Goal: Task Accomplishment & Management: Manage account settings

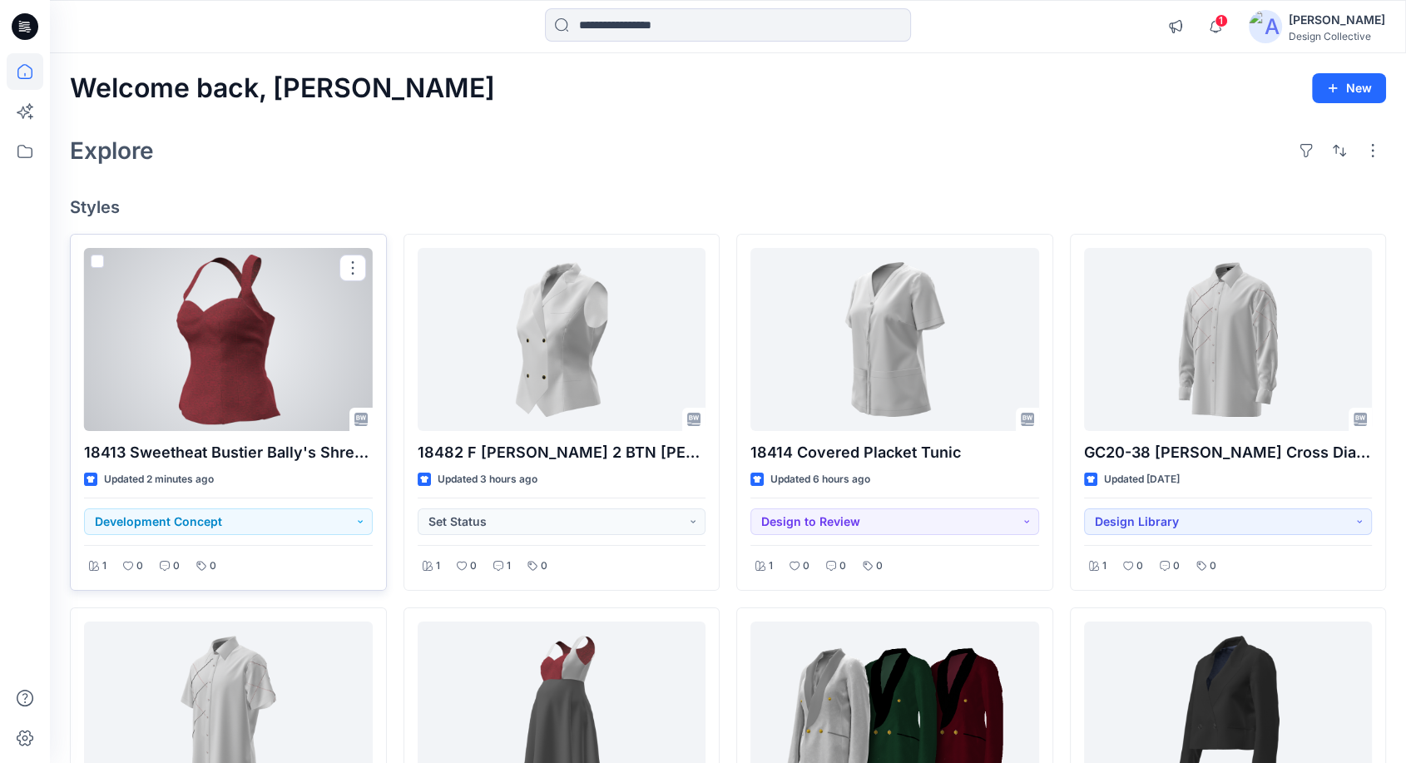
click at [188, 330] on div at bounding box center [228, 339] width 289 height 183
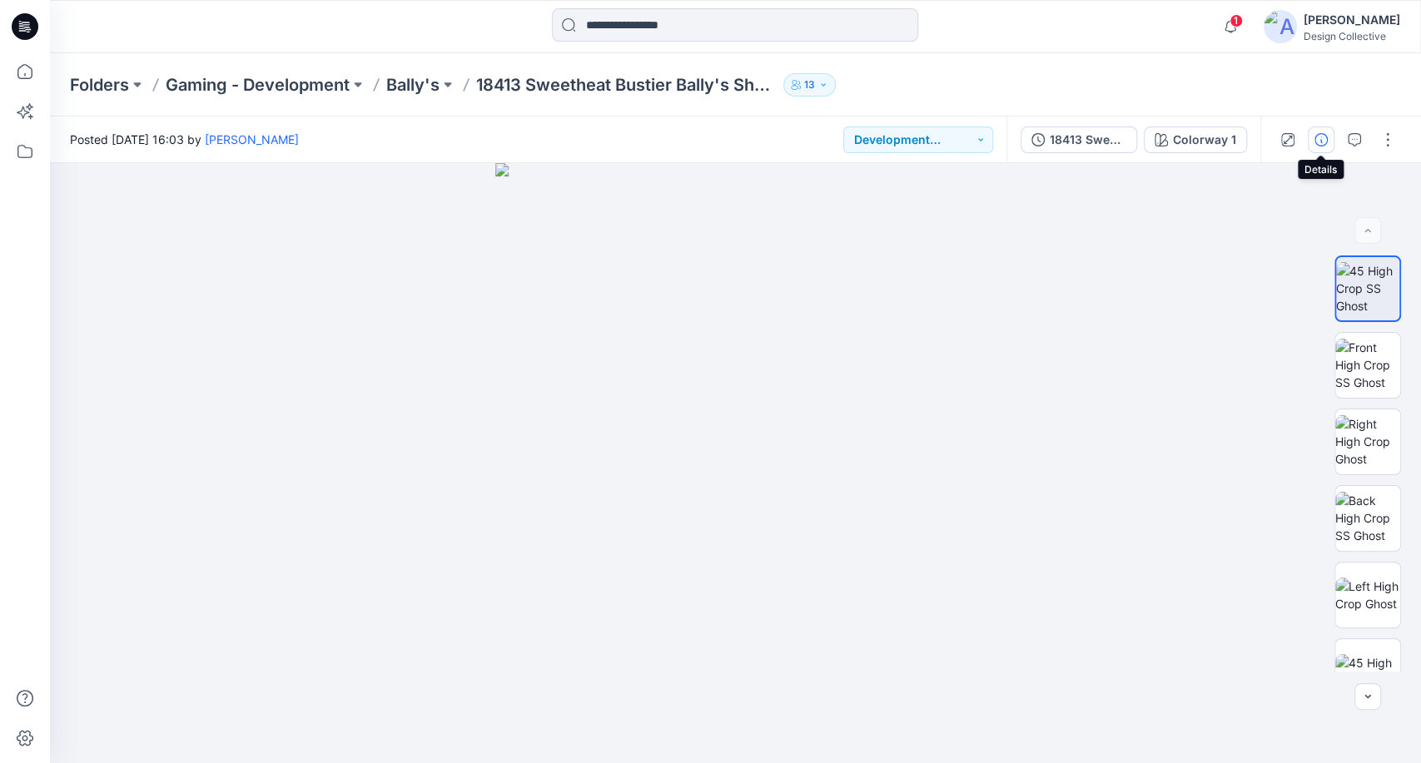
click at [1317, 141] on icon "button" at bounding box center [1320, 139] width 13 height 13
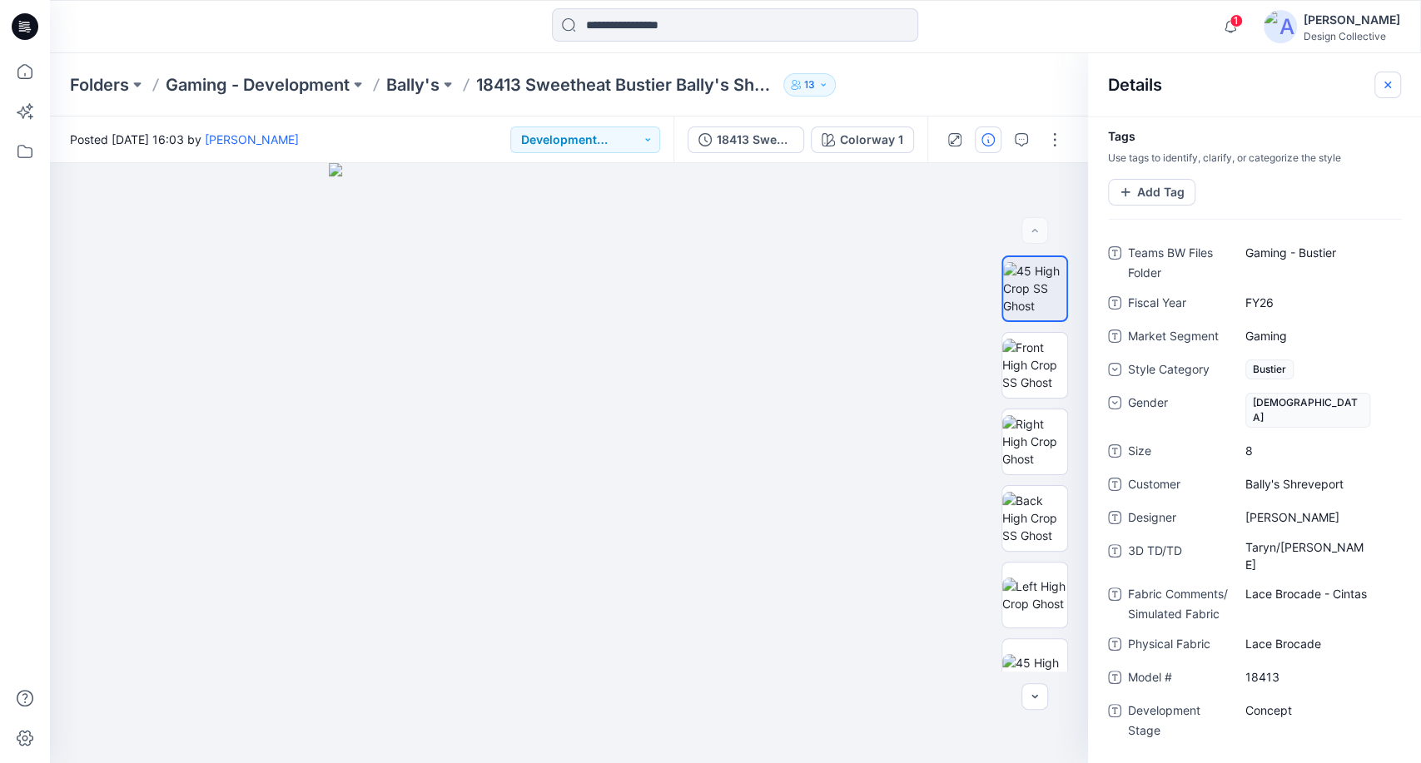
click at [1391, 87] on icon "button" at bounding box center [1387, 84] width 13 height 13
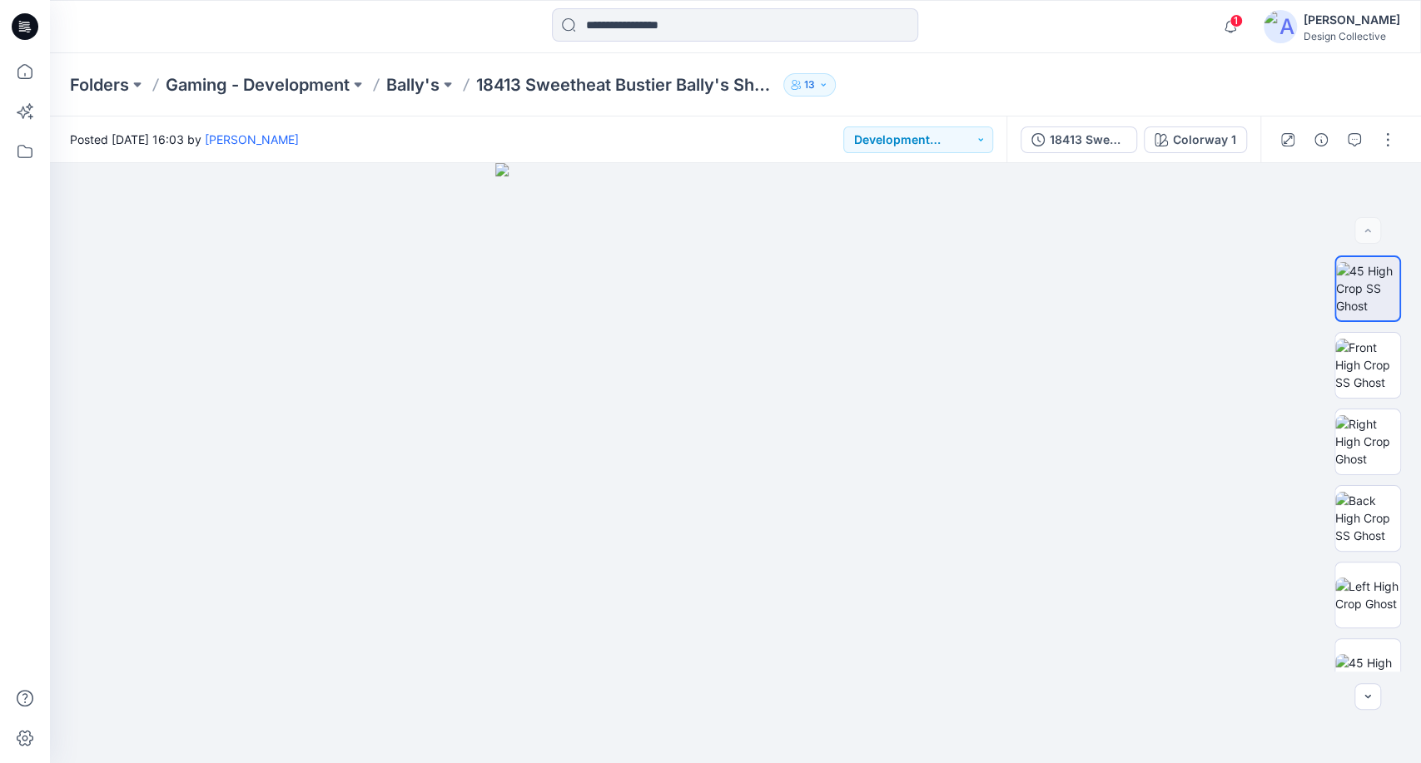
click at [1092, 122] on div "18413 Sweetheat Bustier Bally's Shreveport Colorway 1" at bounding box center [1133, 140] width 254 height 47
click at [1094, 137] on div "18413 Sweetheat Bustier Bally's Shreveport" at bounding box center [1087, 140] width 77 height 18
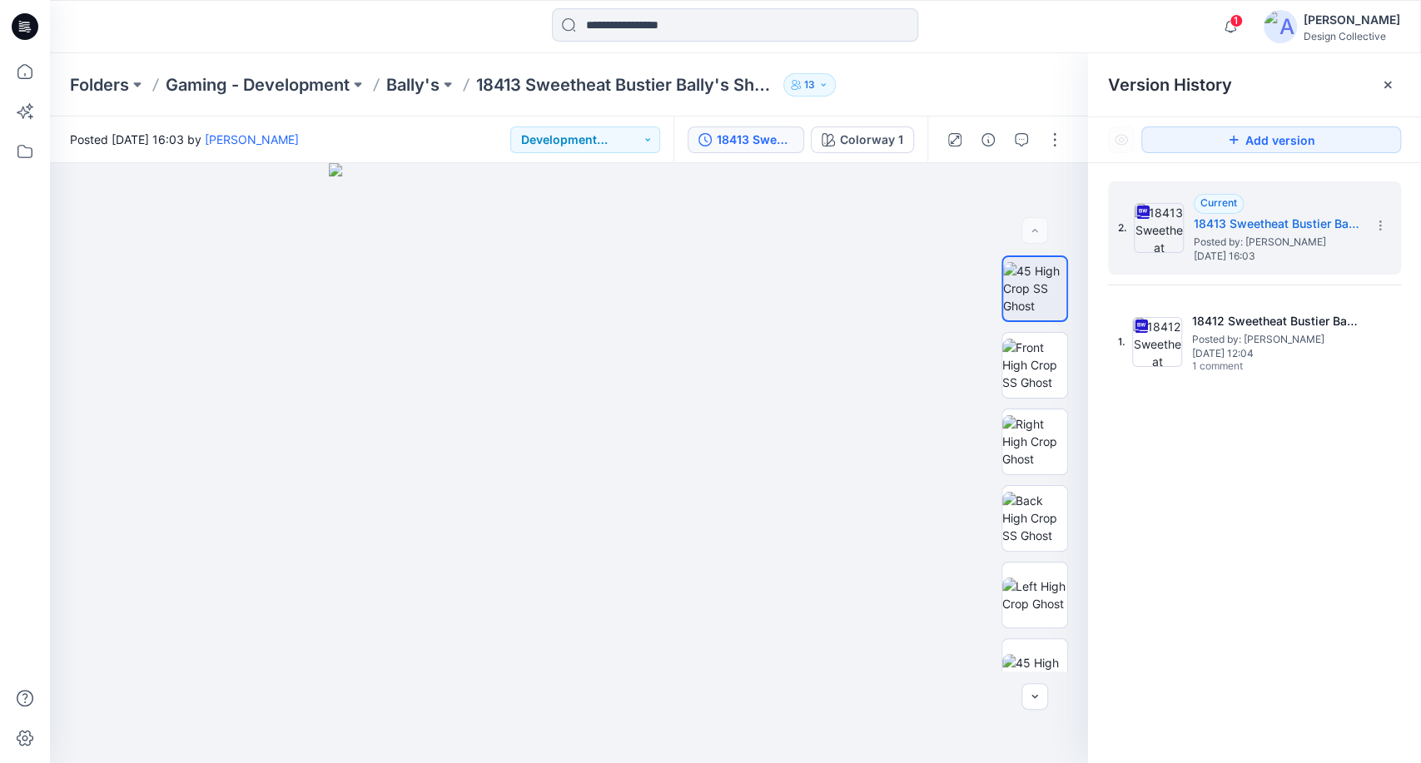
click at [1375, 88] on div at bounding box center [1387, 85] width 27 height 27
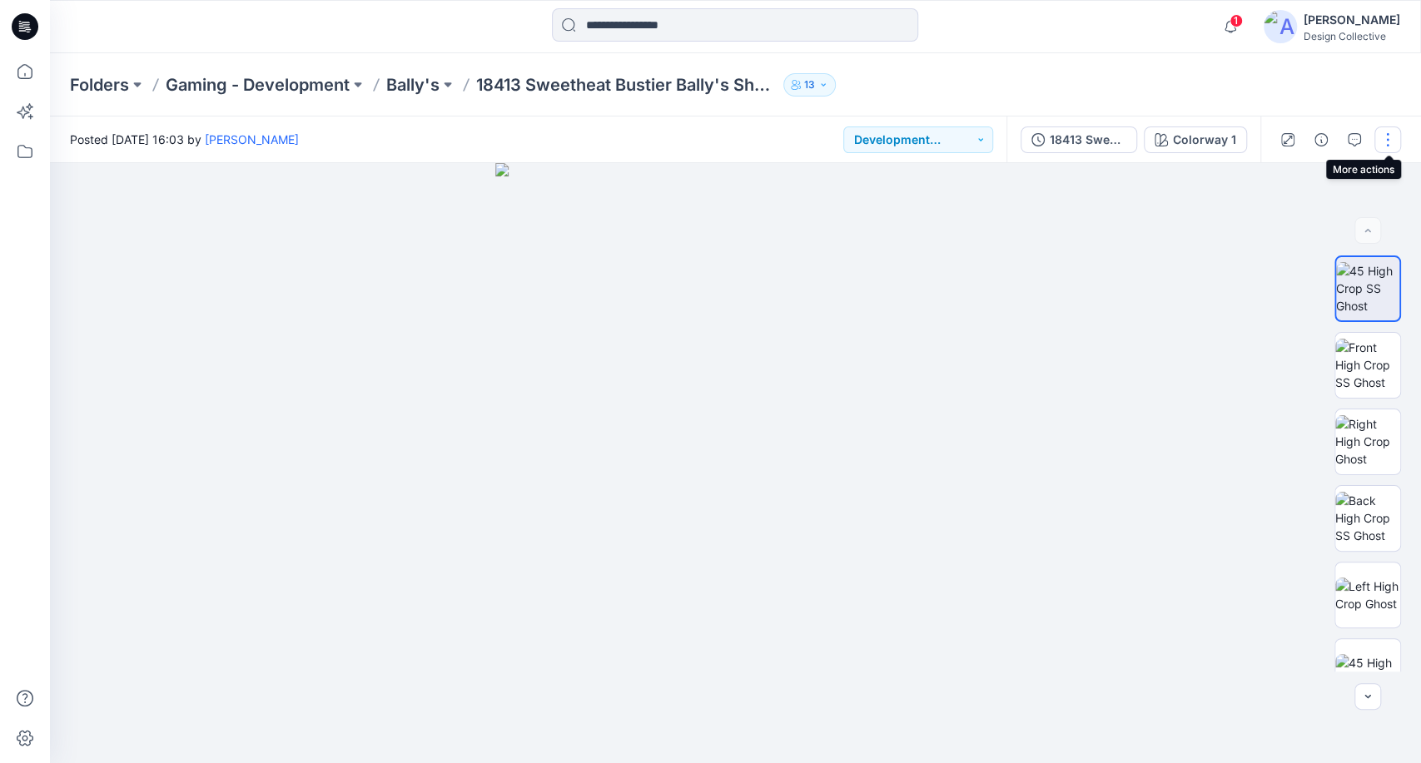
click at [1387, 144] on button "button" at bounding box center [1387, 139] width 27 height 27
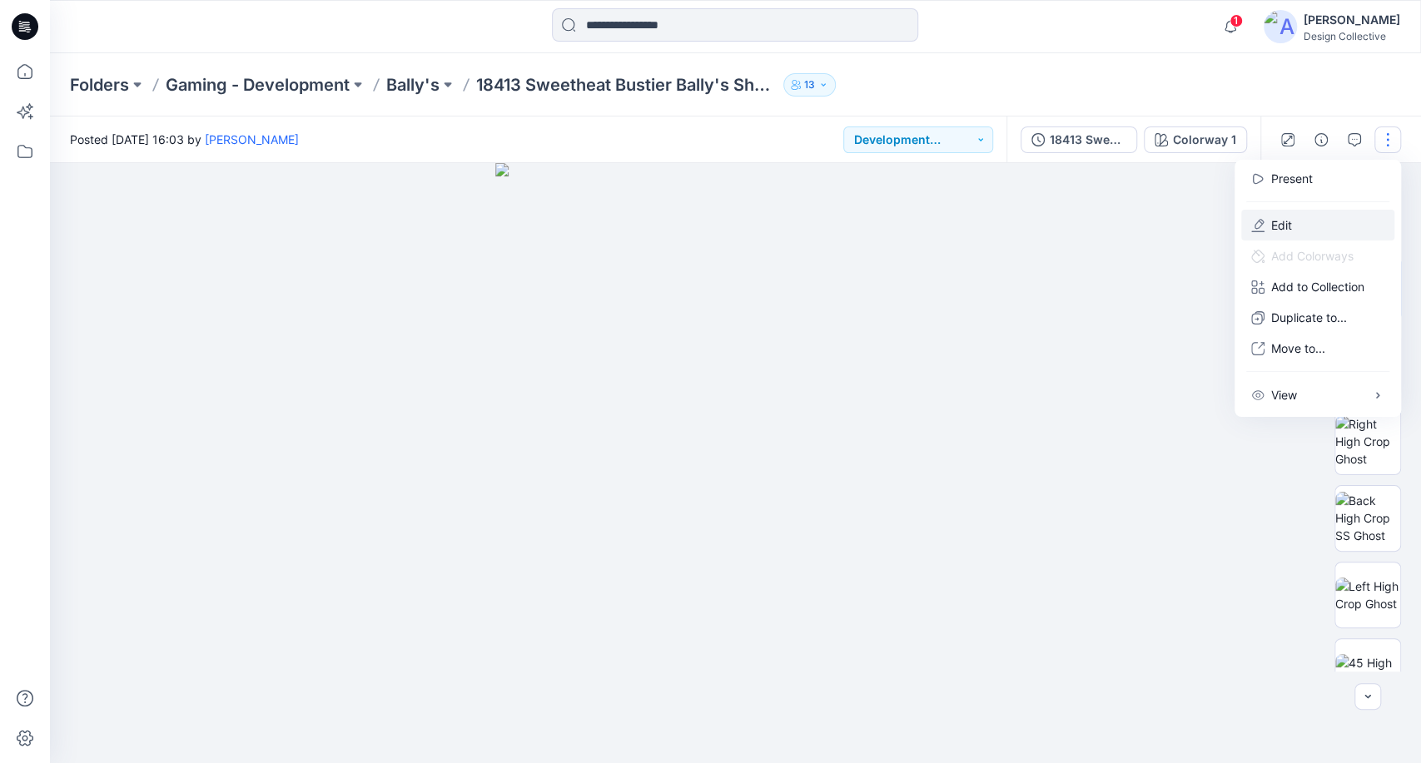
click at [1304, 226] on button "Edit" at bounding box center [1317, 225] width 153 height 31
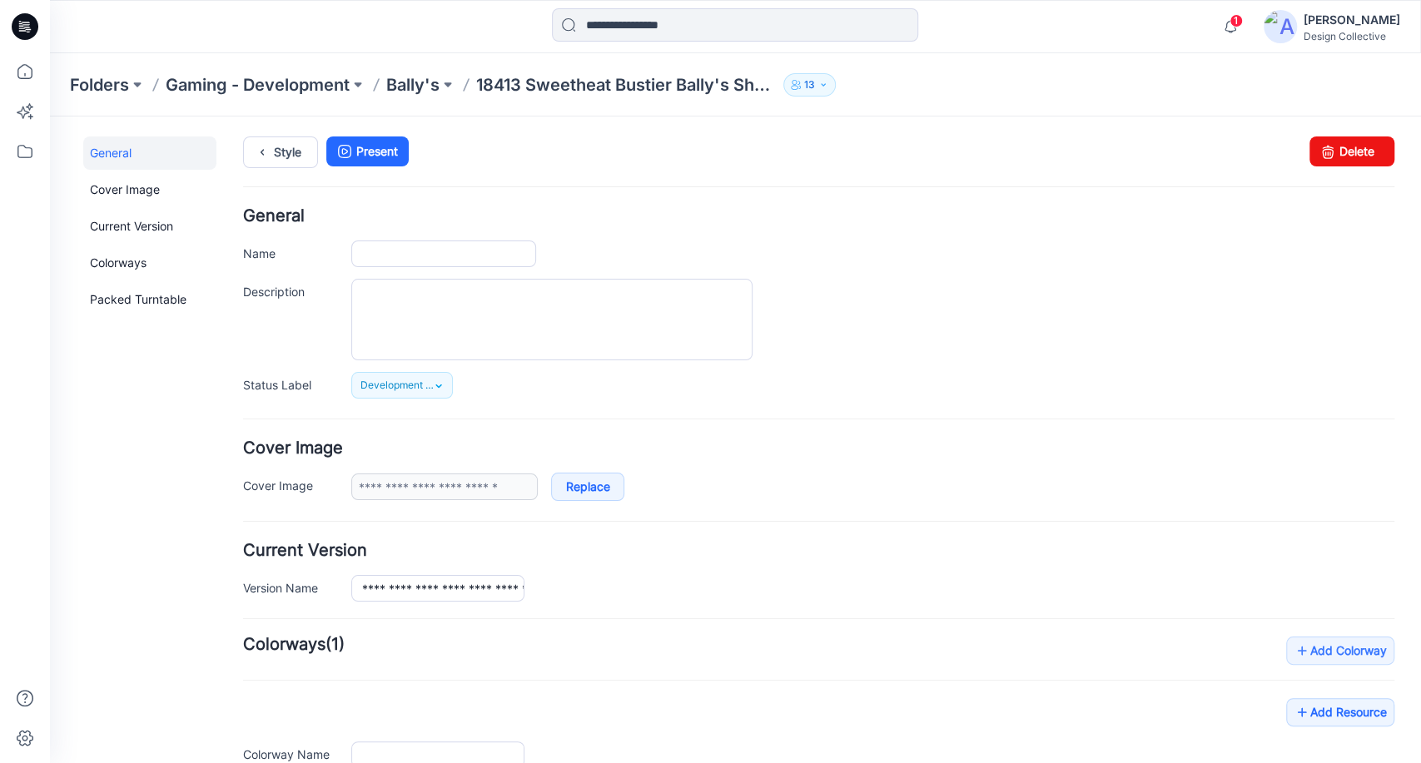
type input "**********"
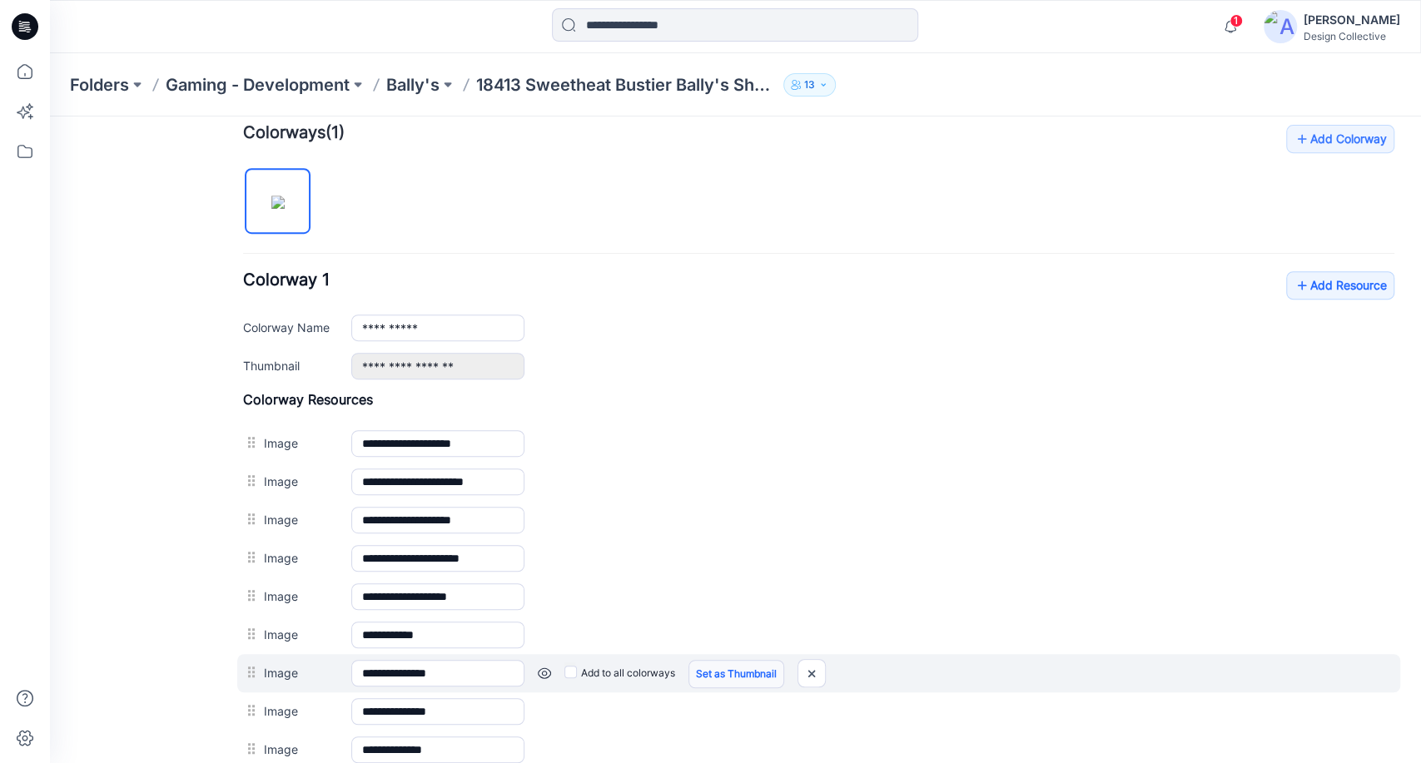
scroll to position [511, 0]
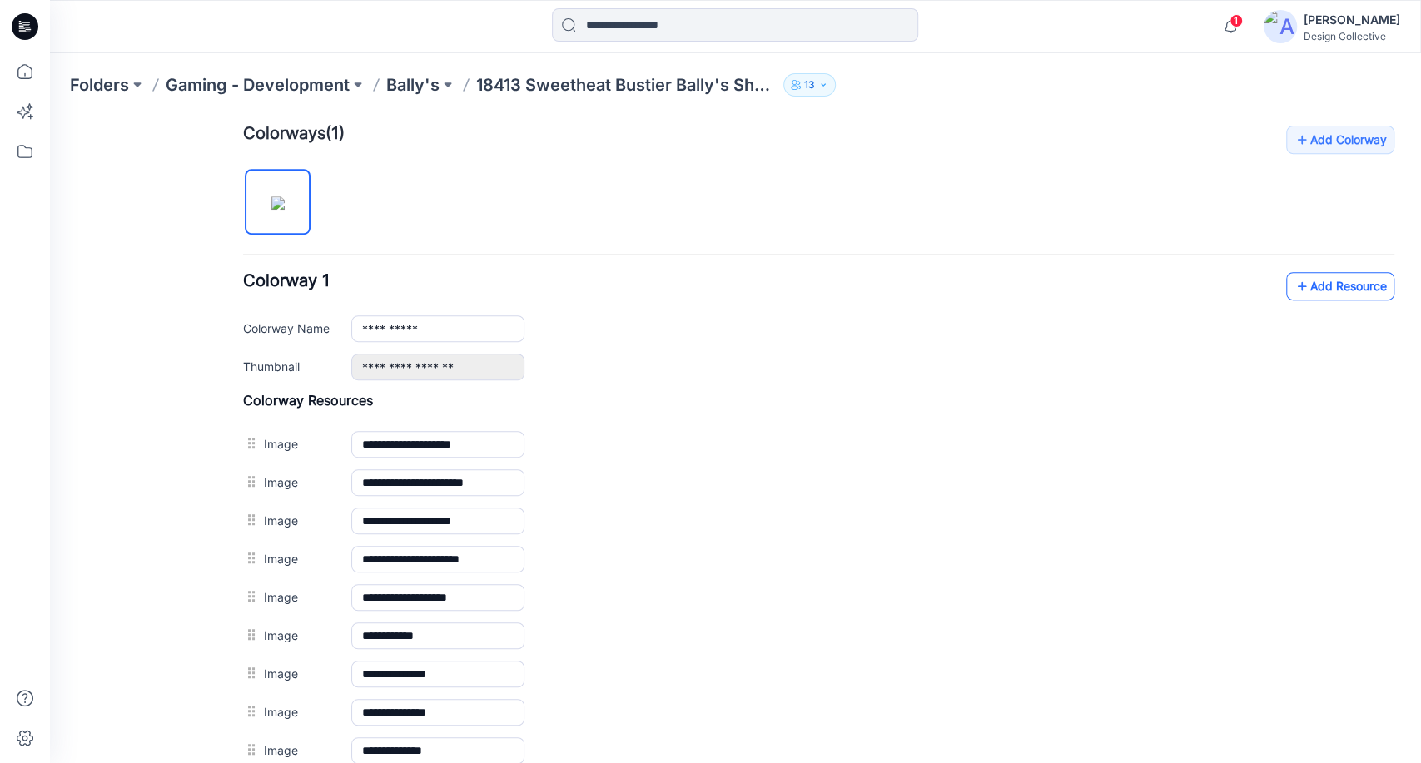
click at [1321, 280] on link "Add Resource" at bounding box center [1340, 286] width 108 height 28
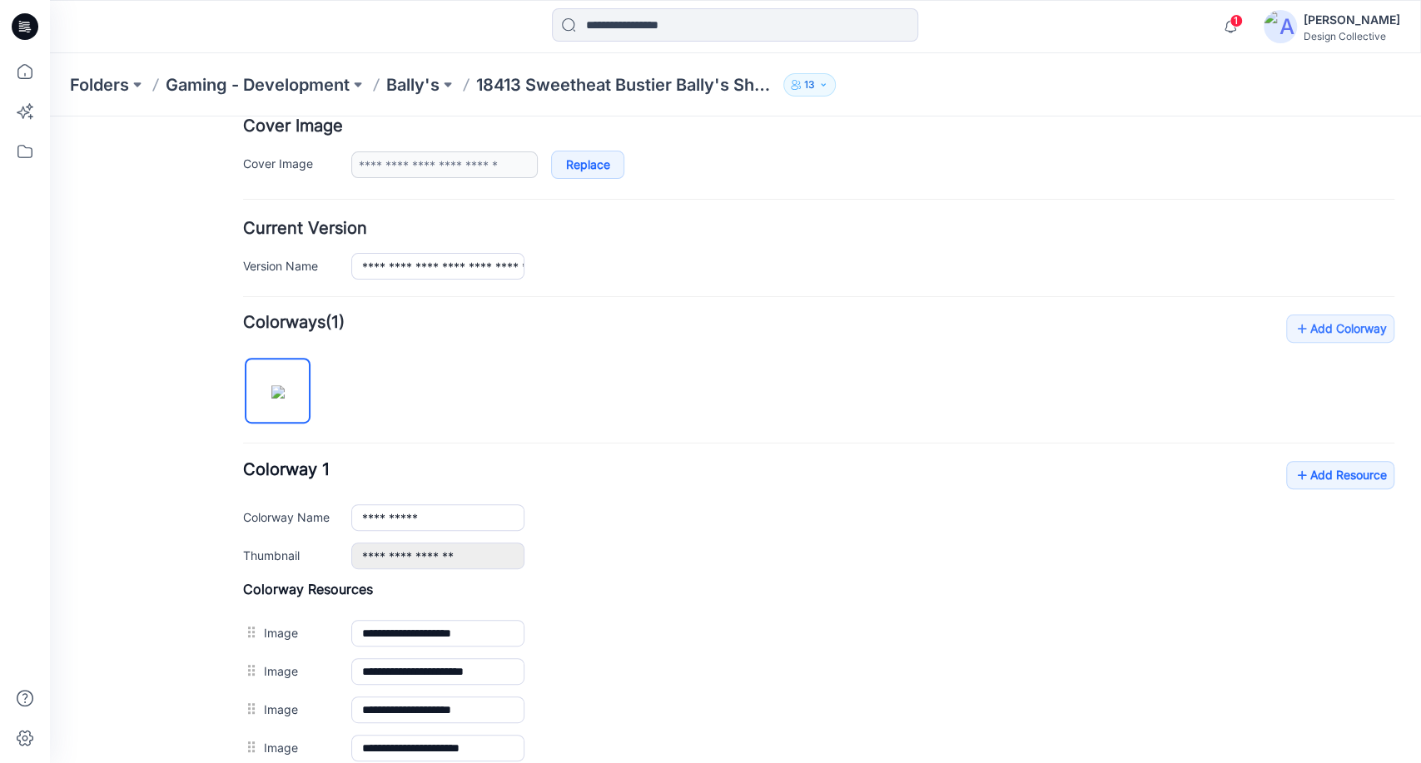
scroll to position [0, 0]
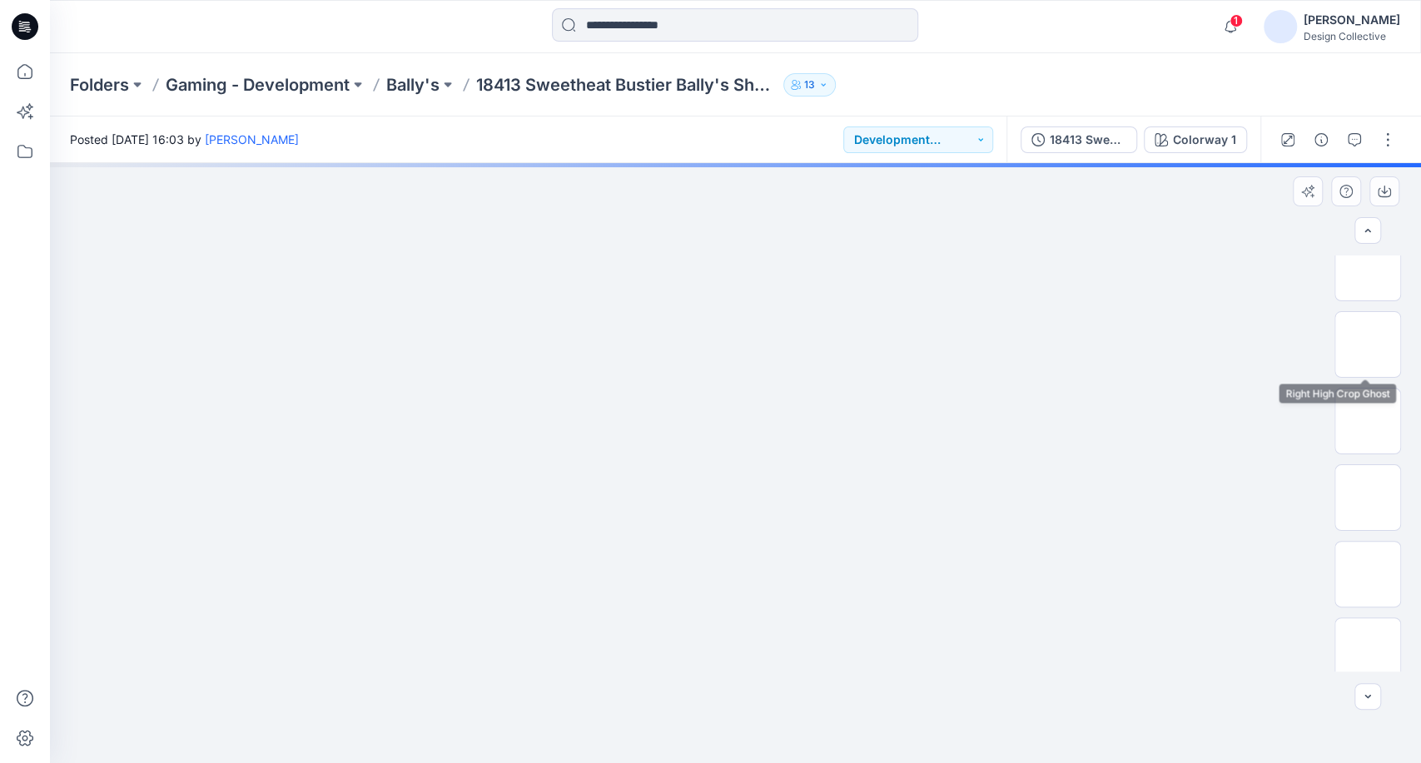
scroll to position [123, 0]
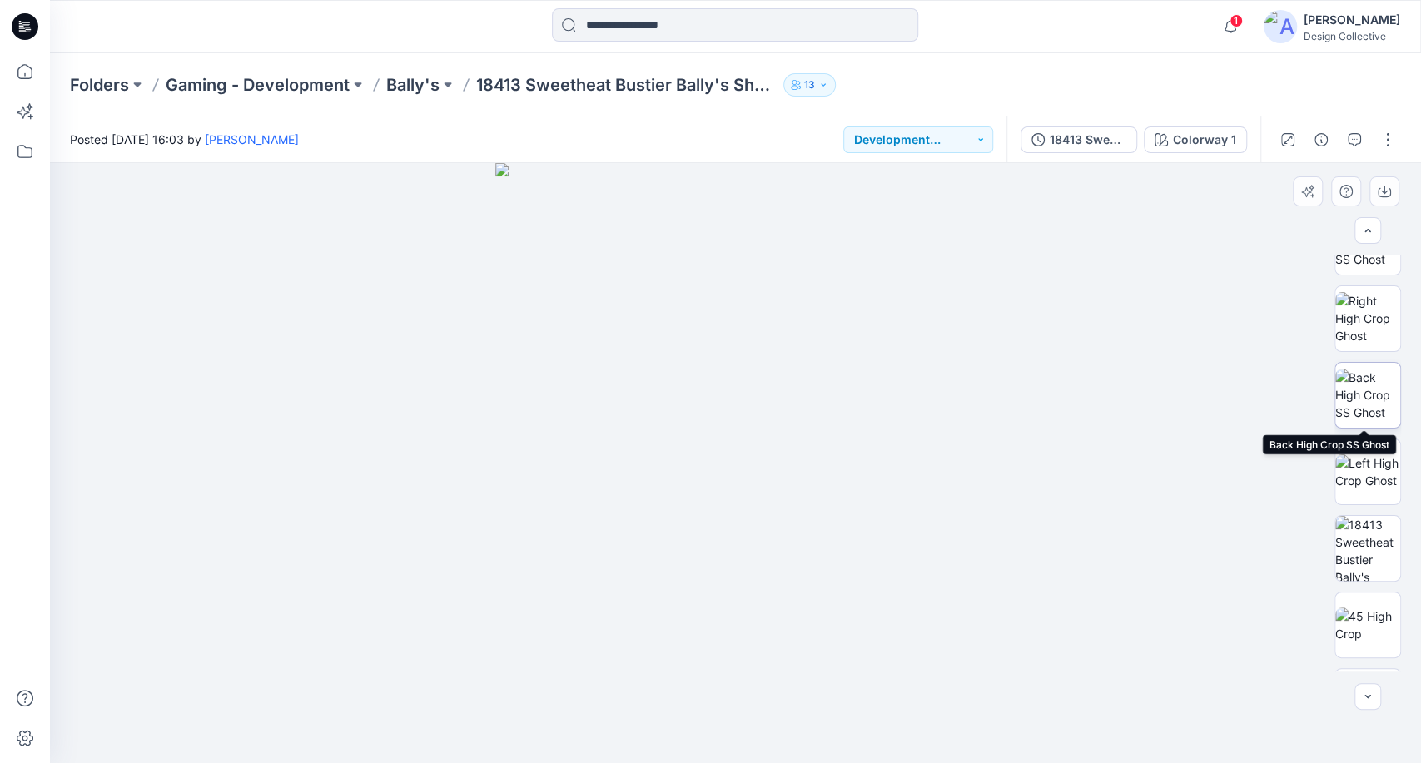
click at [1371, 390] on img at bounding box center [1367, 395] width 65 height 52
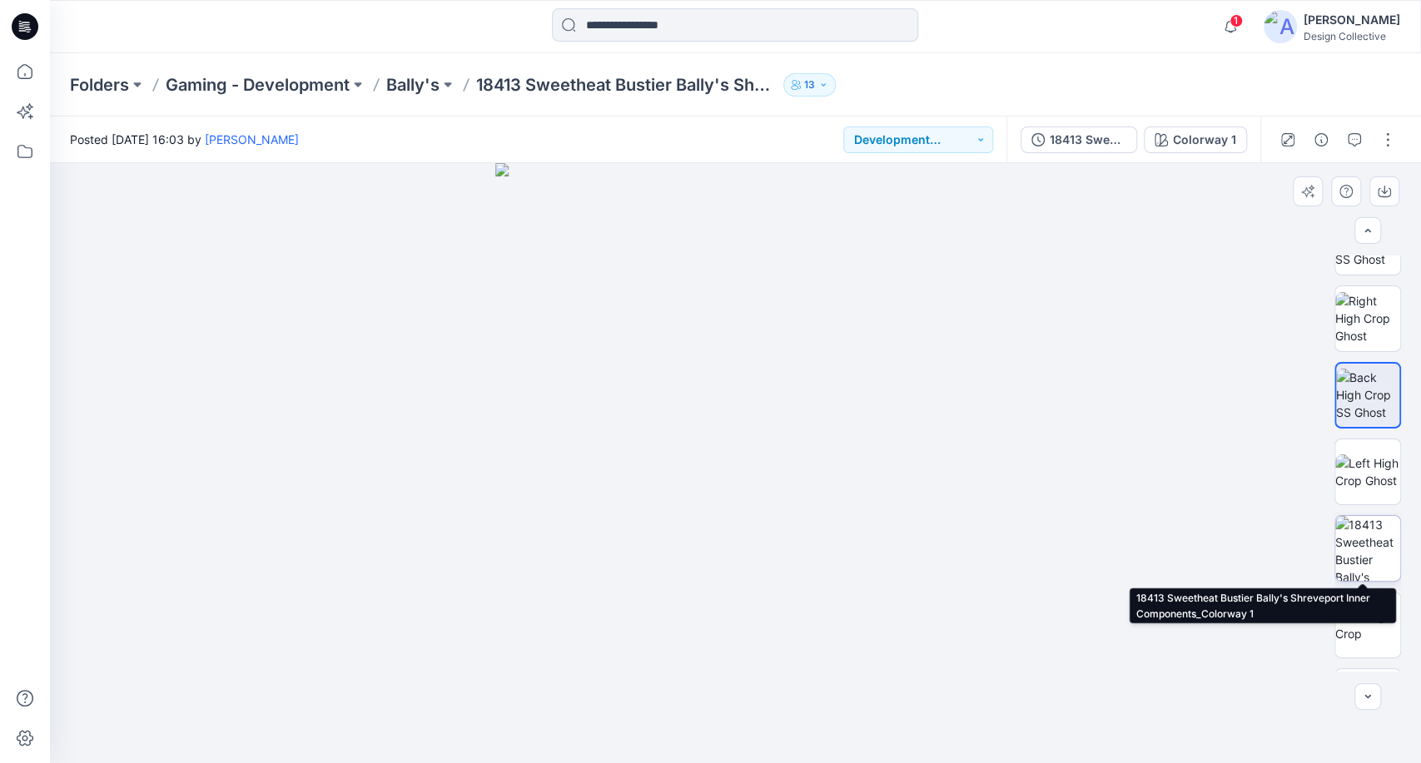
click at [1371, 554] on img at bounding box center [1367, 548] width 65 height 65
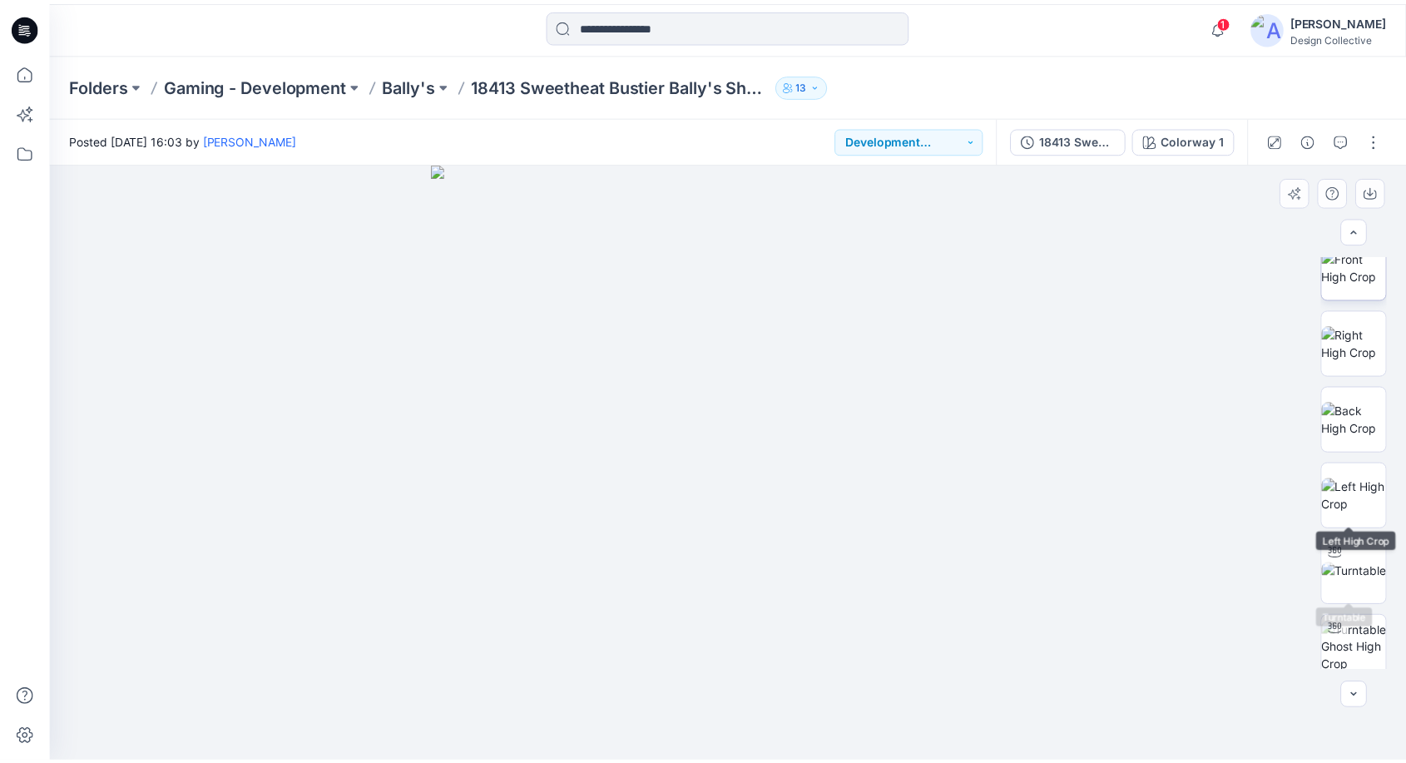
scroll to position [568, 0]
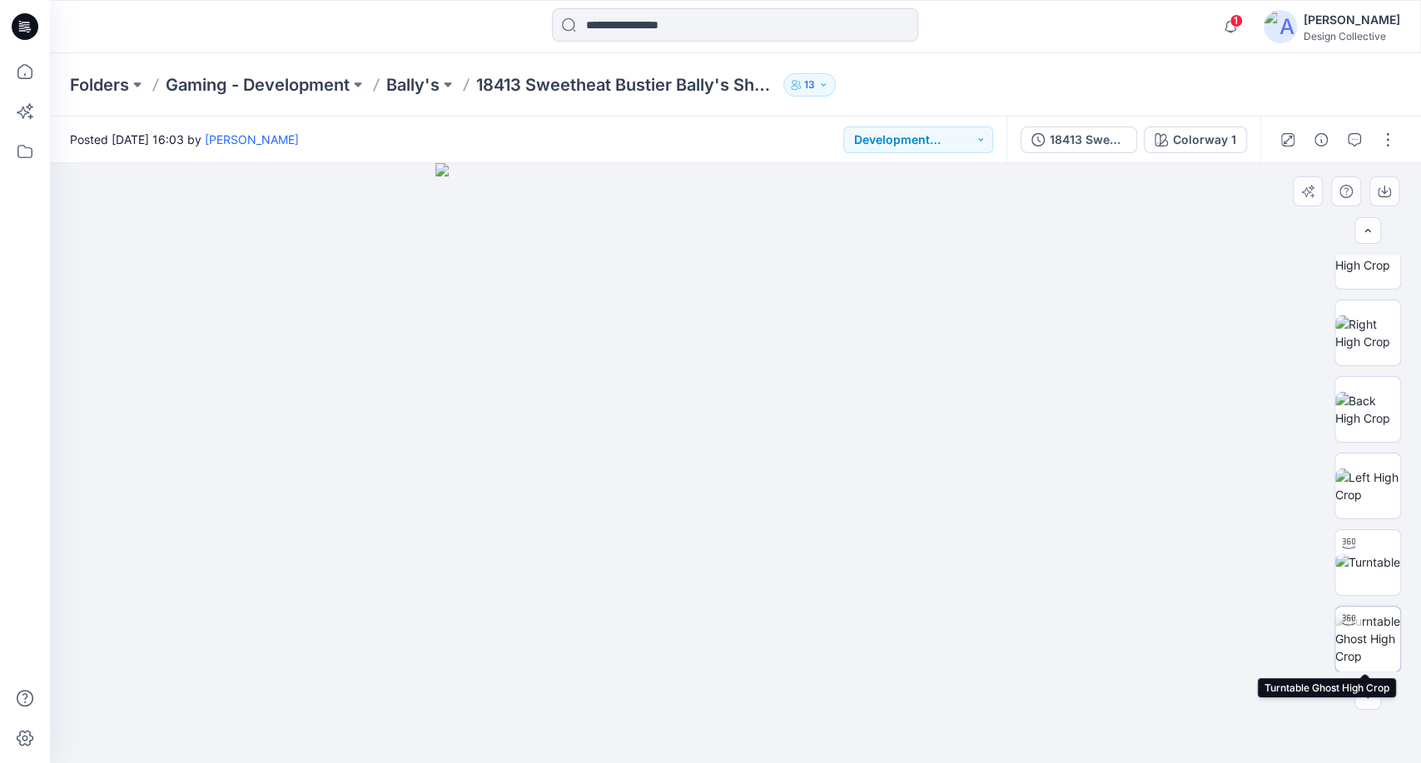
click at [1367, 650] on img at bounding box center [1367, 639] width 65 height 52
drag, startPoint x: 736, startPoint y: 737, endPoint x: 1245, endPoint y: 696, distance: 510.9
click at [1245, 696] on div at bounding box center [735, 463] width 1371 height 600
click at [22, 59] on icon at bounding box center [25, 71] width 37 height 37
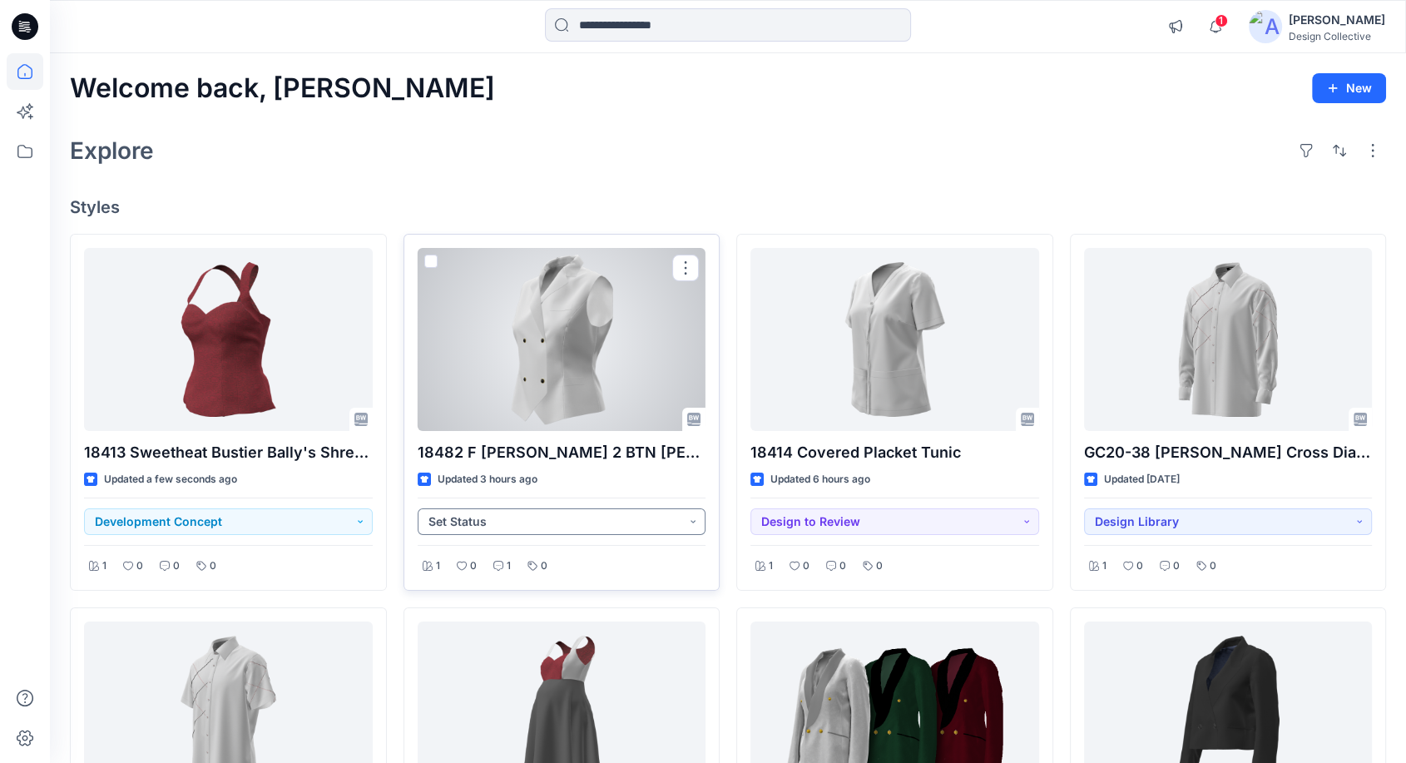
click at [492, 525] on button "Set Status" at bounding box center [562, 521] width 289 height 27
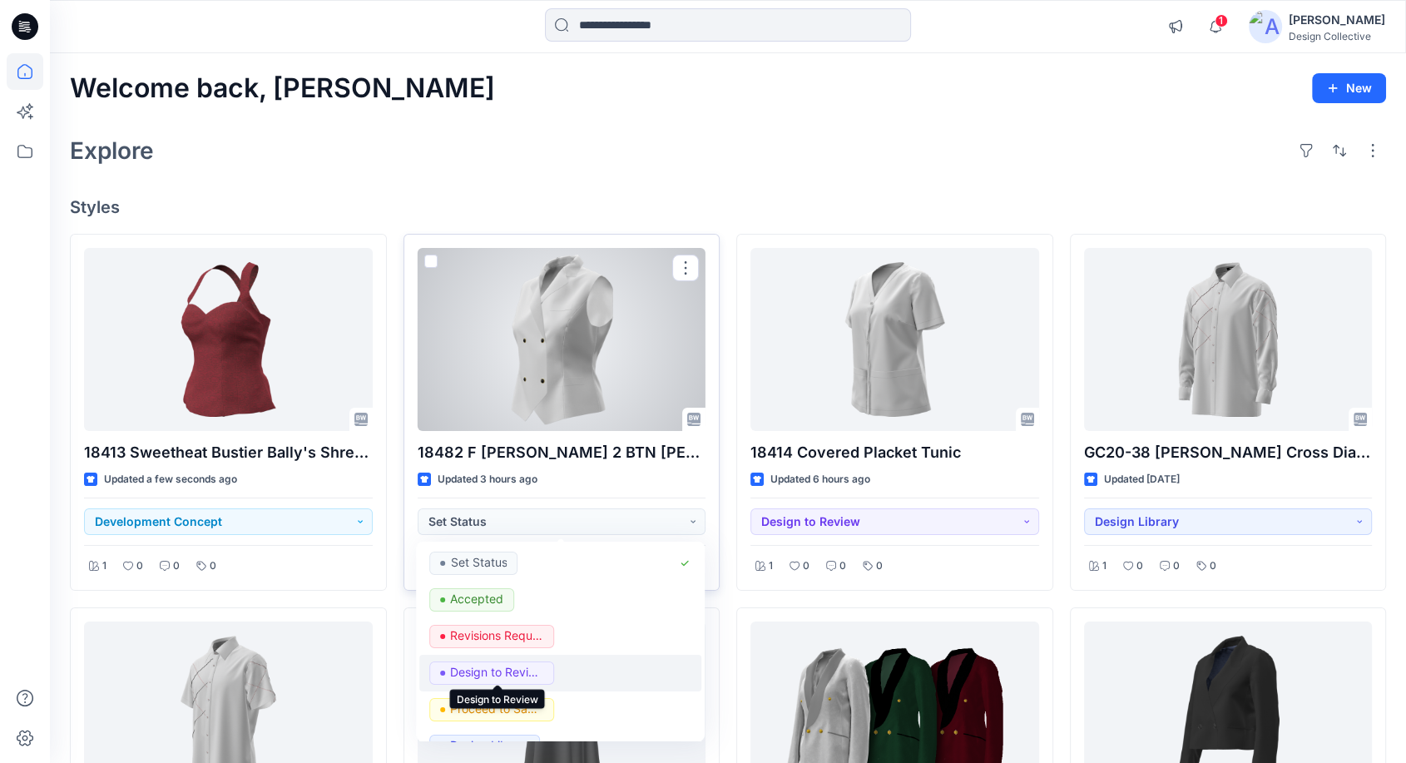
click at [520, 674] on p "Design to Review" at bounding box center [496, 672] width 93 height 22
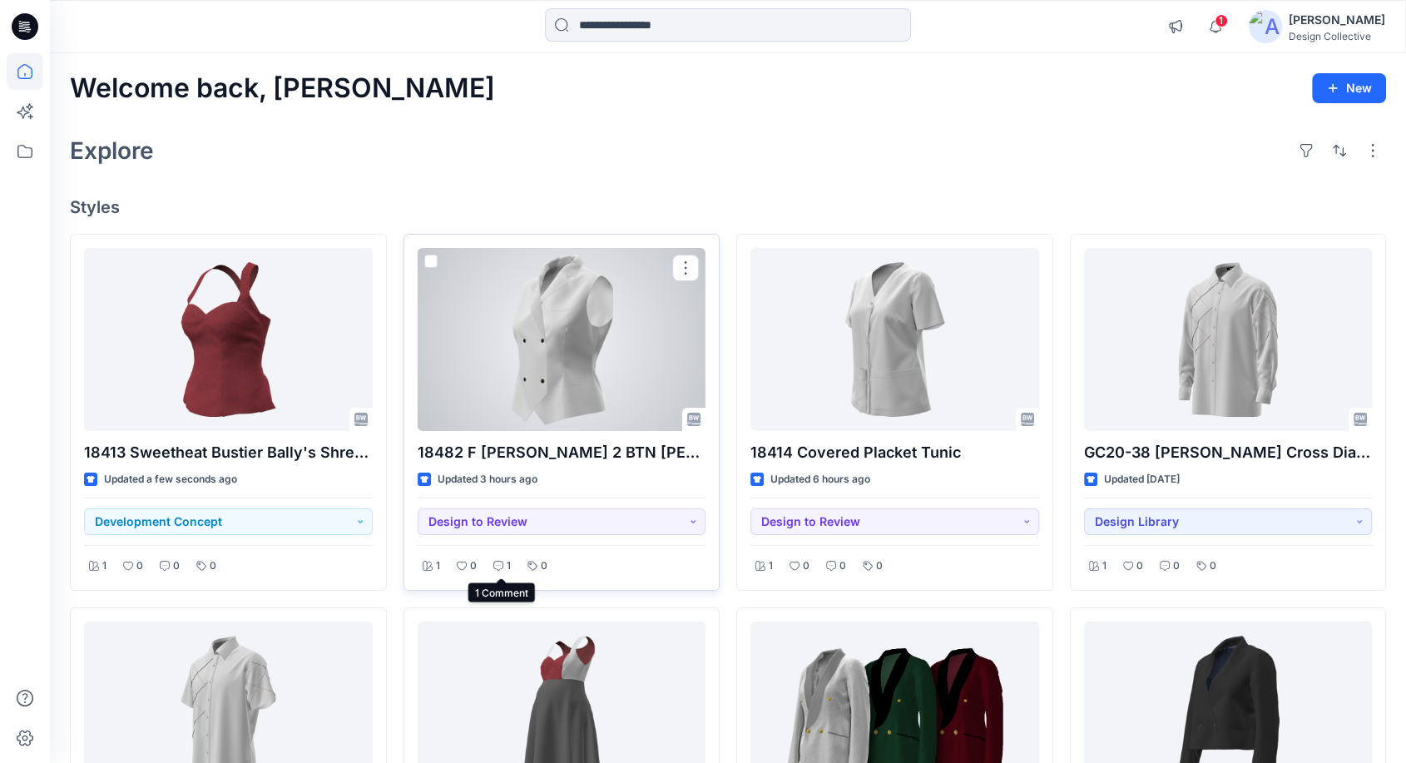
click at [504, 560] on div "1" at bounding box center [502, 566] width 27 height 21
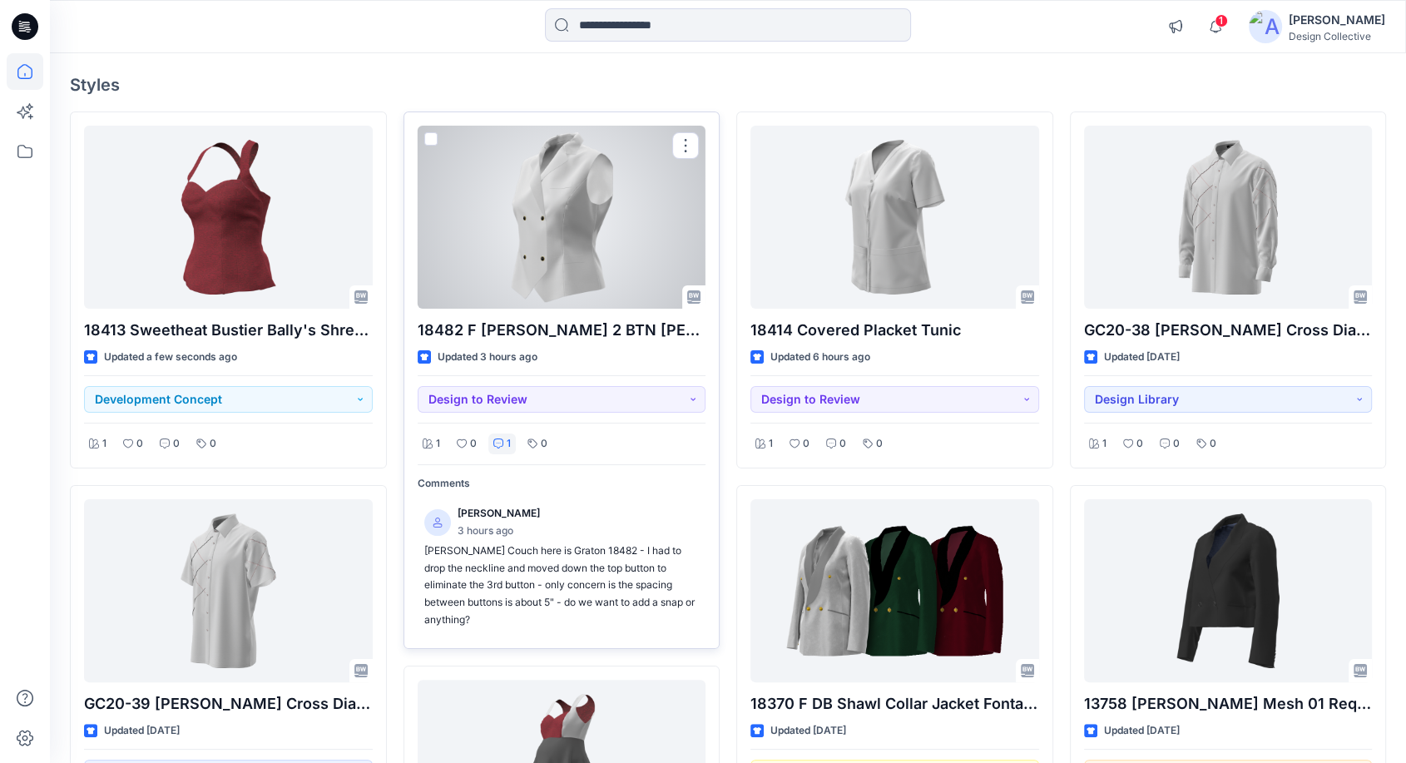
scroll to position [123, 0]
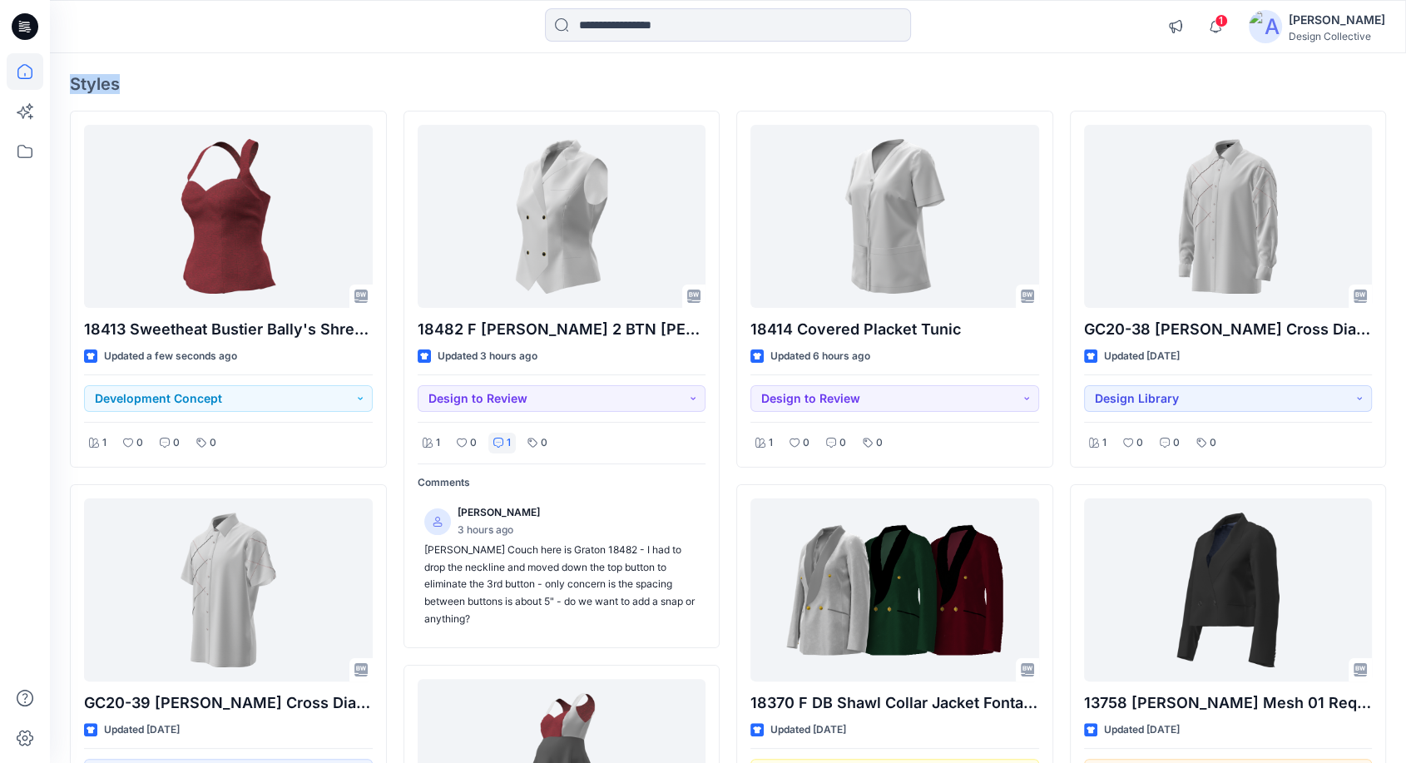
click at [518, 59] on div "Welcome back, [PERSON_NAME] New Explore Styles 18413 Sweetheat Bustier Bally's …" at bounding box center [728, 702] width 1357 height 1545
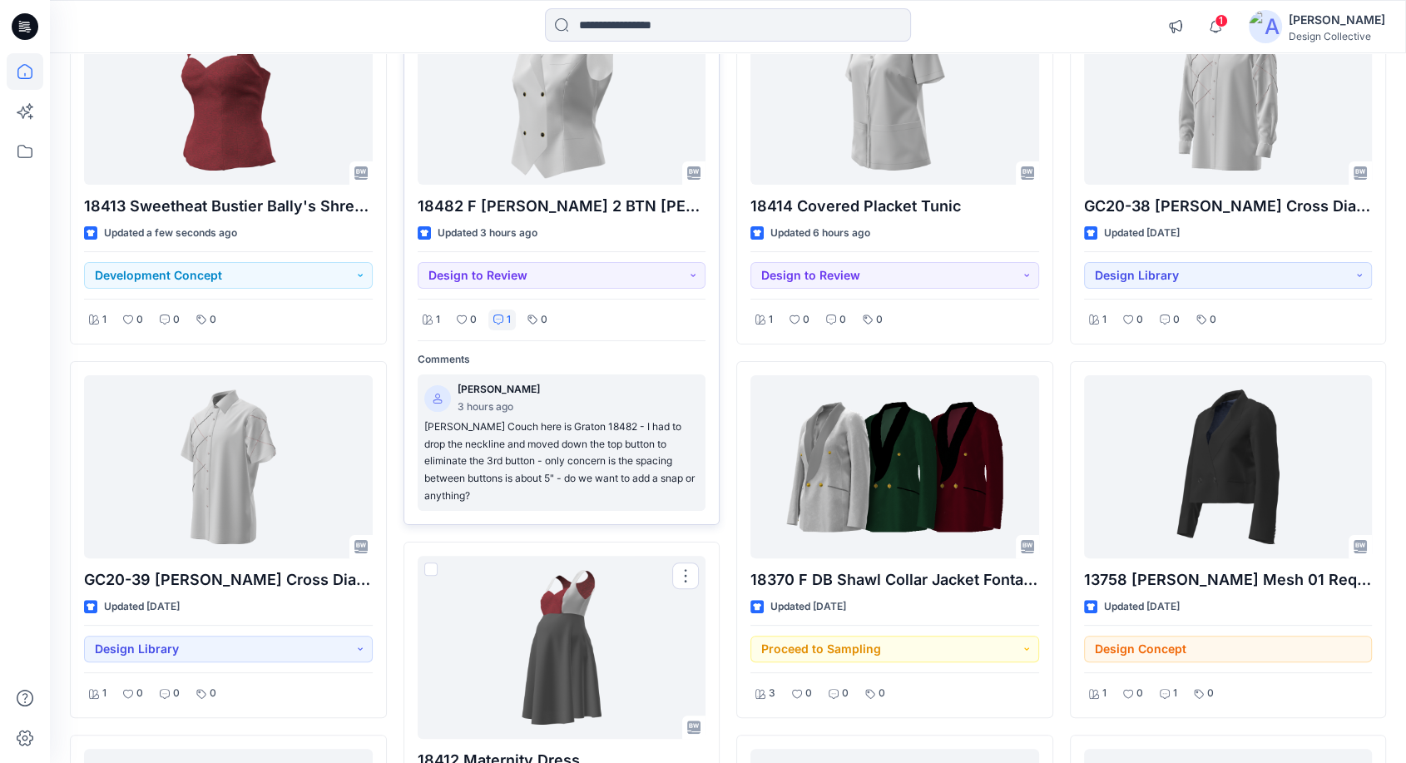
scroll to position [246, 0]
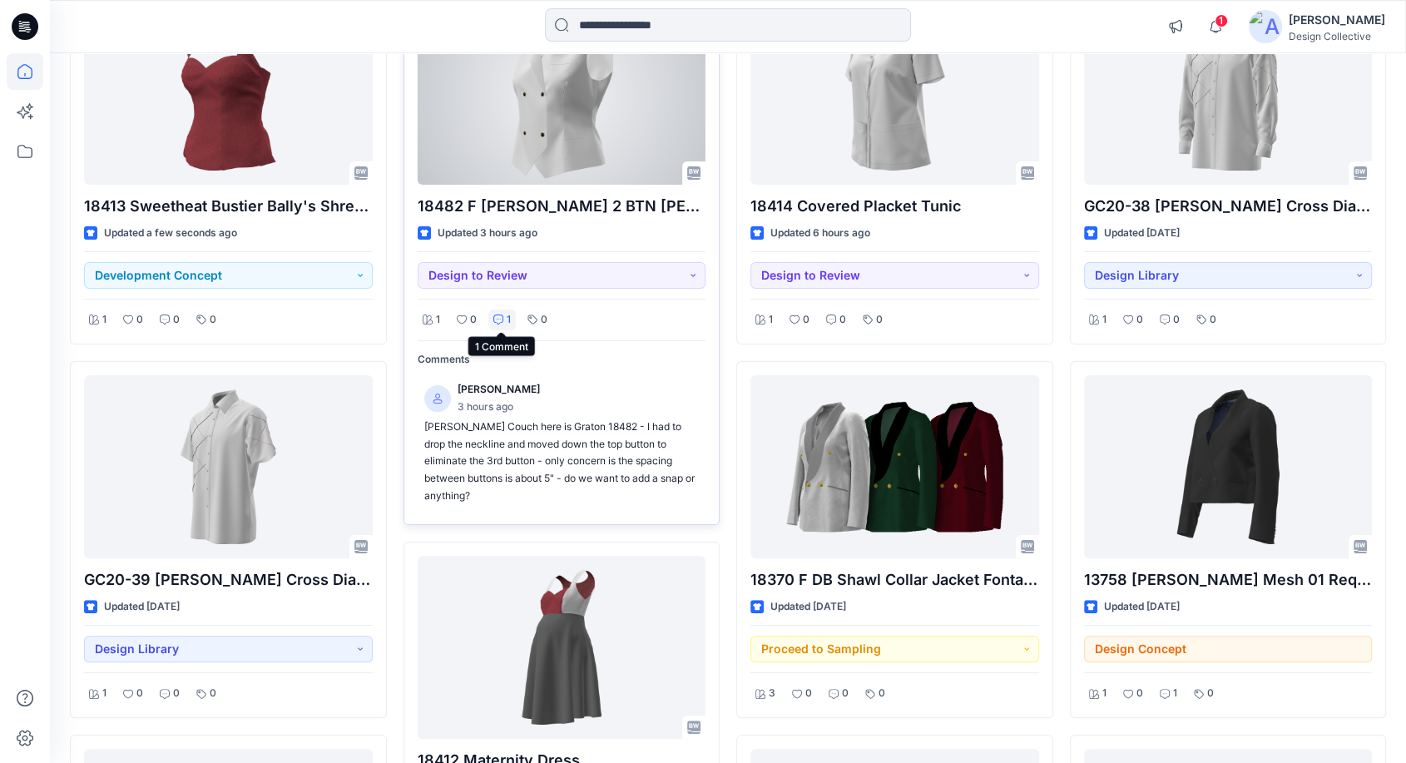
click at [497, 315] on div "1" at bounding box center [502, 320] width 27 height 21
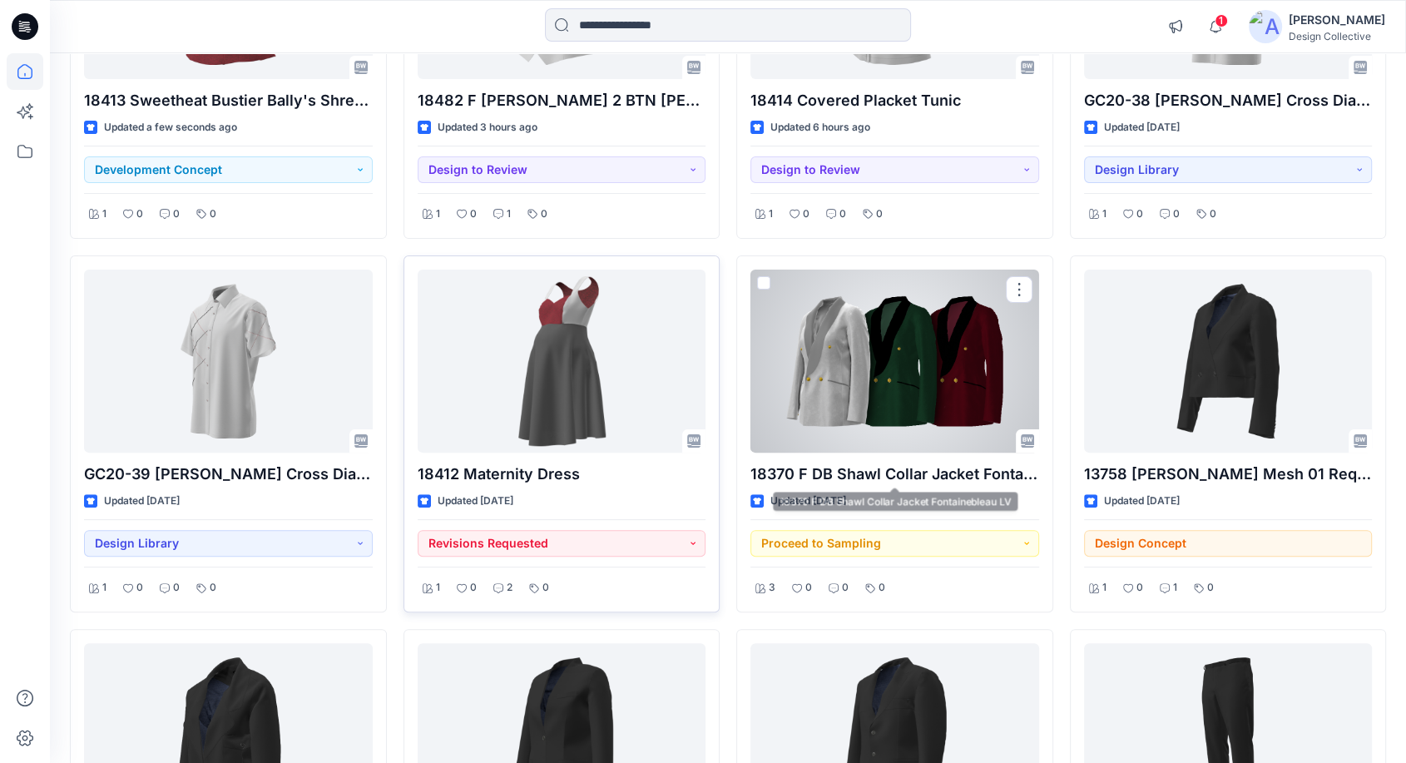
scroll to position [370, 0]
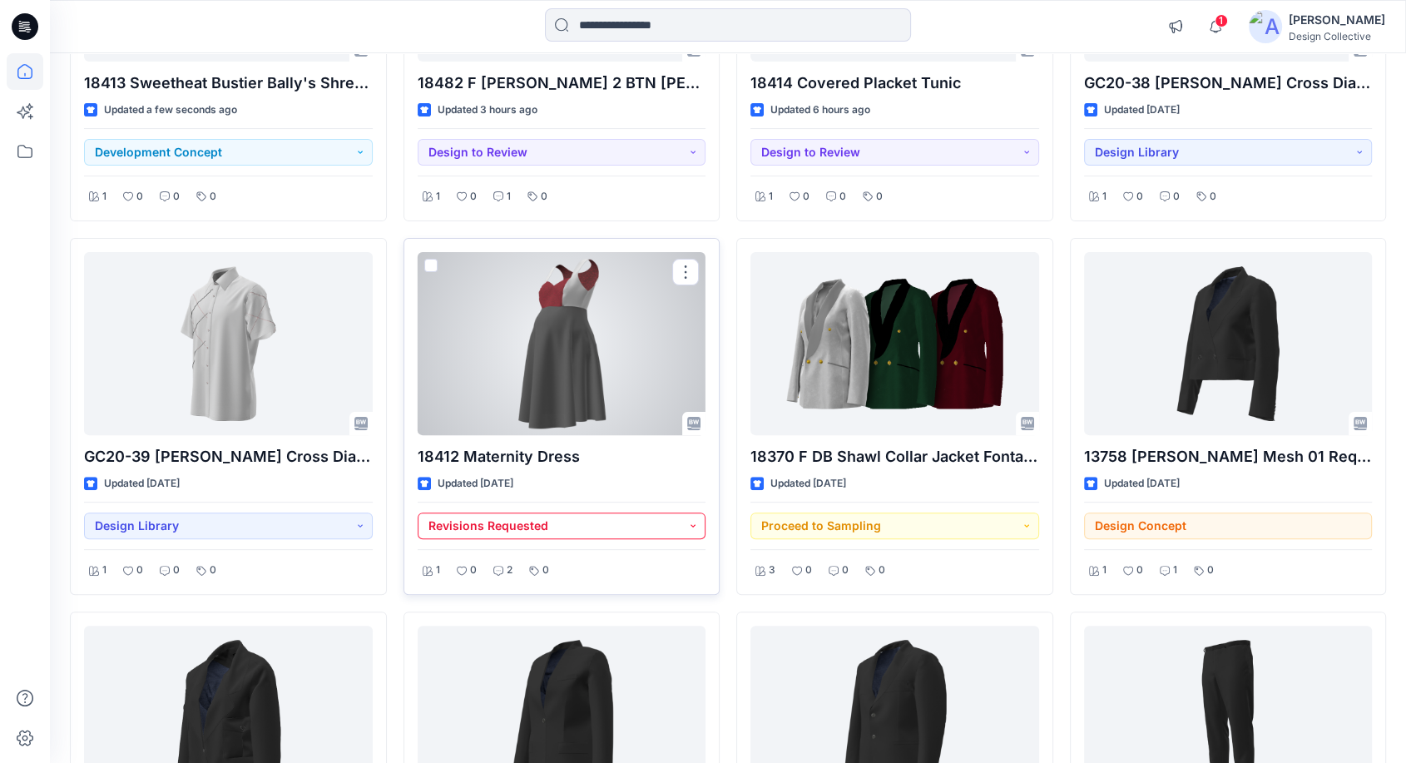
click at [606, 521] on button "Revisions Requested" at bounding box center [562, 526] width 289 height 27
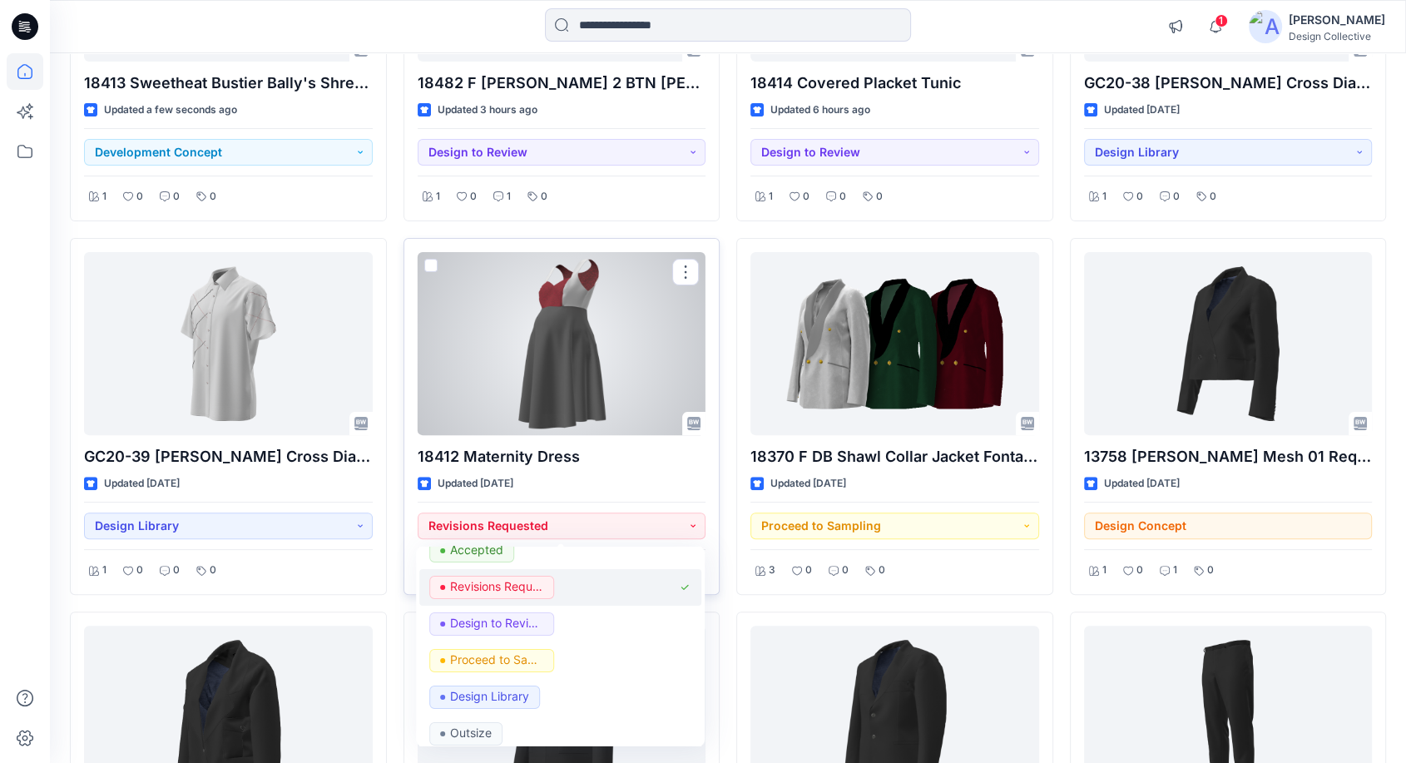
scroll to position [61, 0]
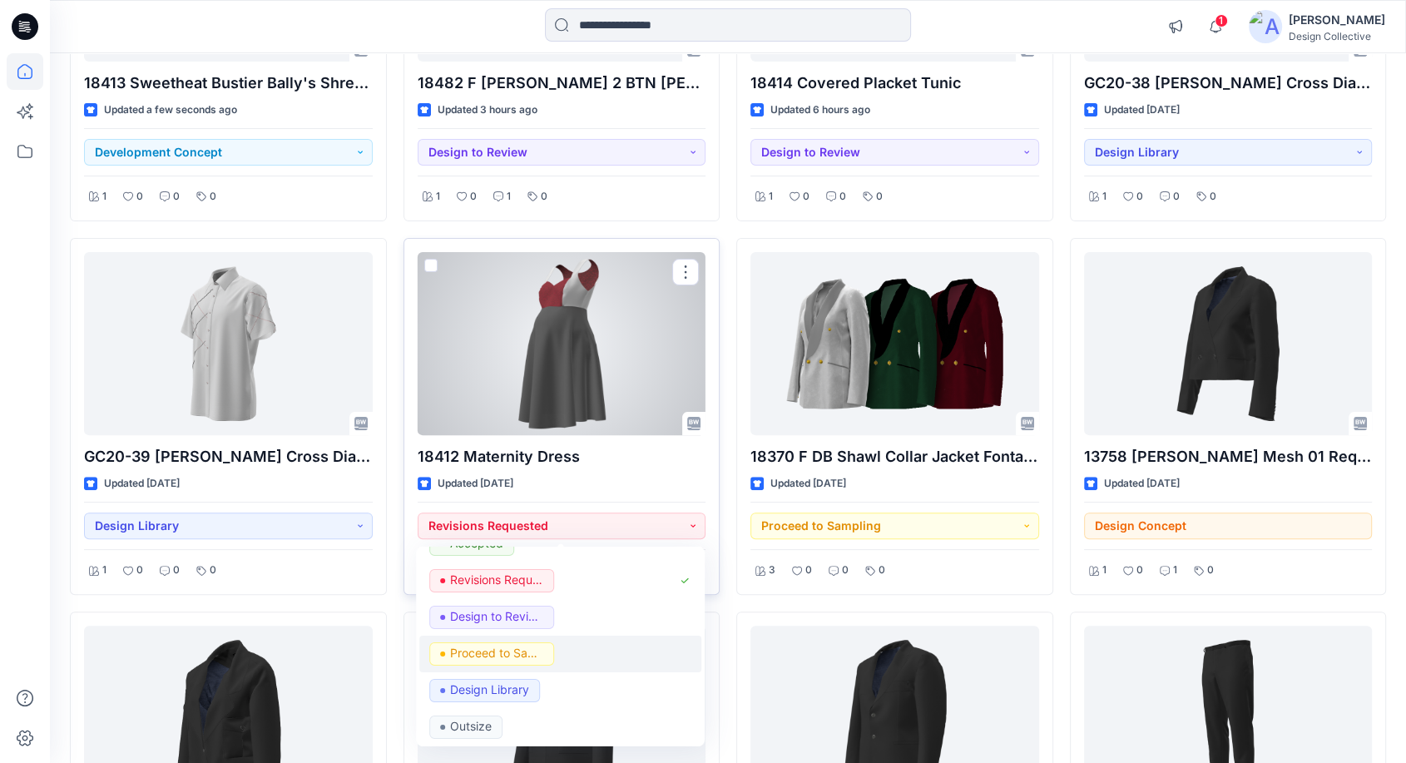
click at [565, 654] on div "Proceed to Sampling" at bounding box center [560, 653] width 262 height 23
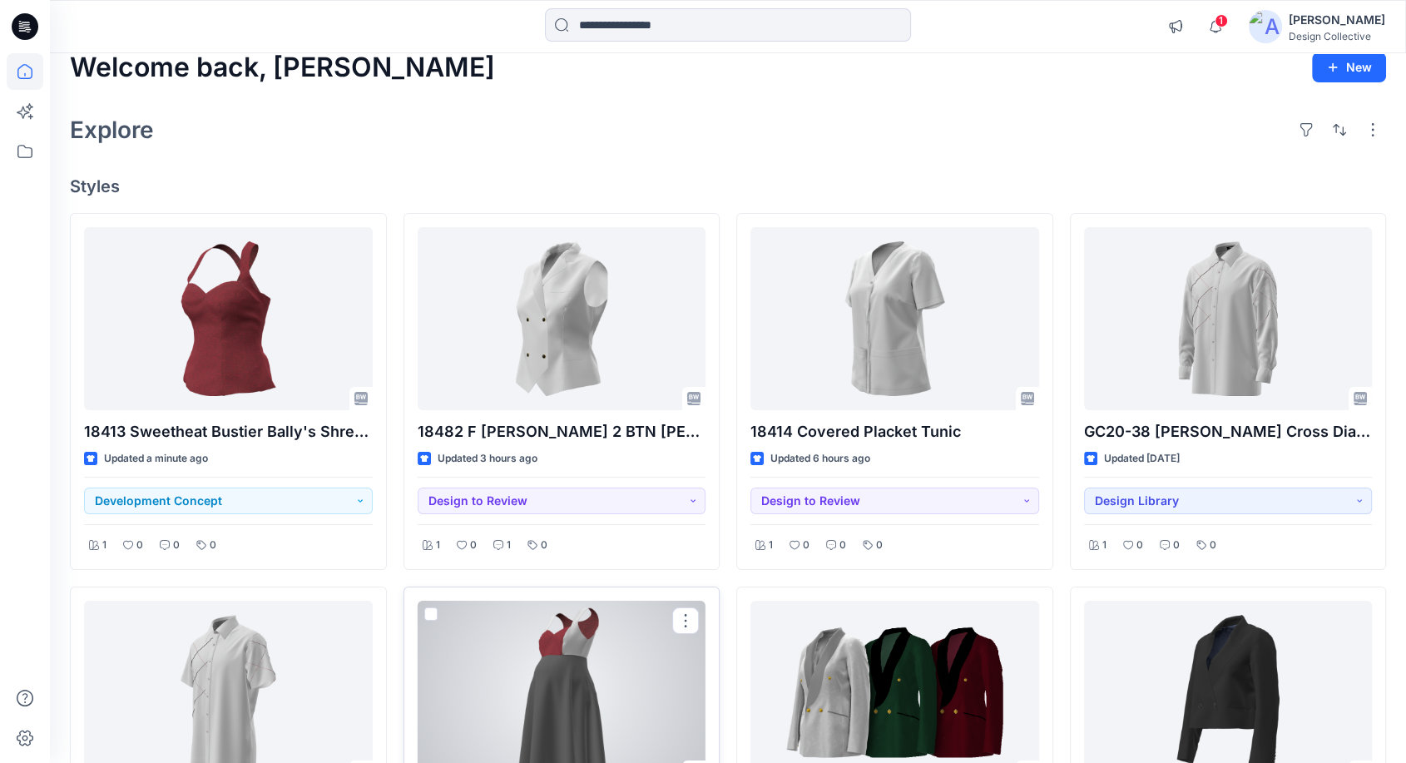
scroll to position [0, 0]
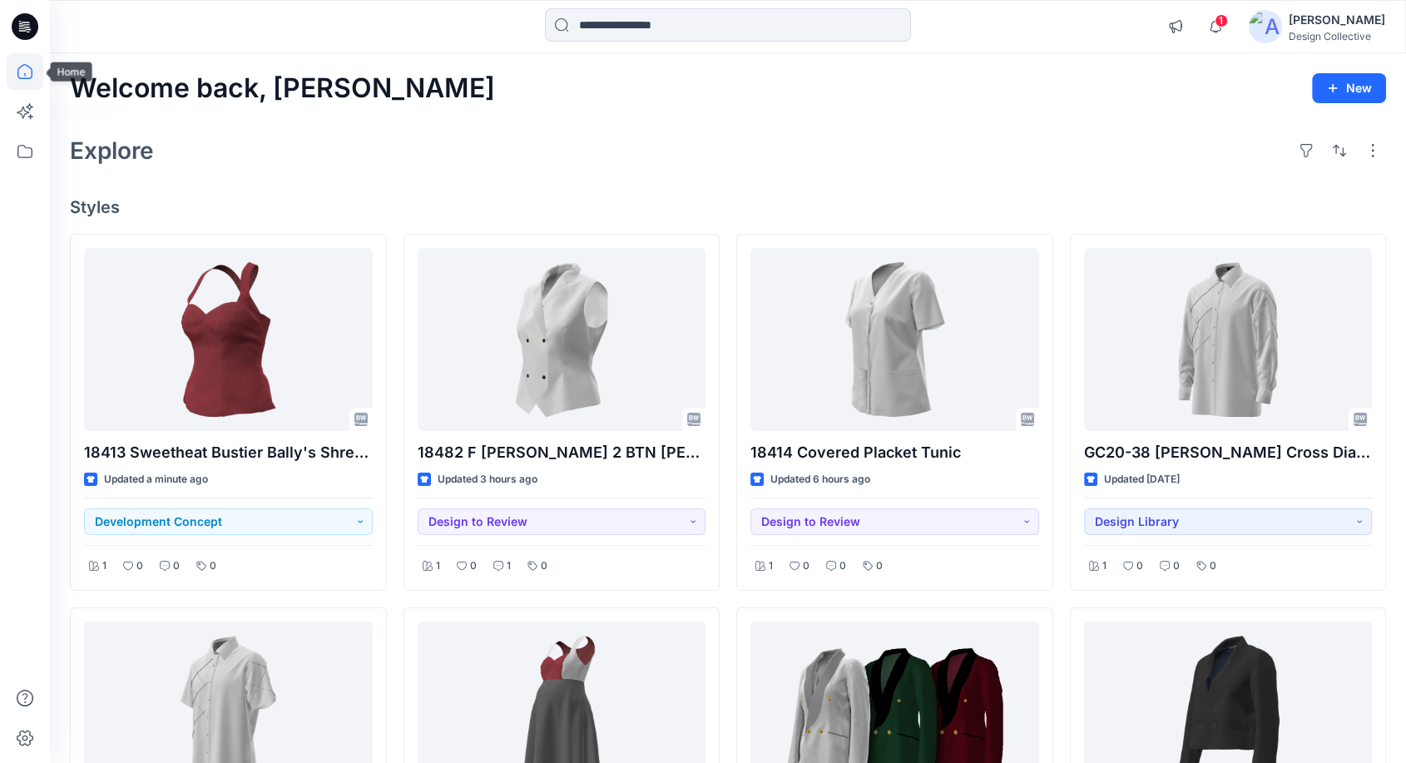
click at [23, 75] on icon at bounding box center [25, 71] width 37 height 37
click at [22, 160] on icon at bounding box center [25, 151] width 37 height 37
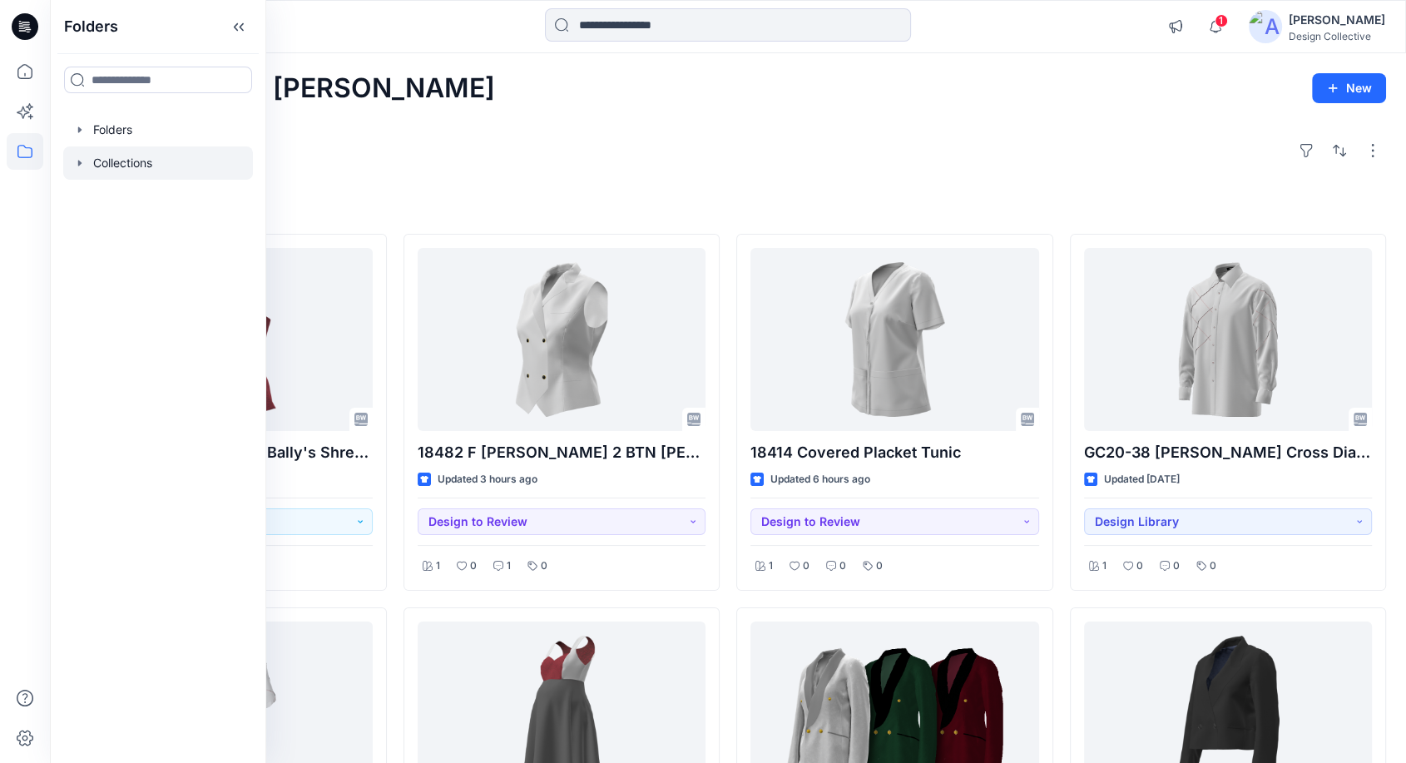
click at [77, 170] on div at bounding box center [158, 162] width 190 height 33
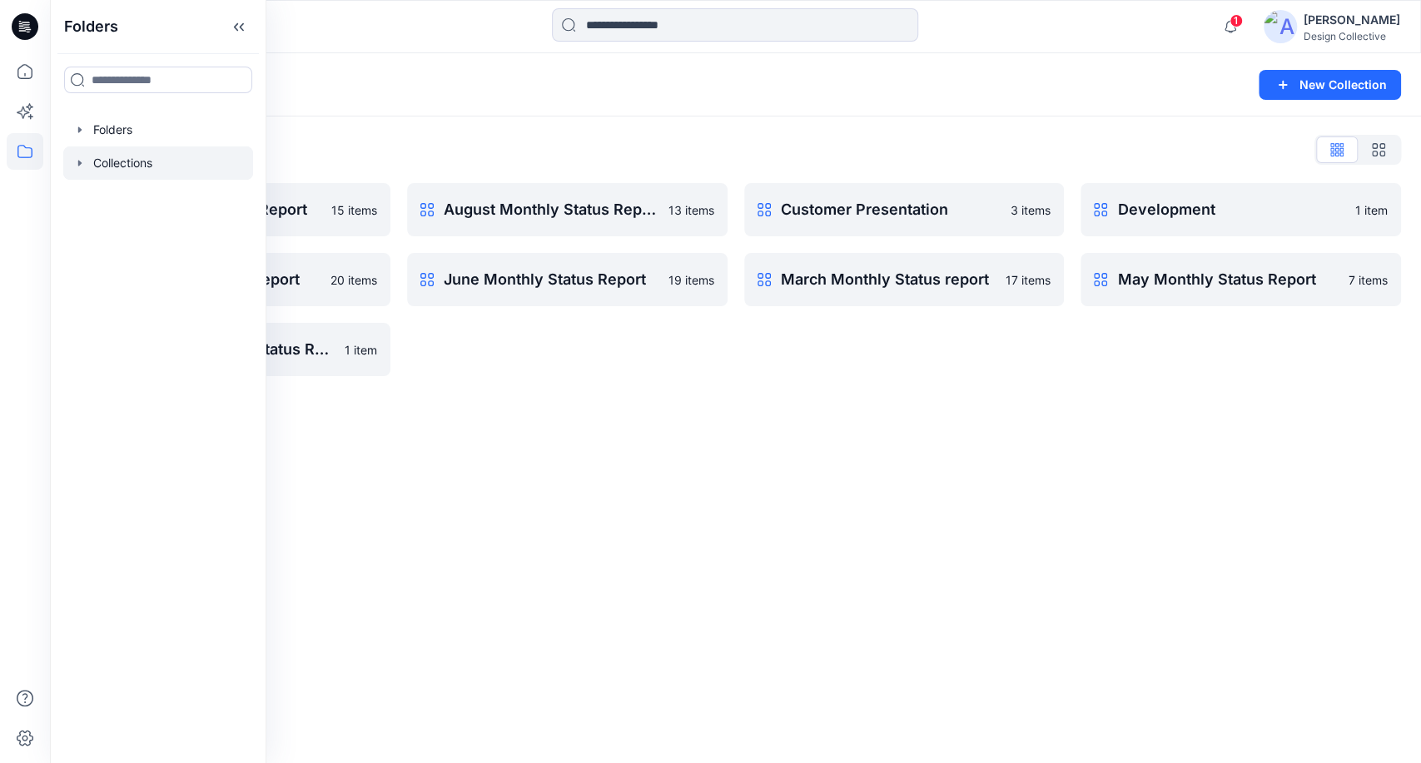
click at [616, 418] on div "Collections New Collection Collections List April Monthly Status Report 15 item…" at bounding box center [735, 408] width 1371 height 710
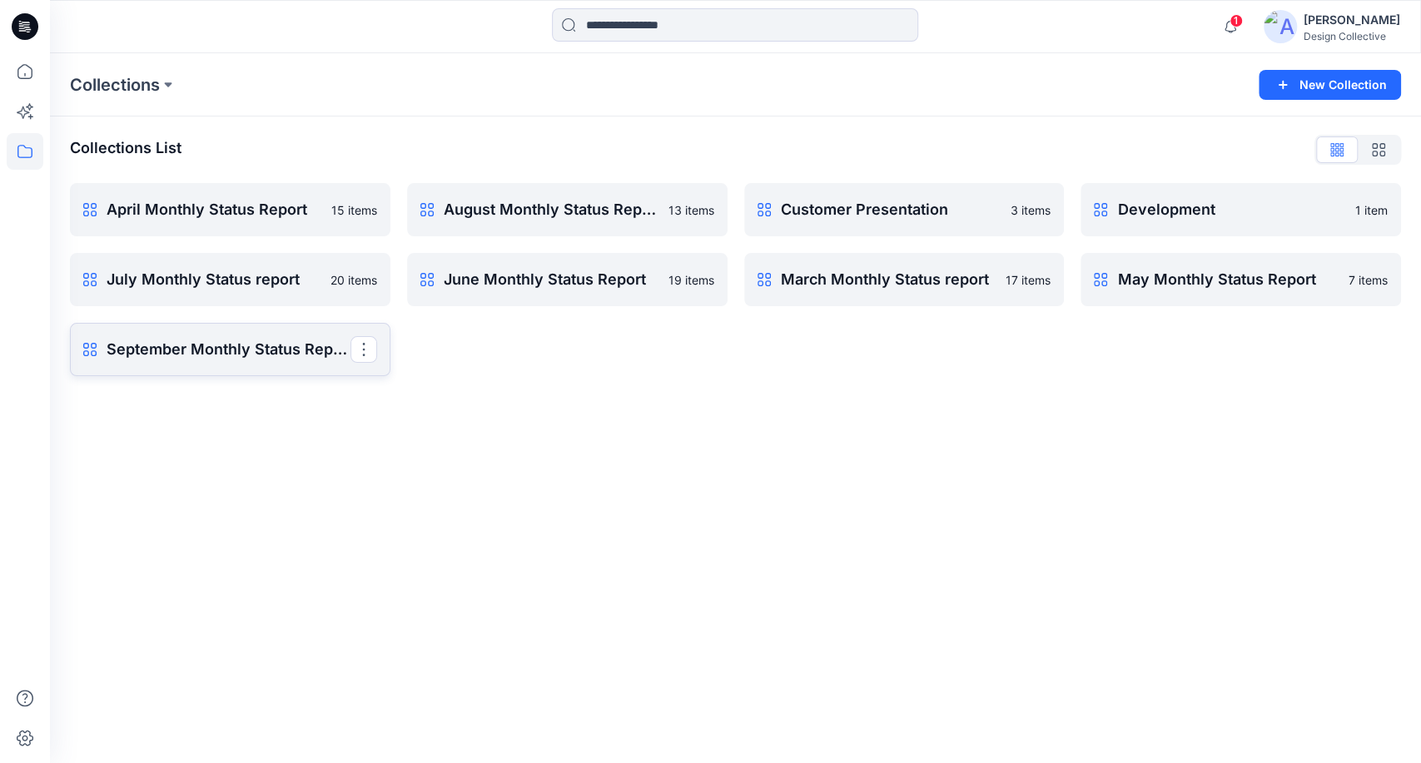
click at [229, 364] on link "September Monthly Status Report Rename Collection Clone Collection Present Coll…" at bounding box center [230, 349] width 320 height 53
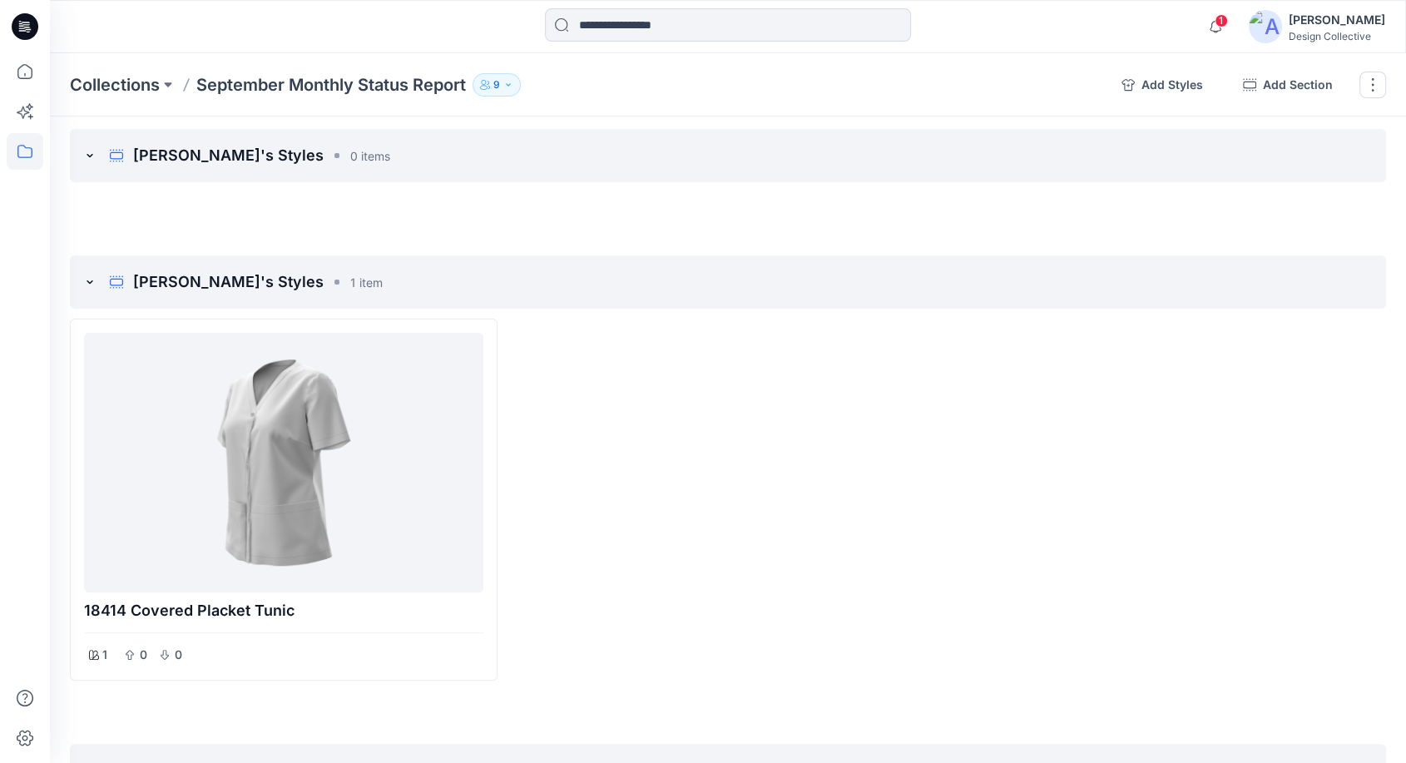
scroll to position [373, 0]
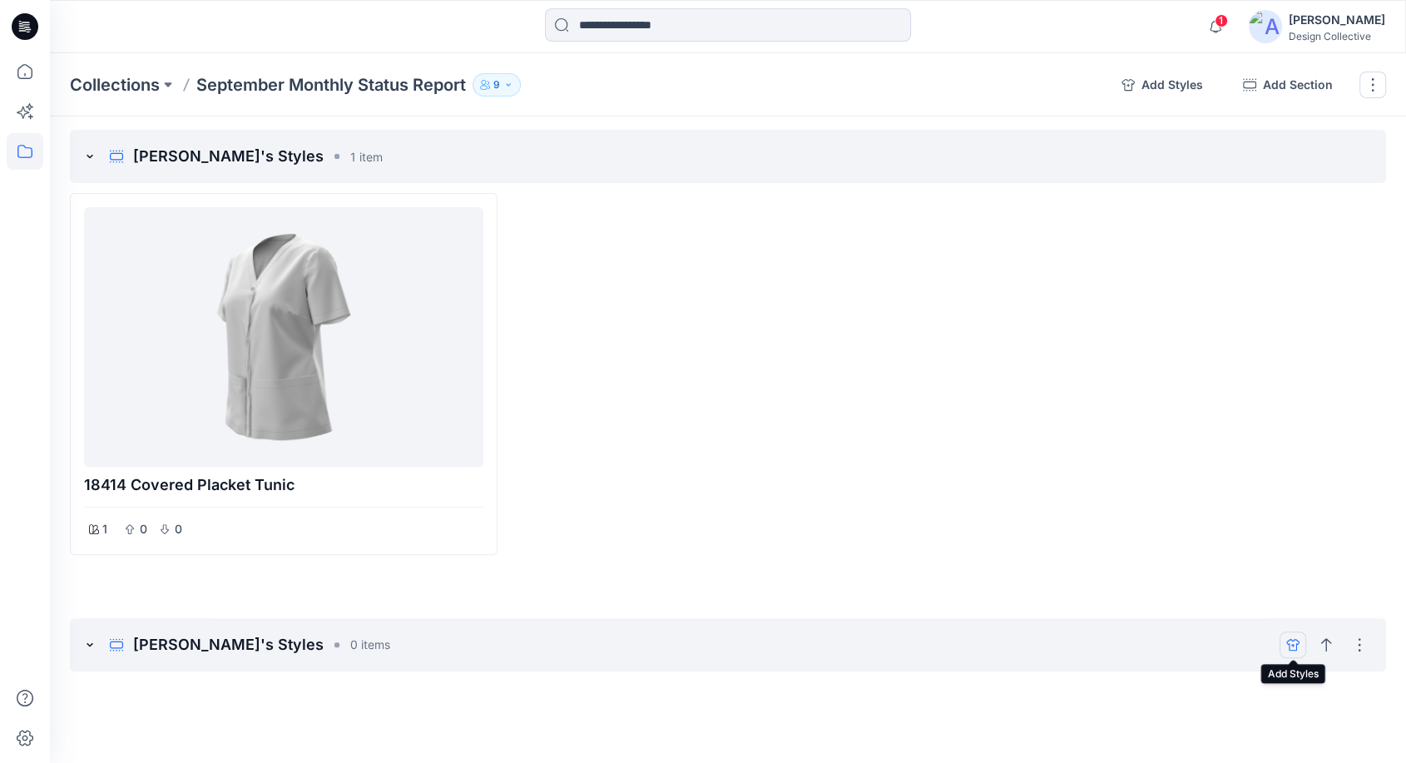
click at [1293, 647] on icon "add styles" at bounding box center [1293, 644] width 13 height 13
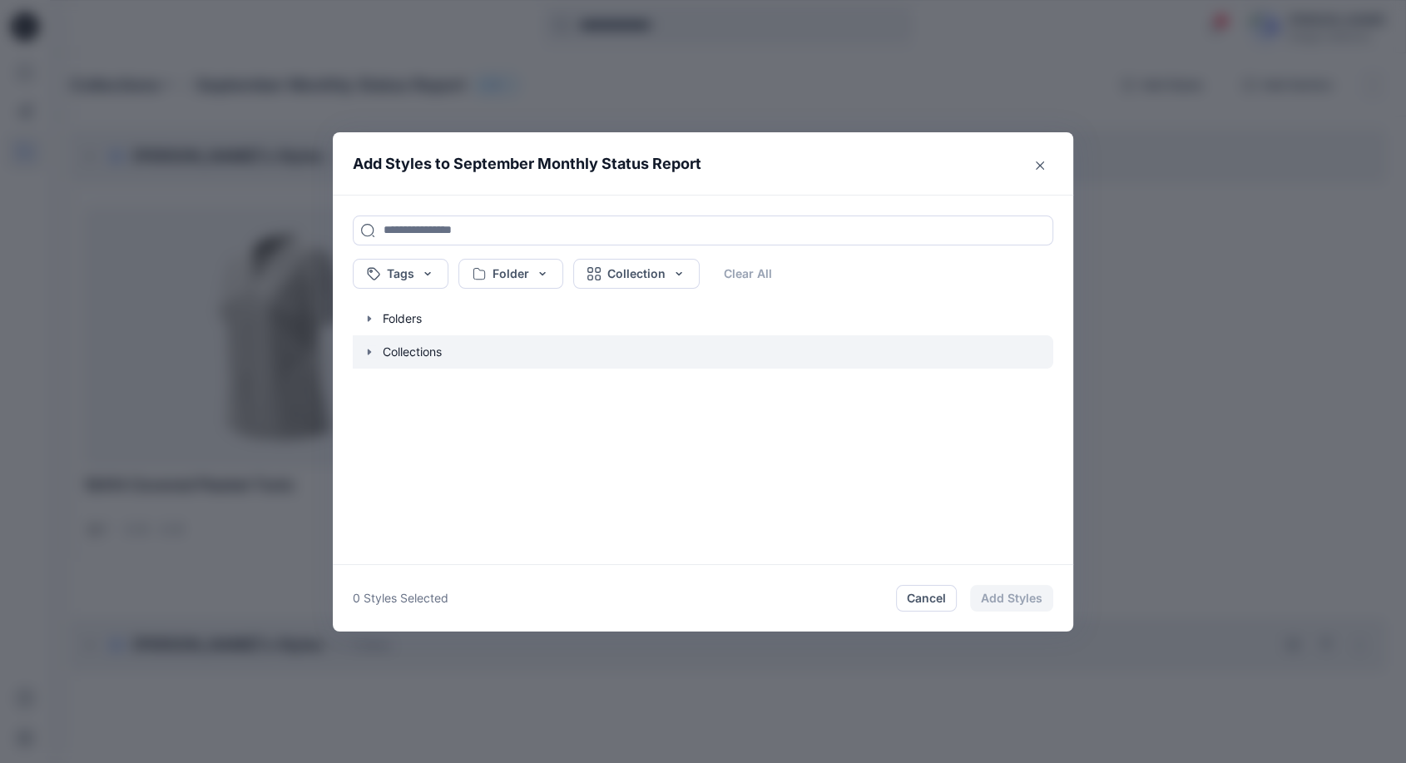
click at [376, 353] on icon "button" at bounding box center [369, 351] width 13 height 13
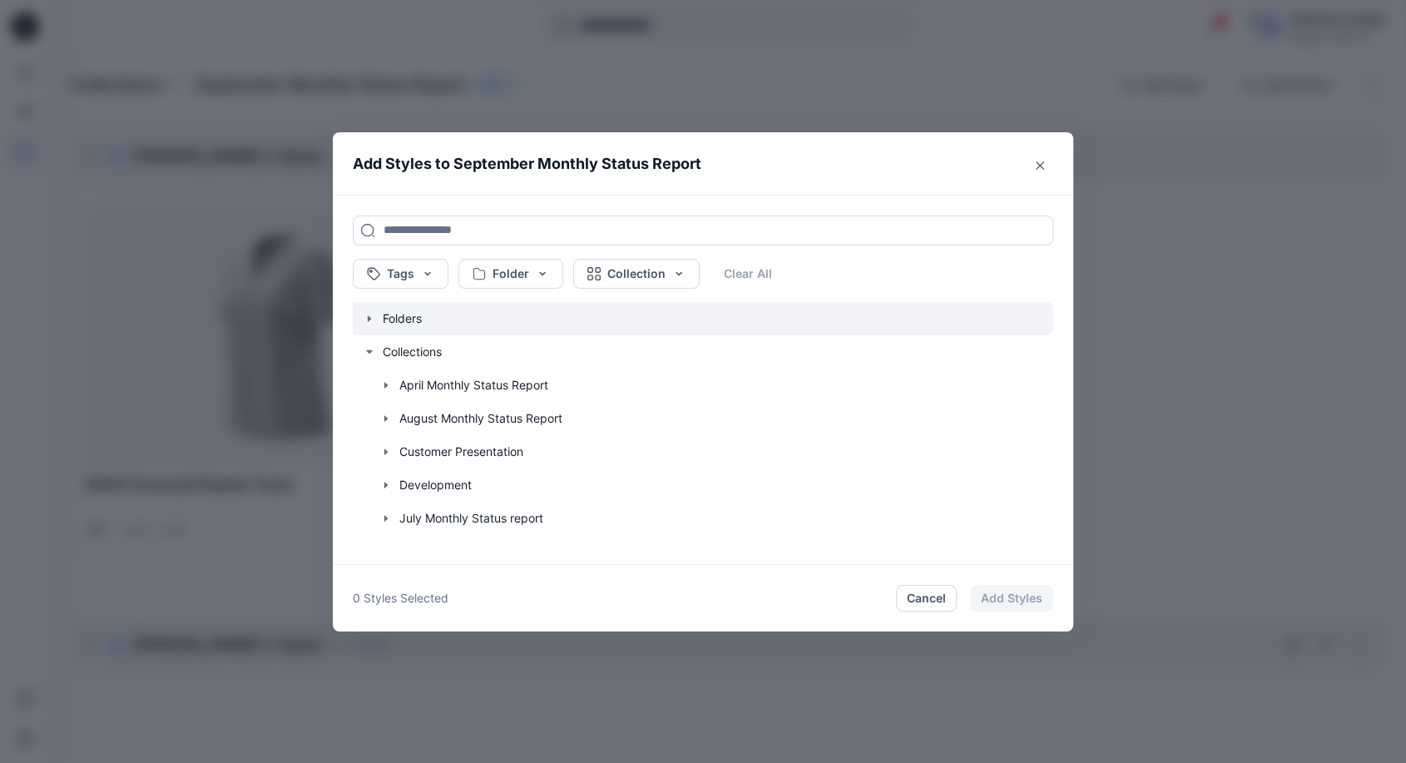
click at [375, 322] on icon "button" at bounding box center [369, 318] width 13 height 13
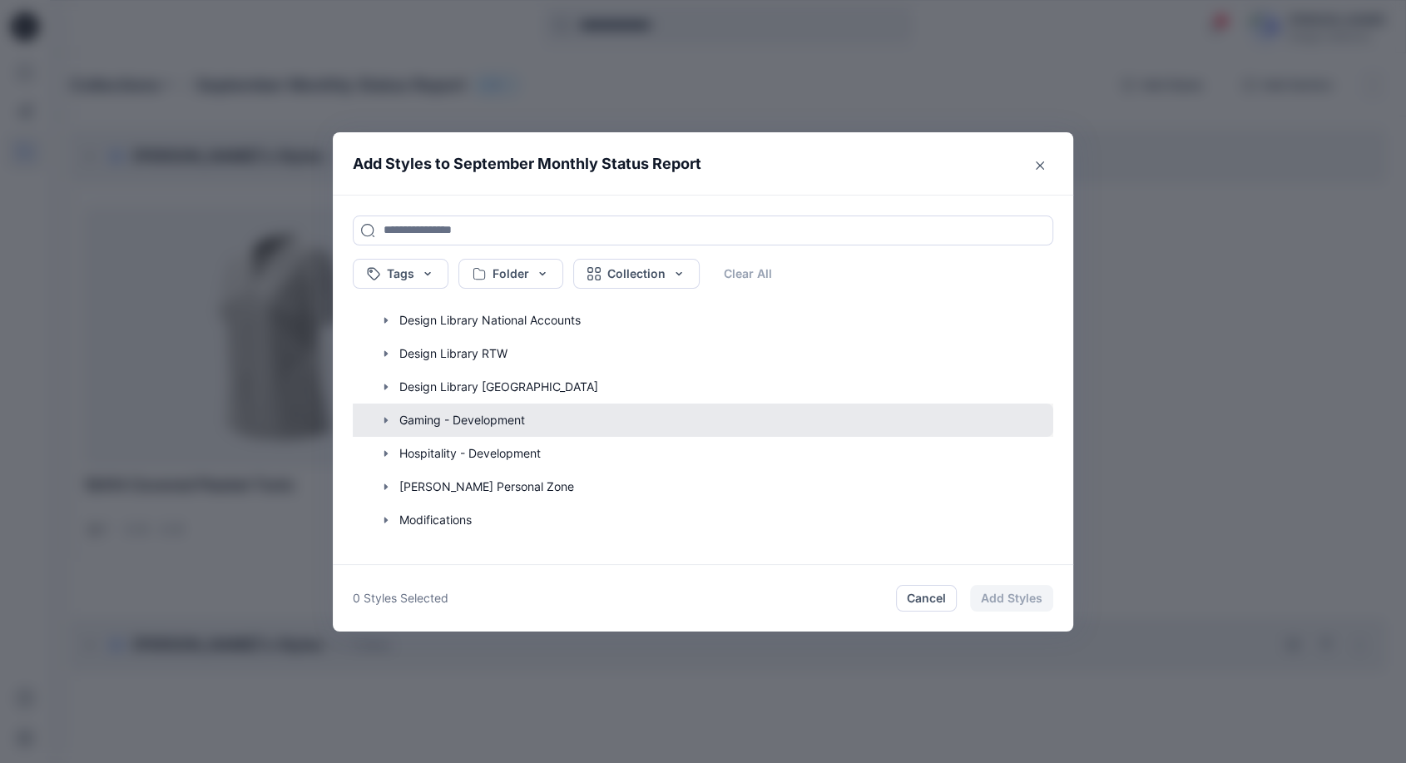
scroll to position [196, 0]
click at [393, 426] on icon "button" at bounding box center [385, 421] width 13 height 13
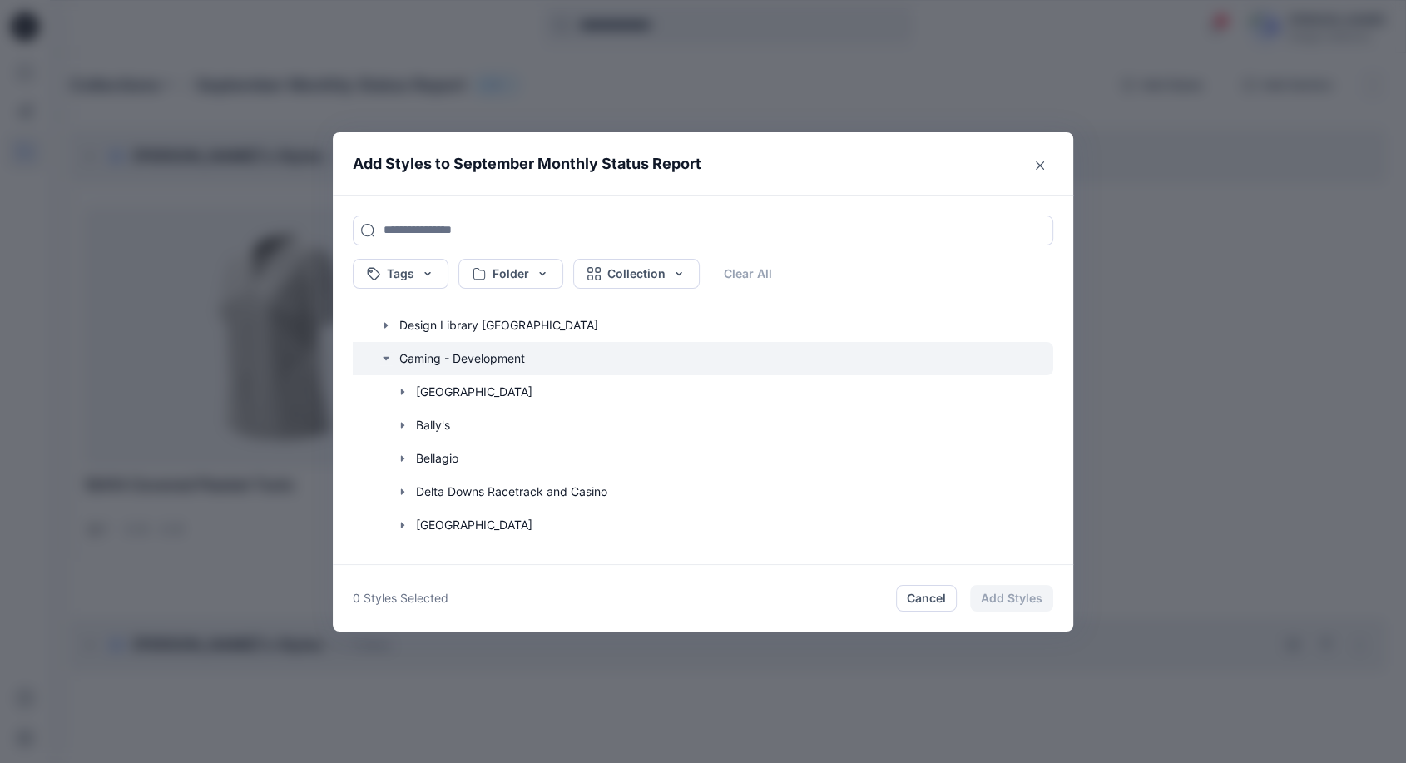
scroll to position [259, 0]
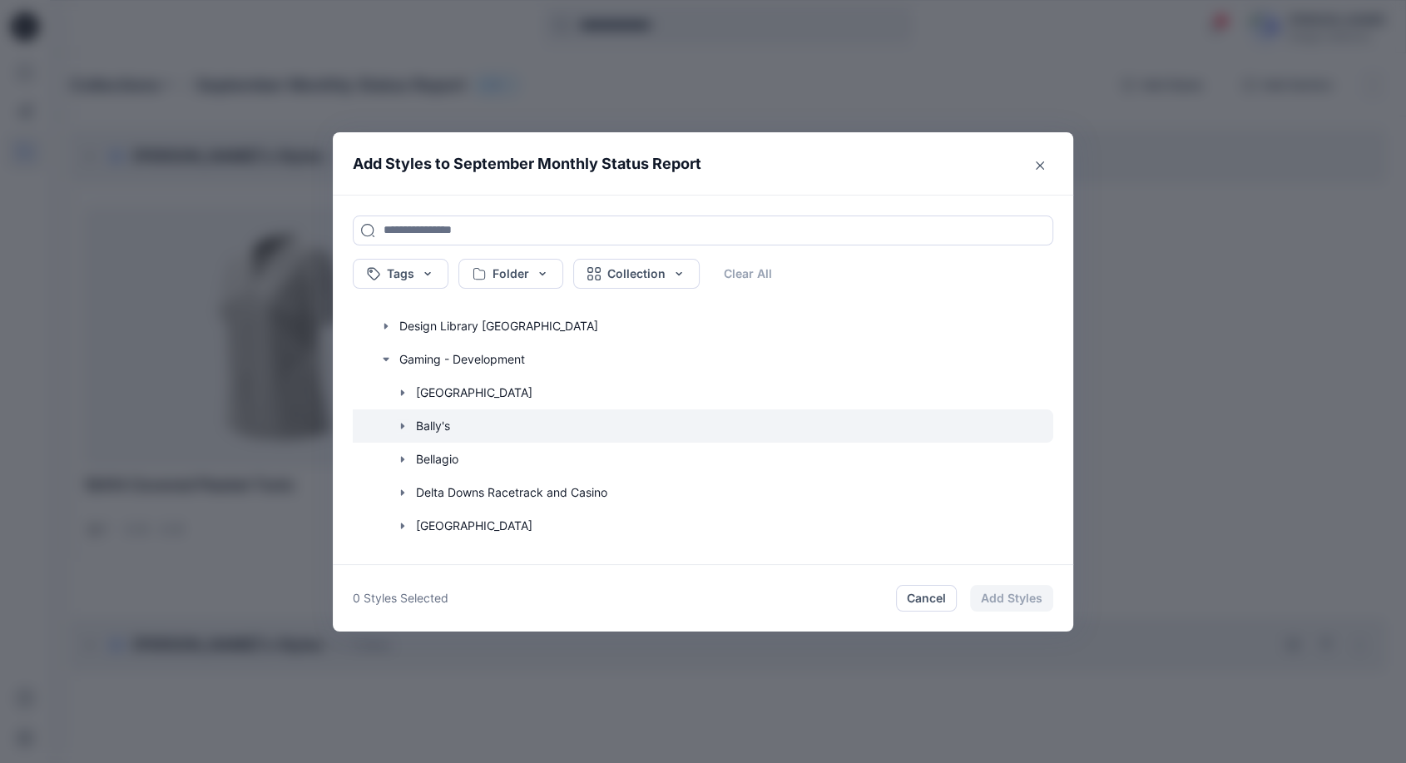
click at [407, 424] on icon "button" at bounding box center [402, 425] width 13 height 13
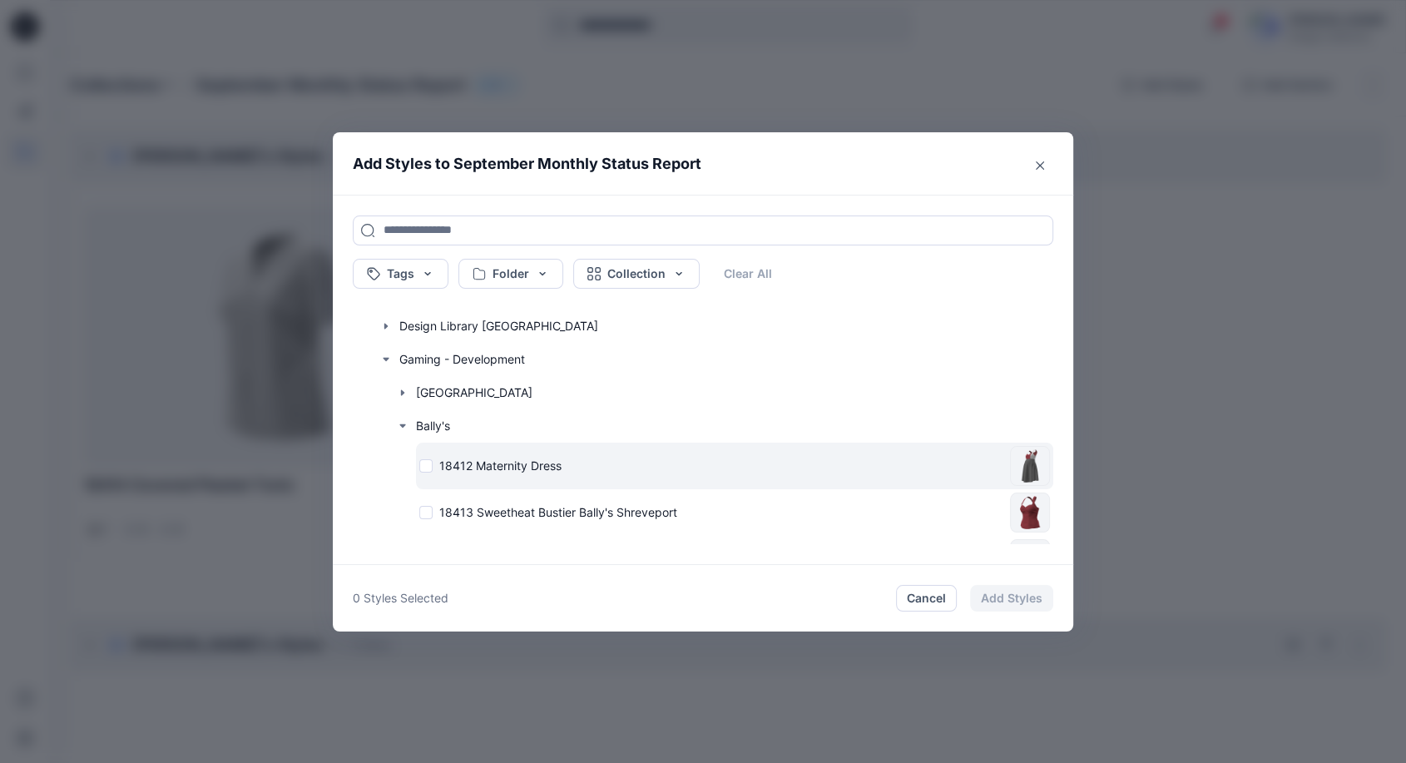
click at [431, 465] on div "18412 Maternity Dress" at bounding box center [711, 465] width 584 height 17
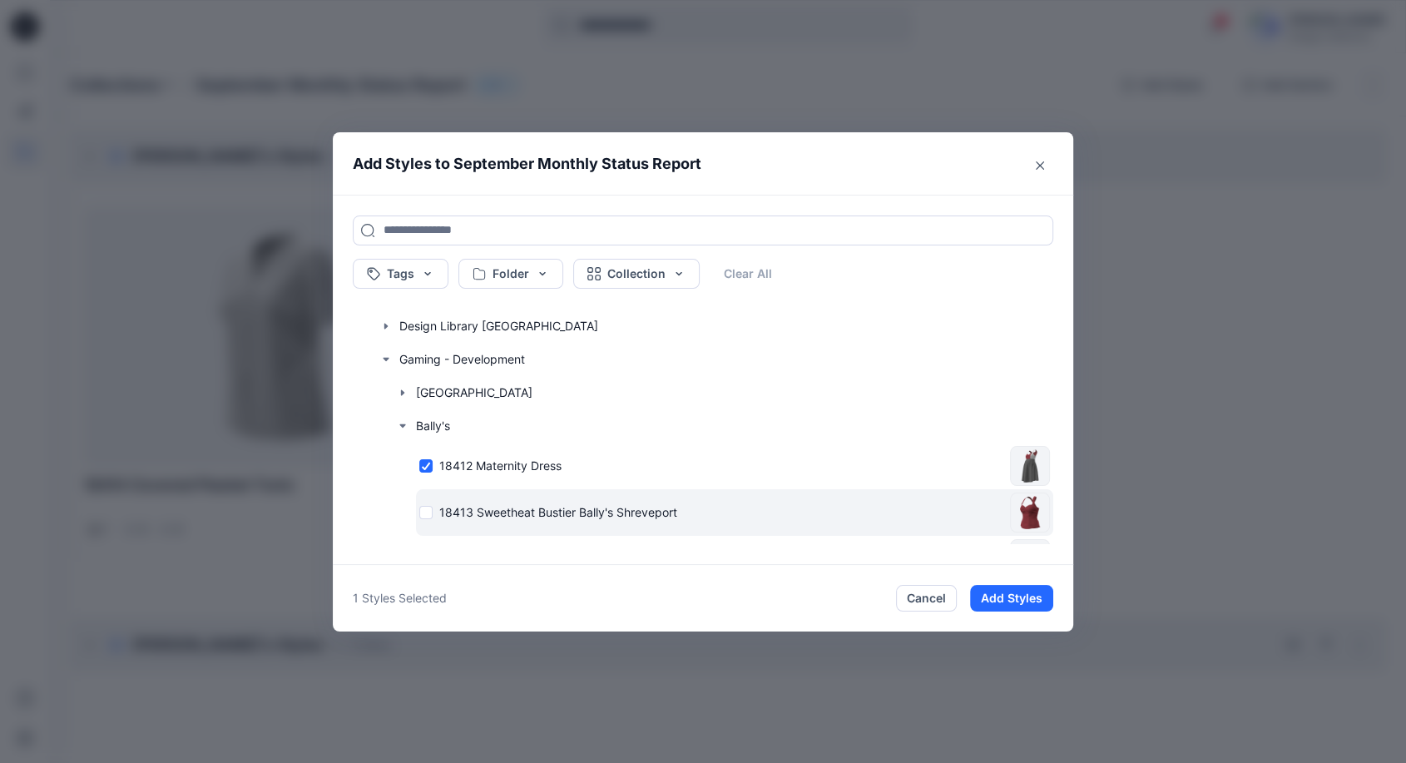
click at [436, 509] on div "18413 Sweetheat Bustier Bally's Shreveport" at bounding box center [711, 511] width 584 height 17
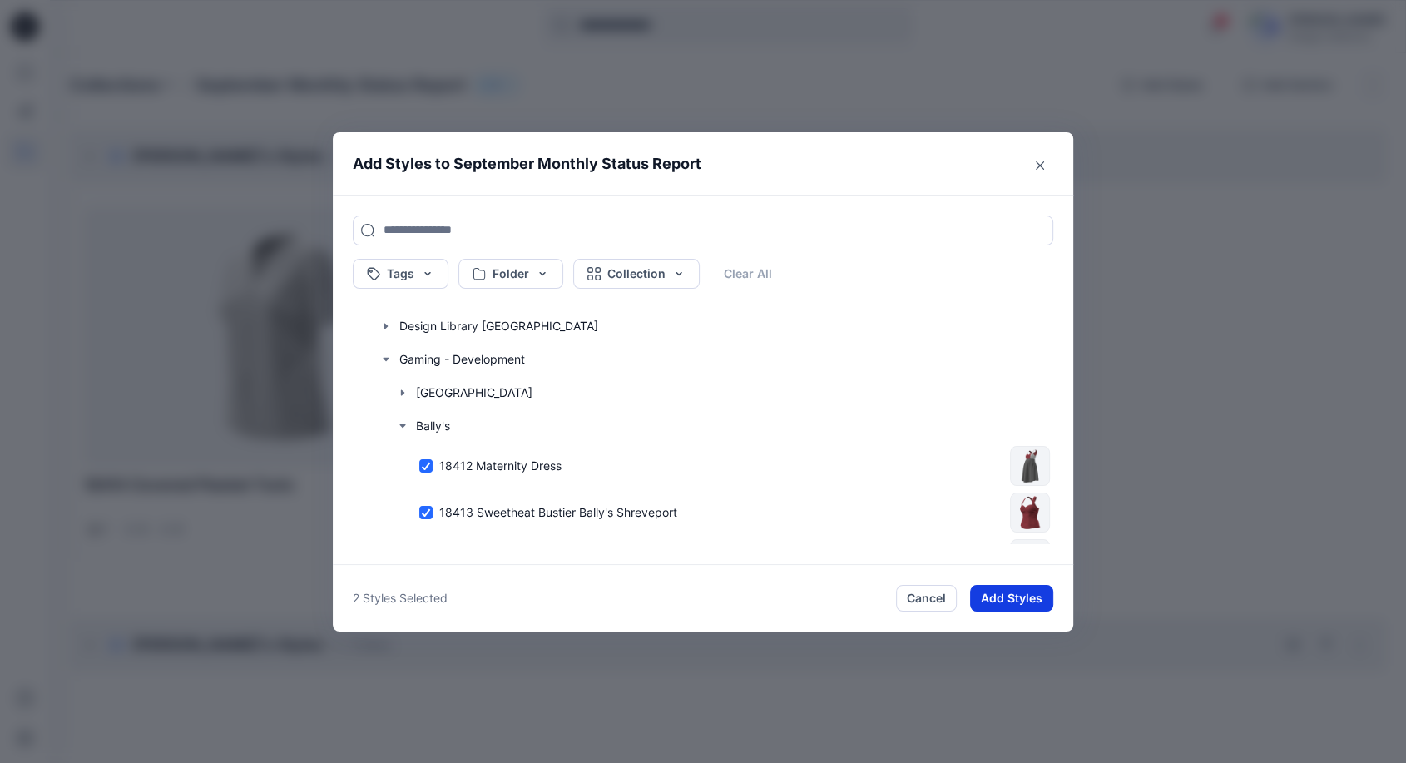
drag, startPoint x: 1023, startPoint y: 601, endPoint x: 1010, endPoint y: 603, distance: 12.6
click at [1010, 603] on button "Add Styles" at bounding box center [1011, 598] width 83 height 27
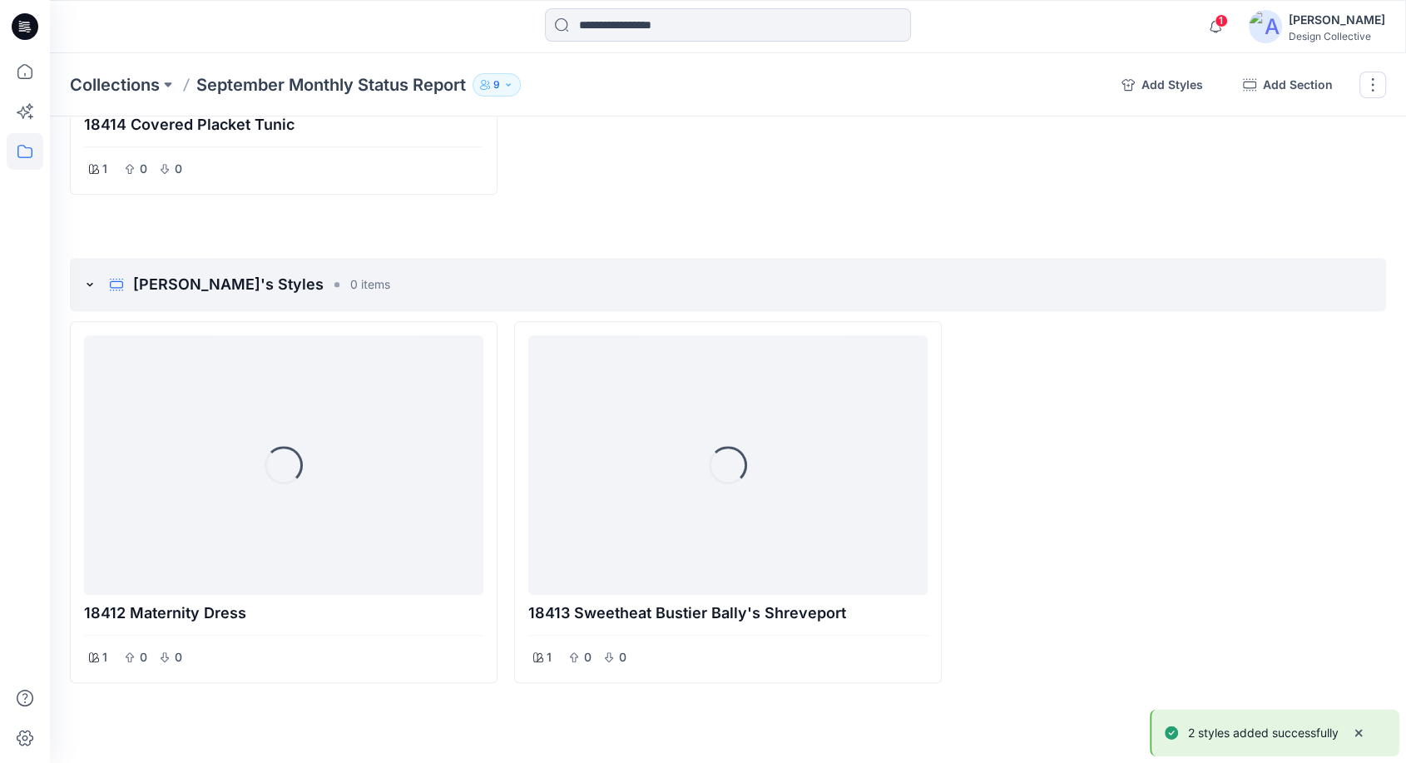
scroll to position [735, 0]
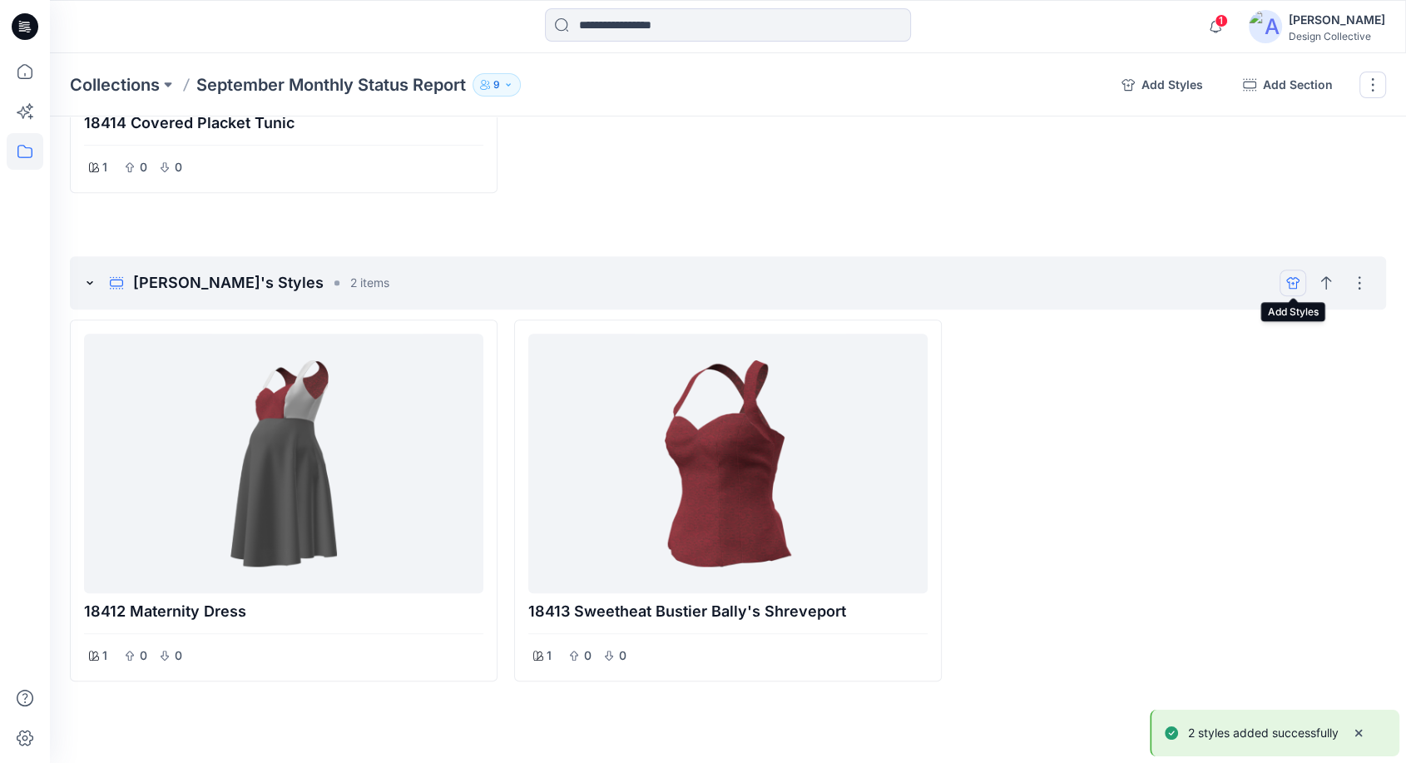
click at [1291, 285] on icon "add styles" at bounding box center [1293, 282] width 13 height 13
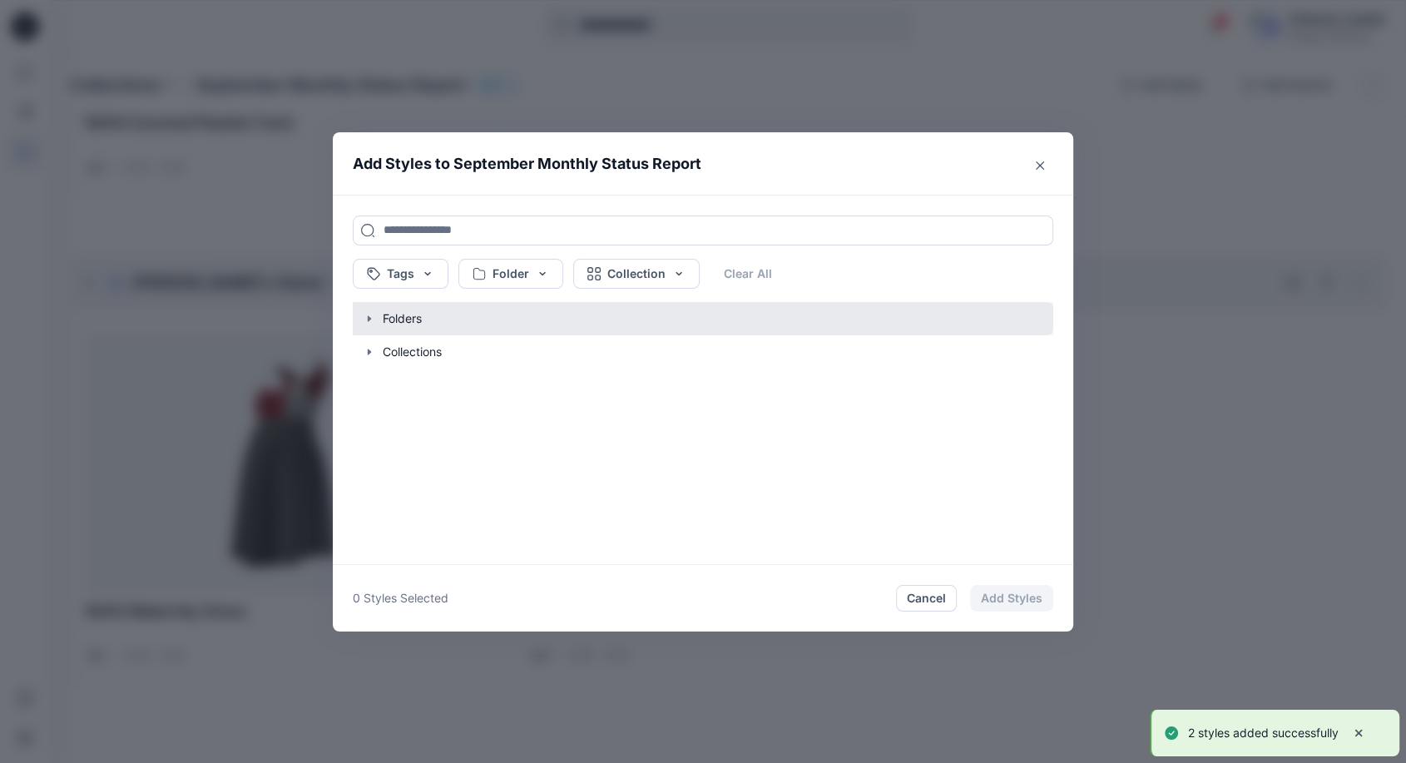
click at [375, 327] on button "button" at bounding box center [694, 318] width 717 height 33
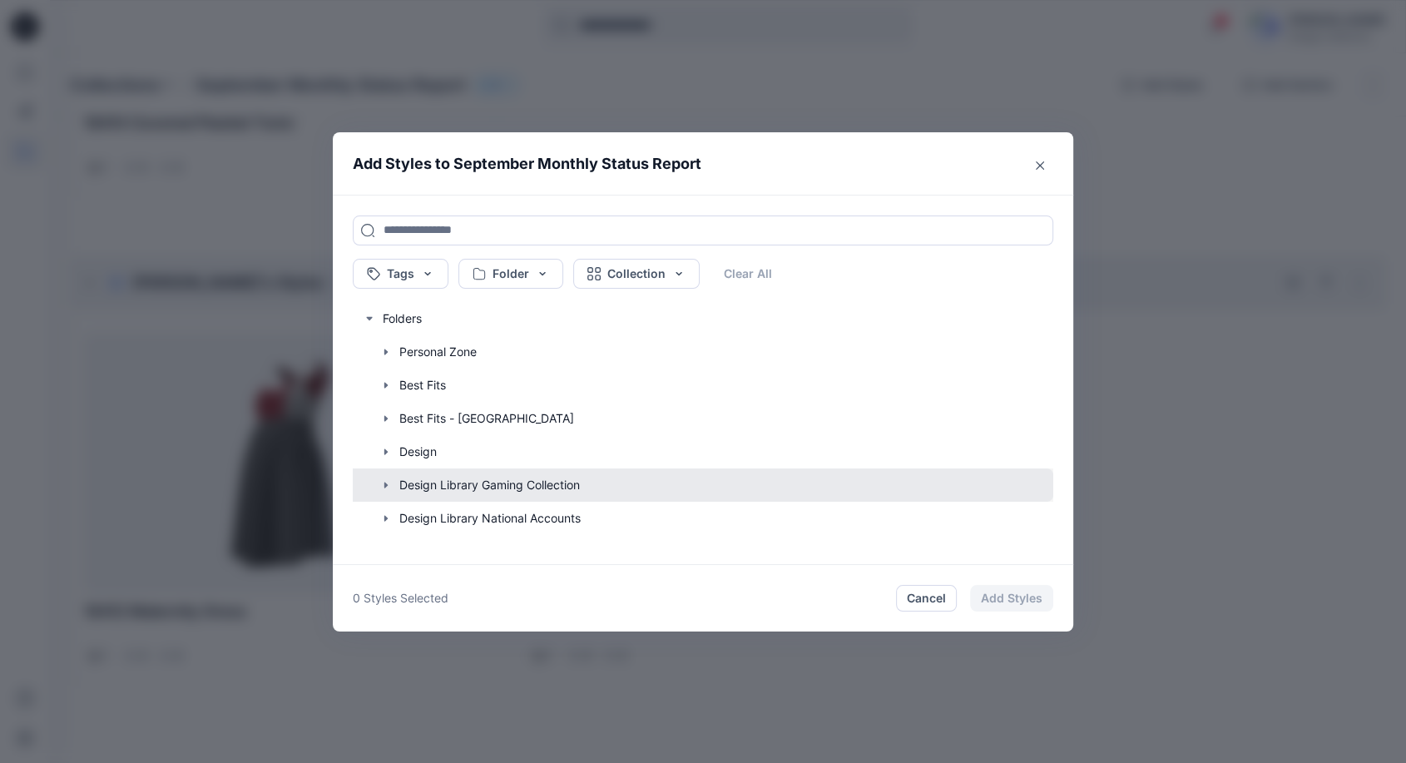
click at [388, 476] on button "button" at bounding box center [694, 485] width 717 height 33
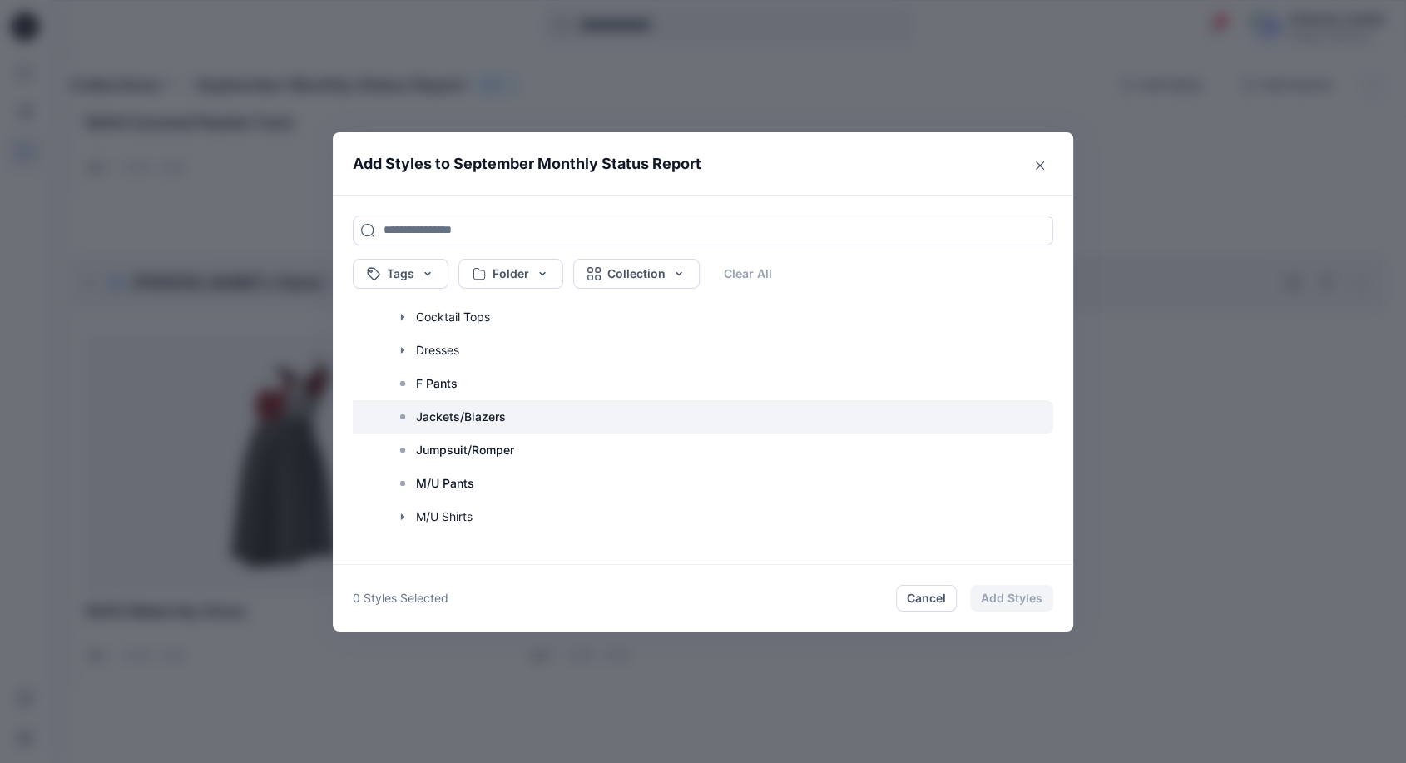
scroll to position [370, 0]
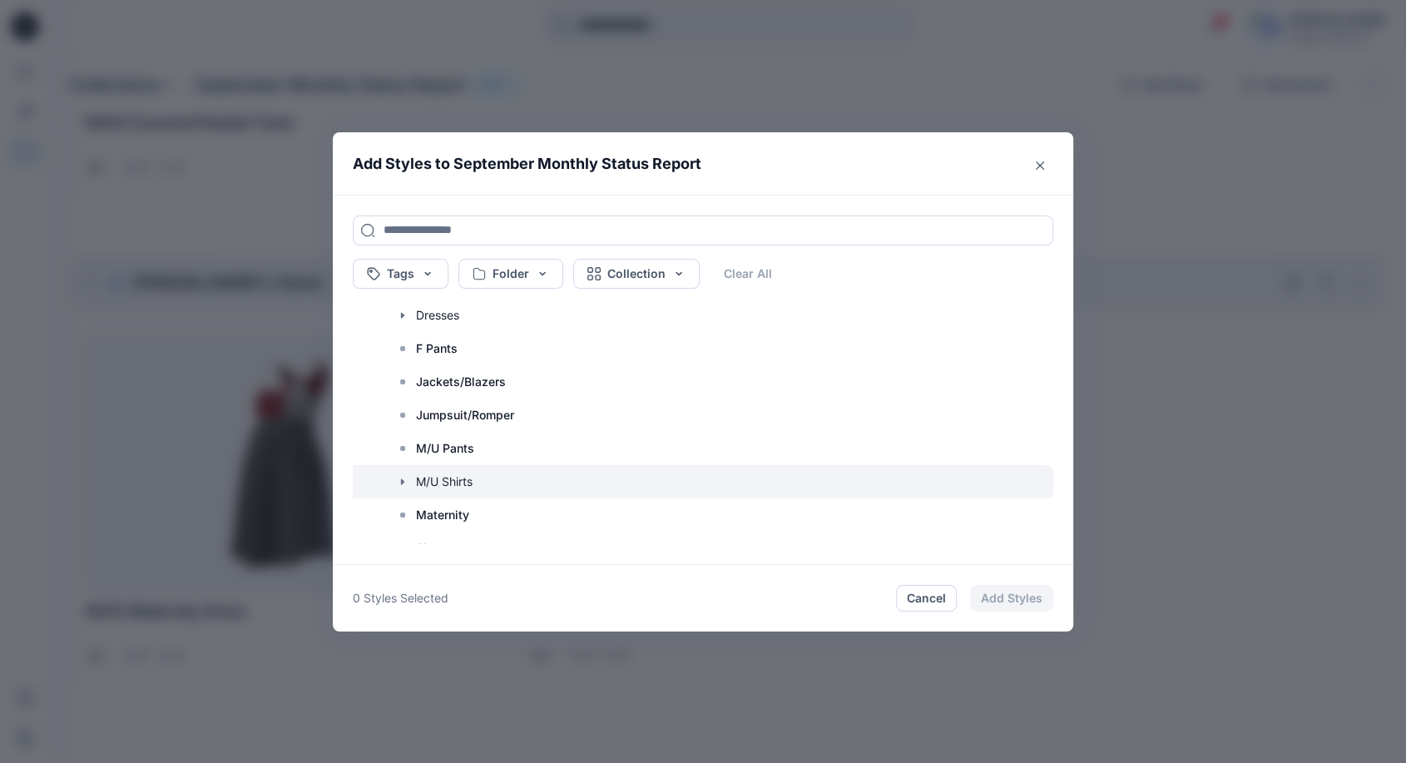
click at [405, 478] on icon "button" at bounding box center [402, 481] width 13 height 13
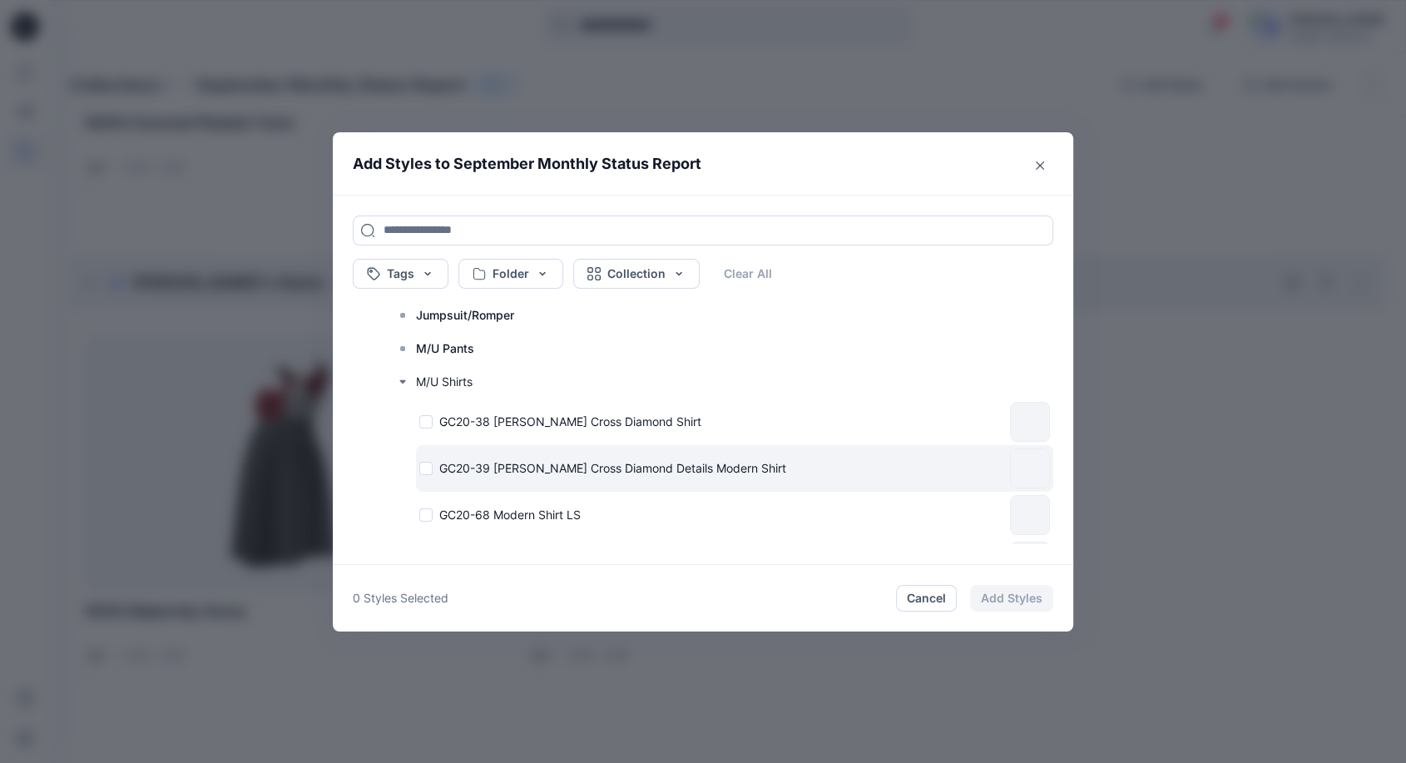
scroll to position [493, 0]
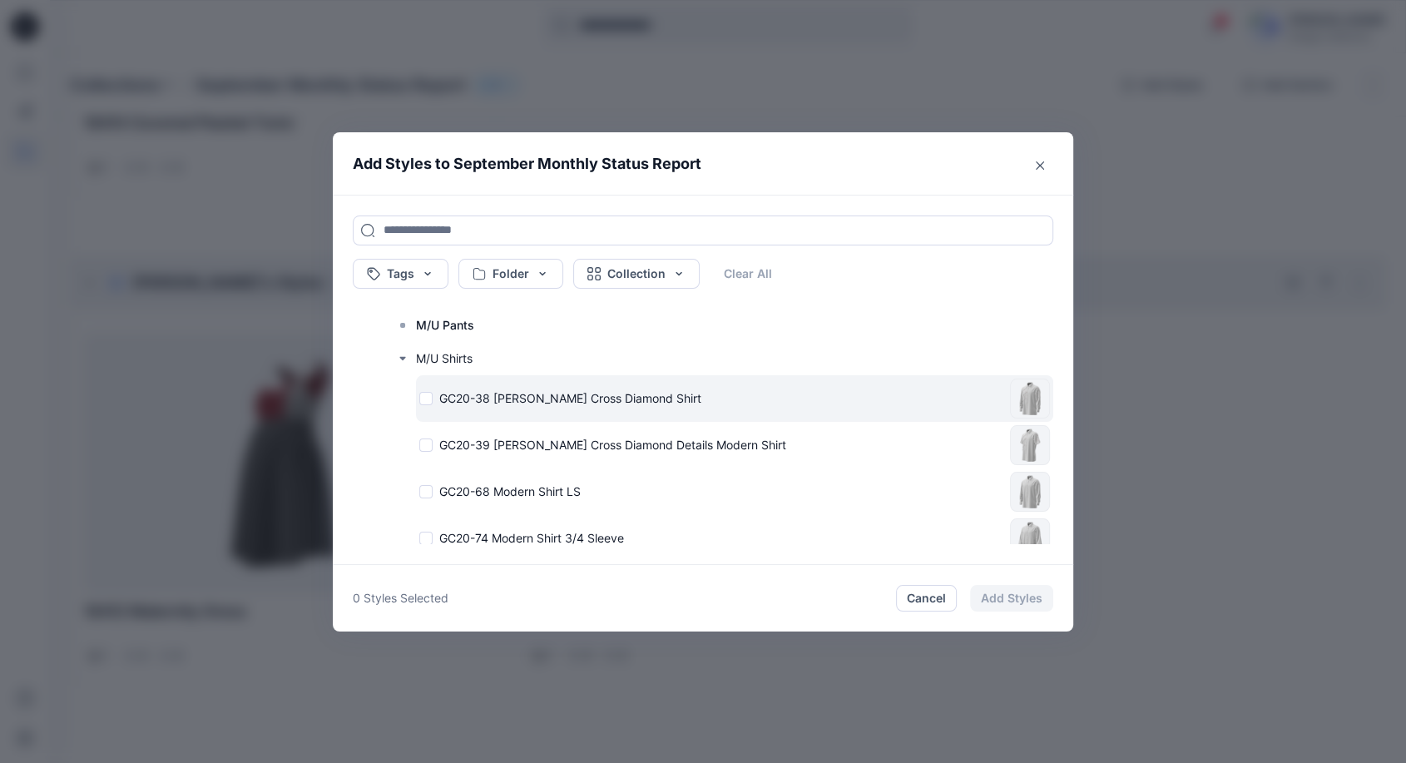
click at [432, 398] on div "GC20-38 [PERSON_NAME] Cross Diamond Shirt" at bounding box center [711, 397] width 584 height 17
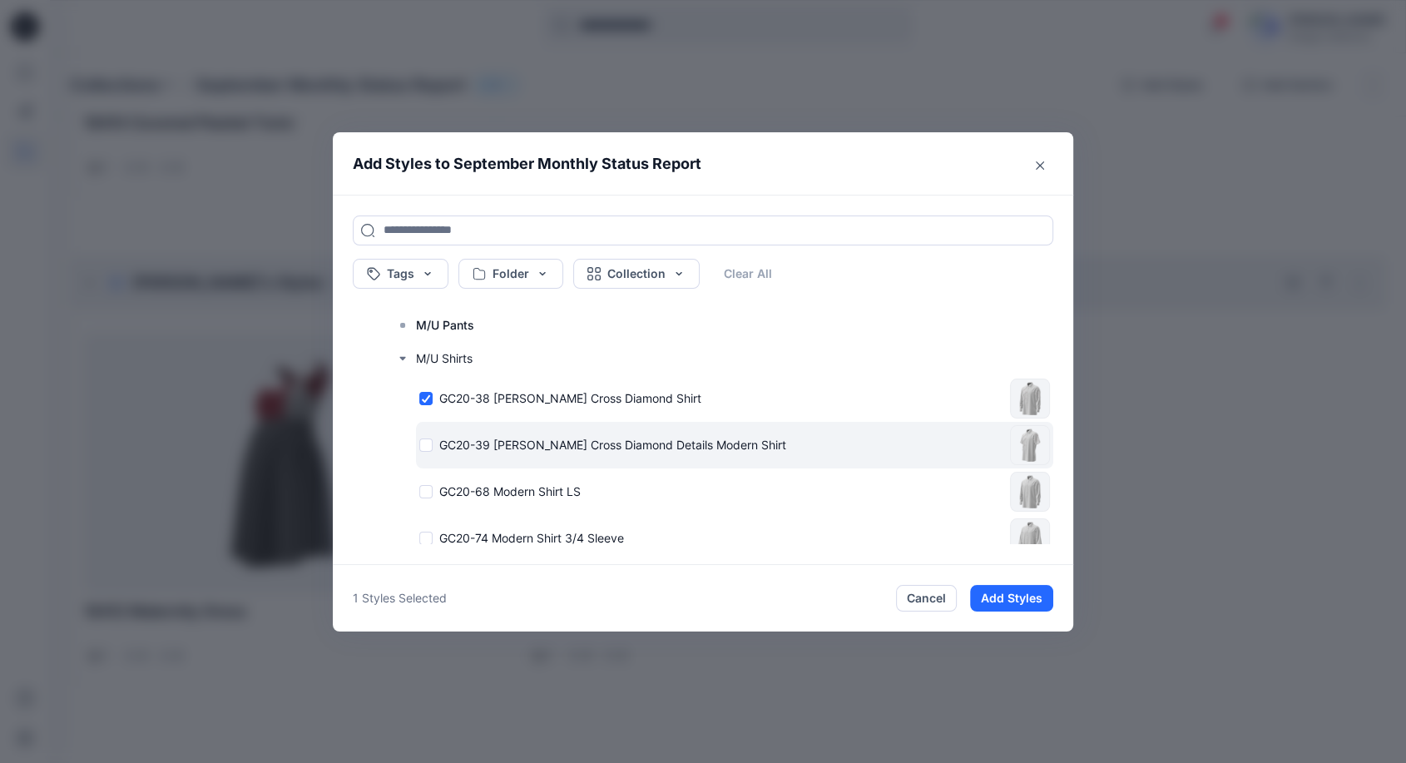
click at [434, 448] on div "GC20-39 [PERSON_NAME] Cross Diamond Details Modern Shirt" at bounding box center [711, 444] width 584 height 17
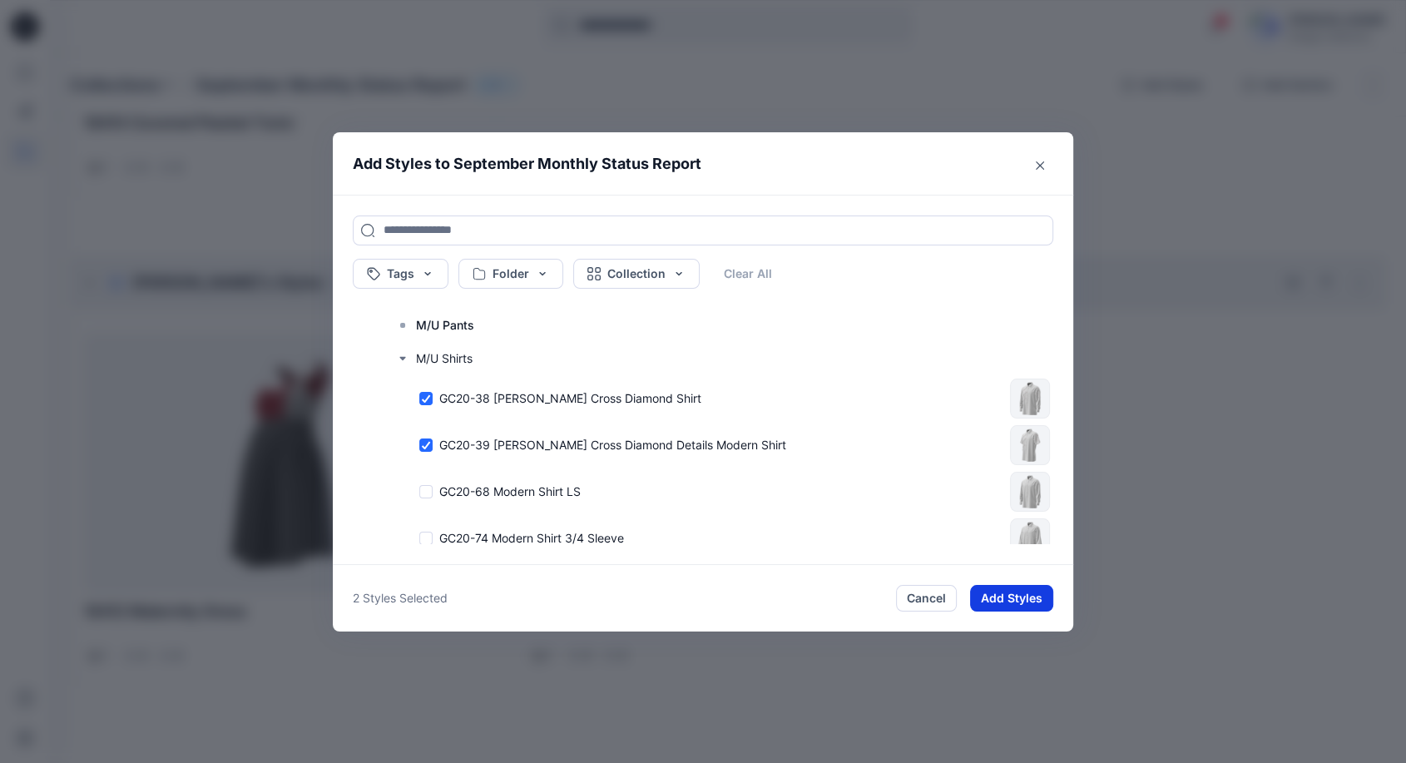
click at [997, 593] on button "Add Styles" at bounding box center [1011, 598] width 83 height 27
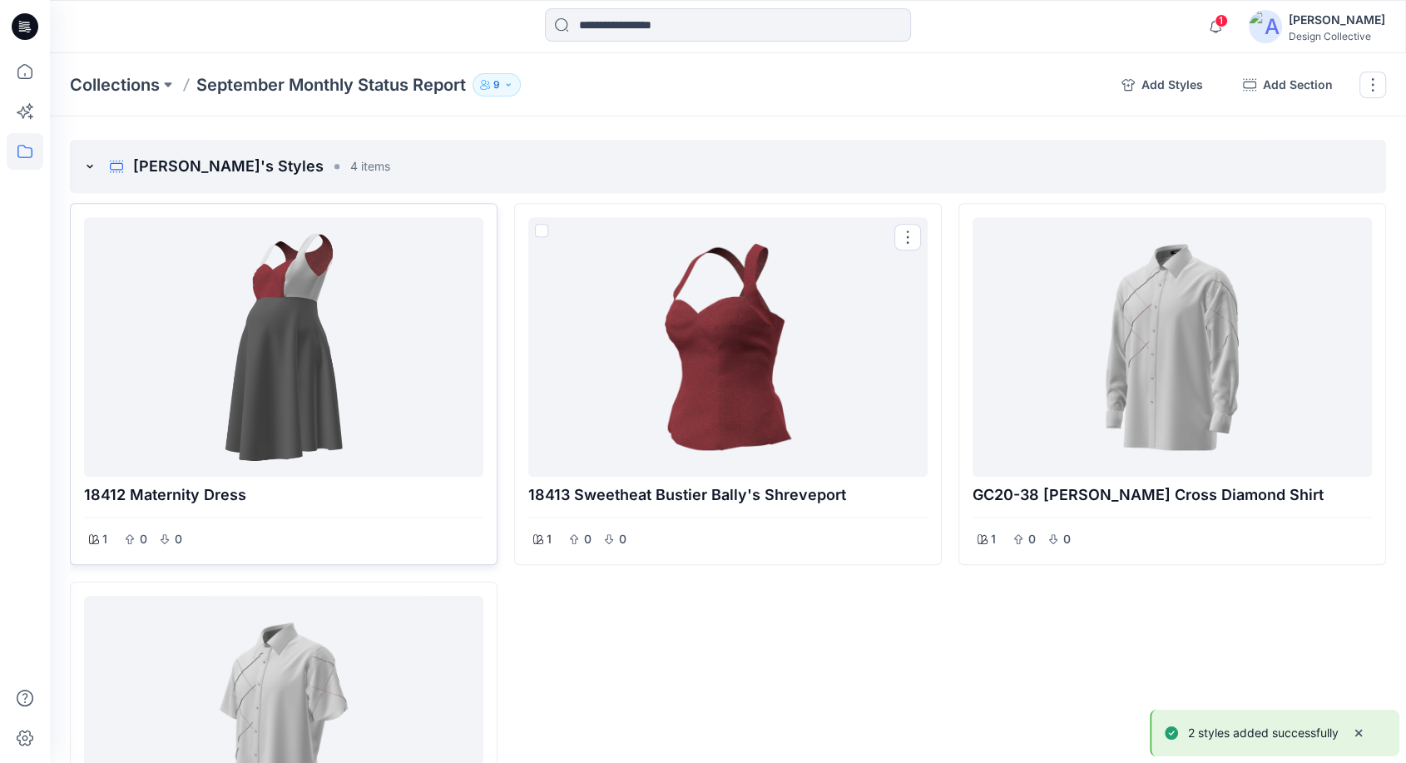
scroll to position [806, 0]
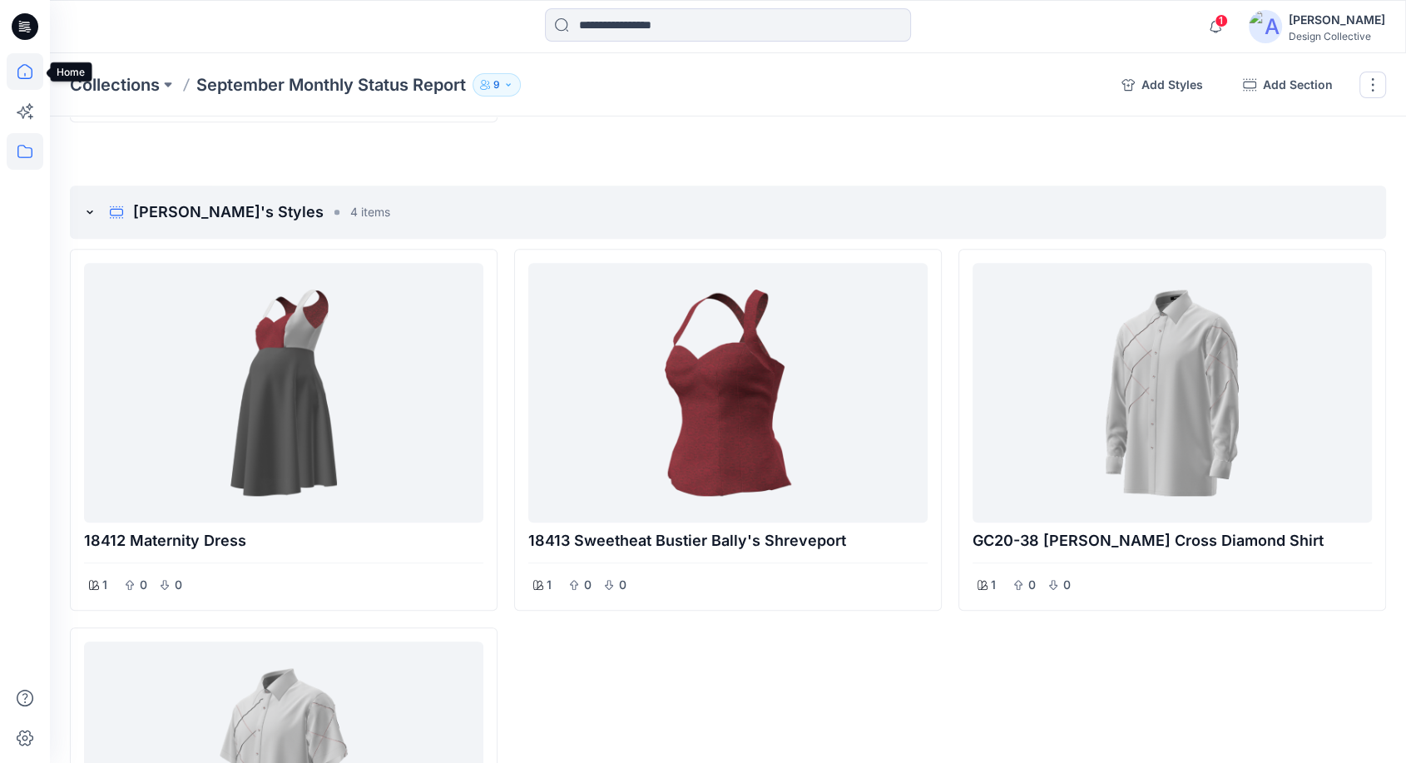
click at [17, 68] on icon at bounding box center [25, 71] width 37 height 37
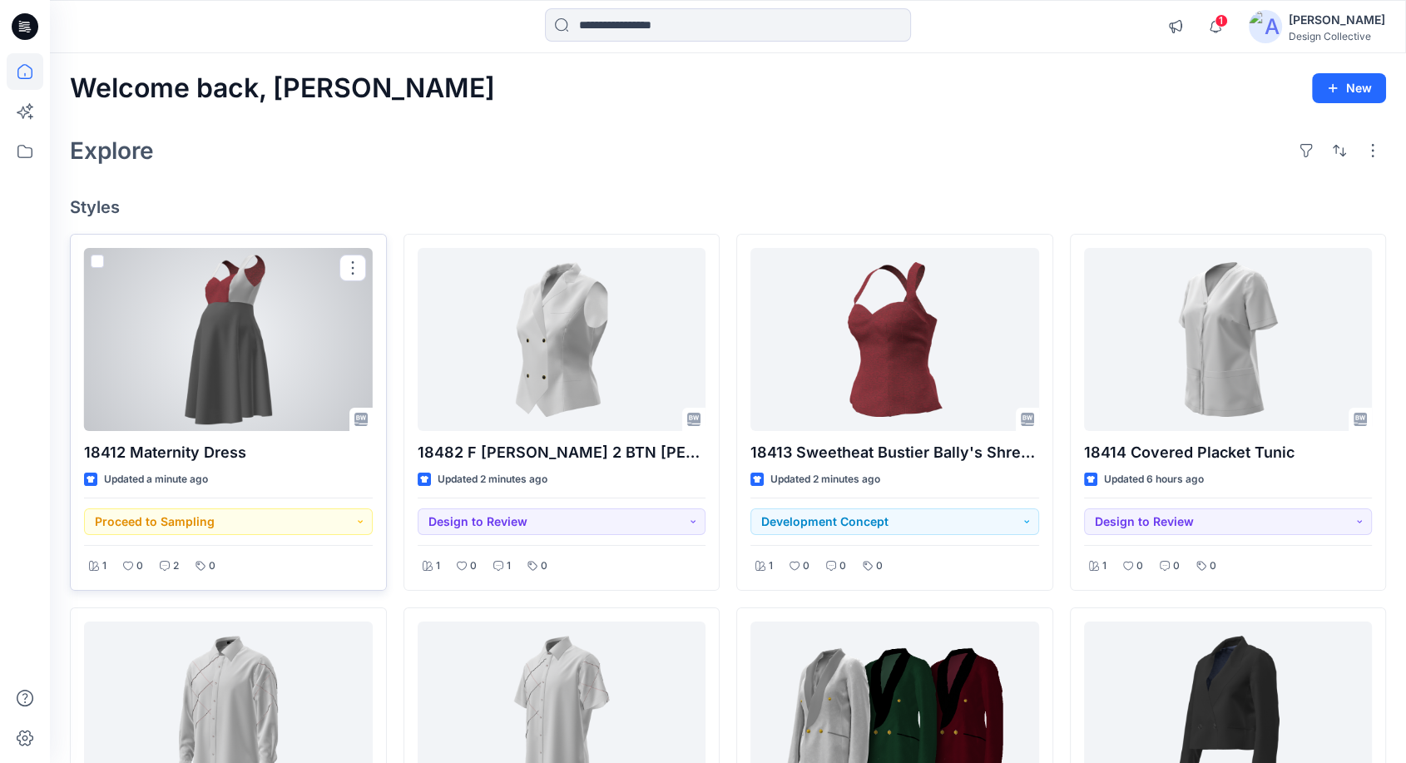
click at [176, 322] on div at bounding box center [228, 339] width 289 height 183
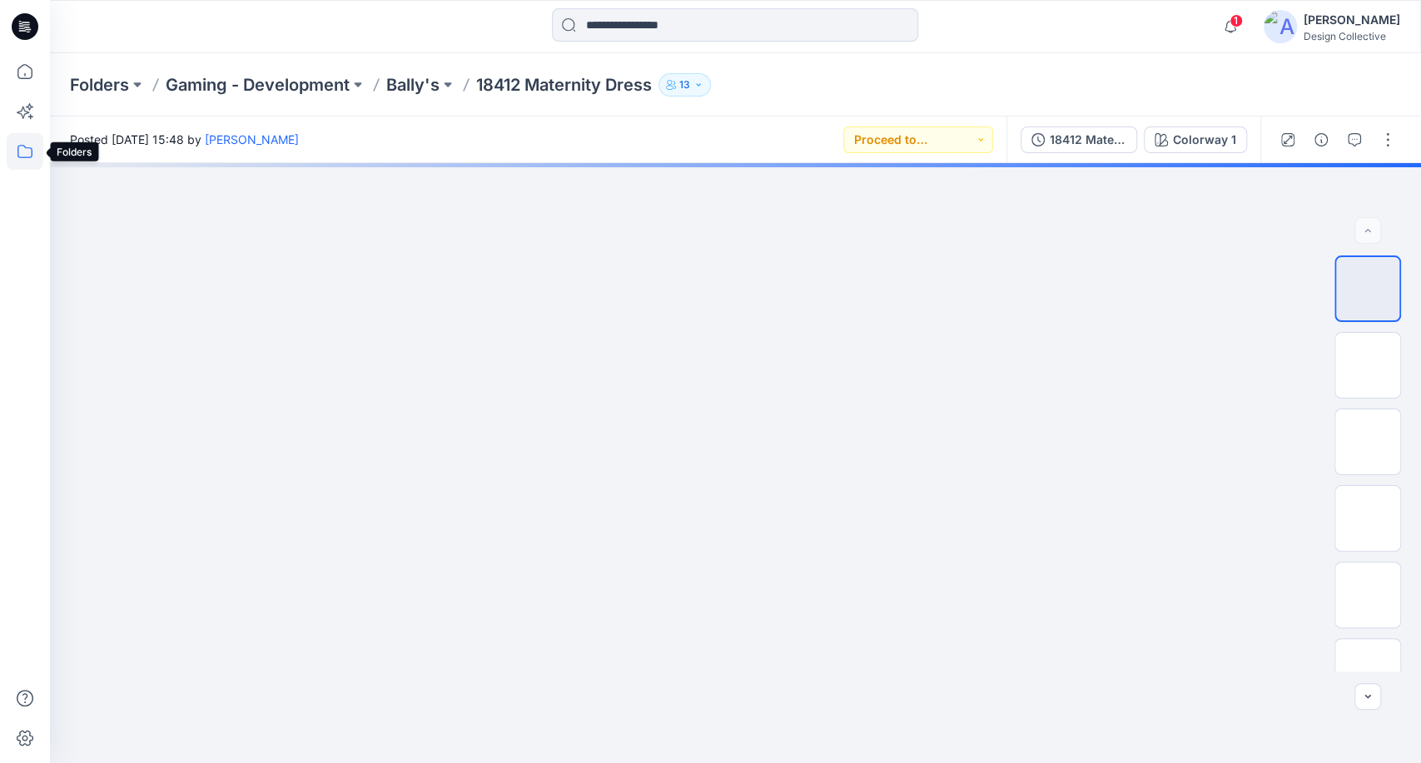
click at [21, 151] on icon at bounding box center [25, 151] width 37 height 37
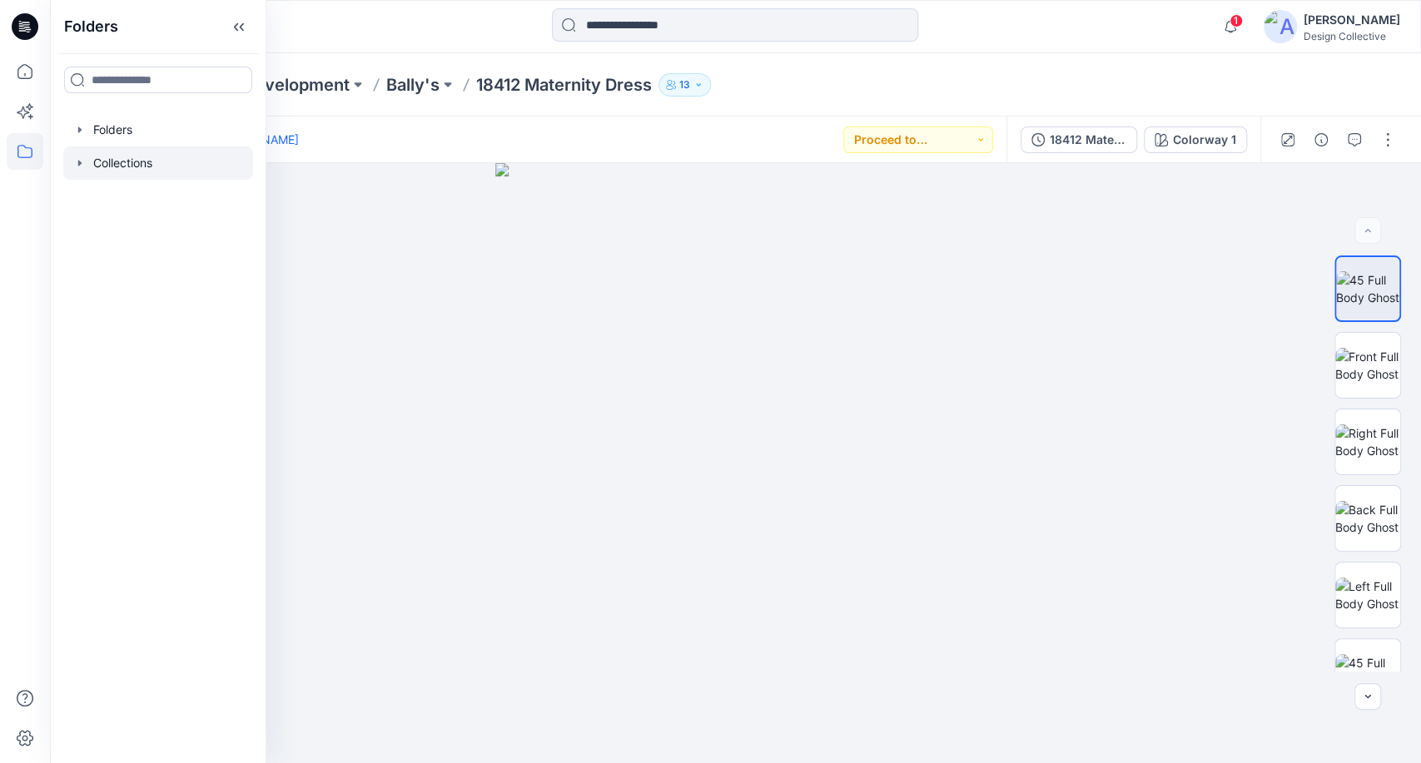
click at [77, 164] on icon "button" at bounding box center [79, 162] width 13 height 13
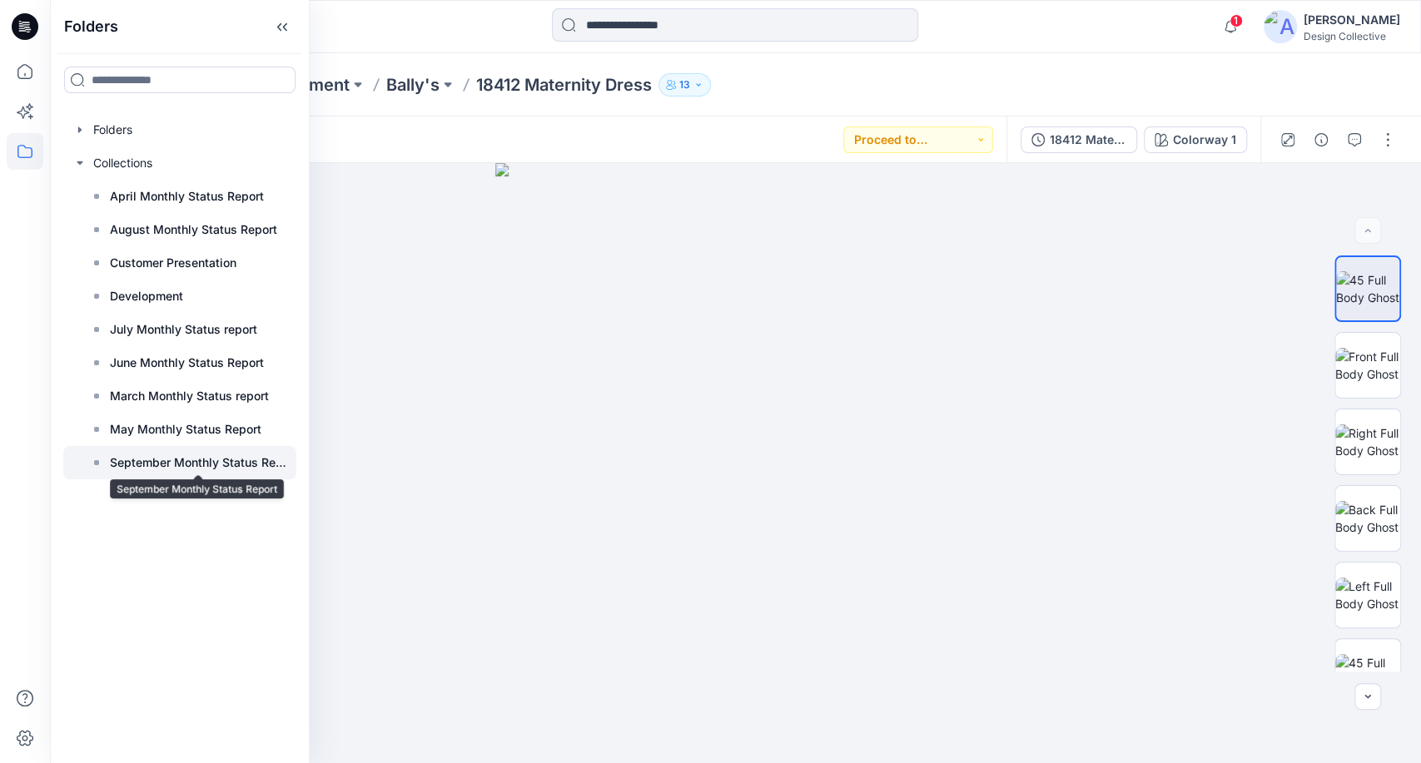
click at [173, 470] on p "September Monthly Status Report" at bounding box center [198, 463] width 176 height 20
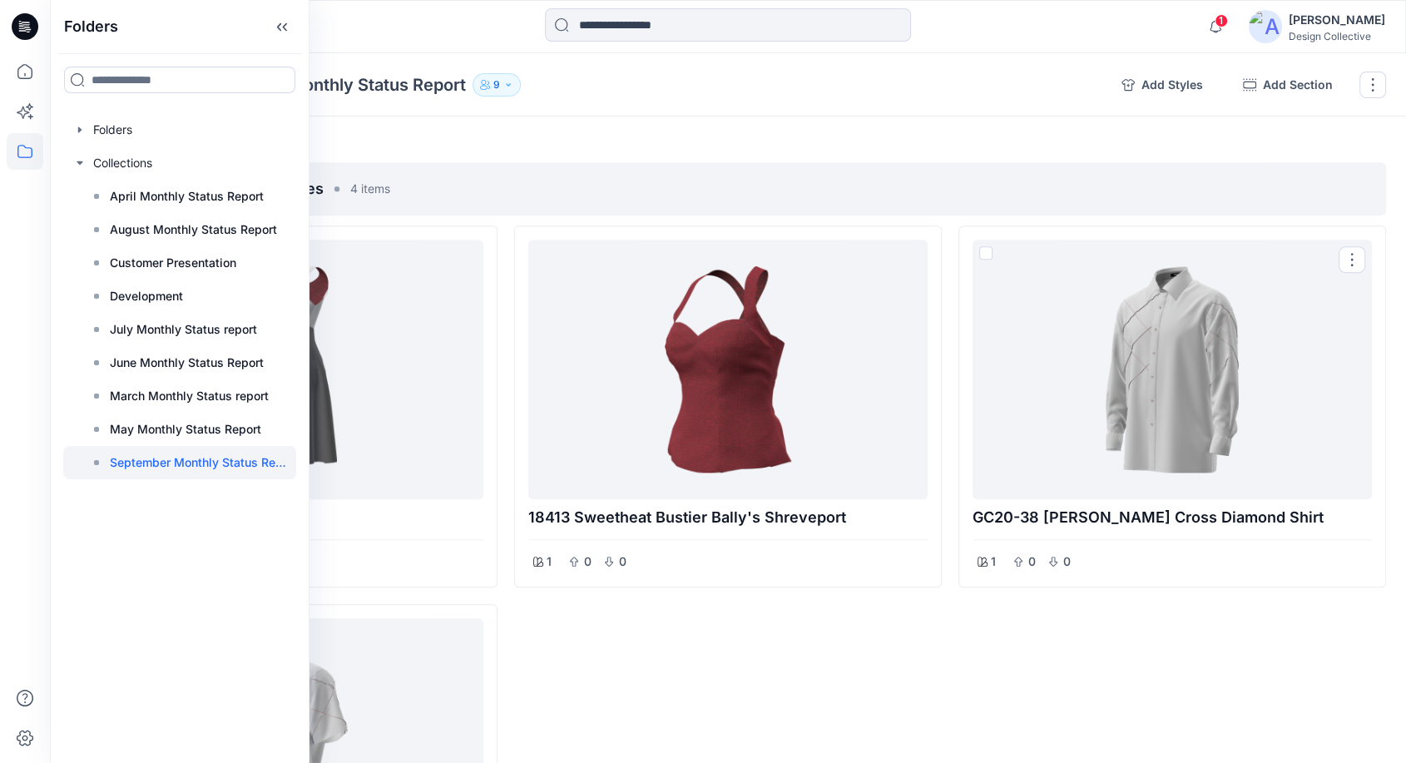
scroll to position [806, 0]
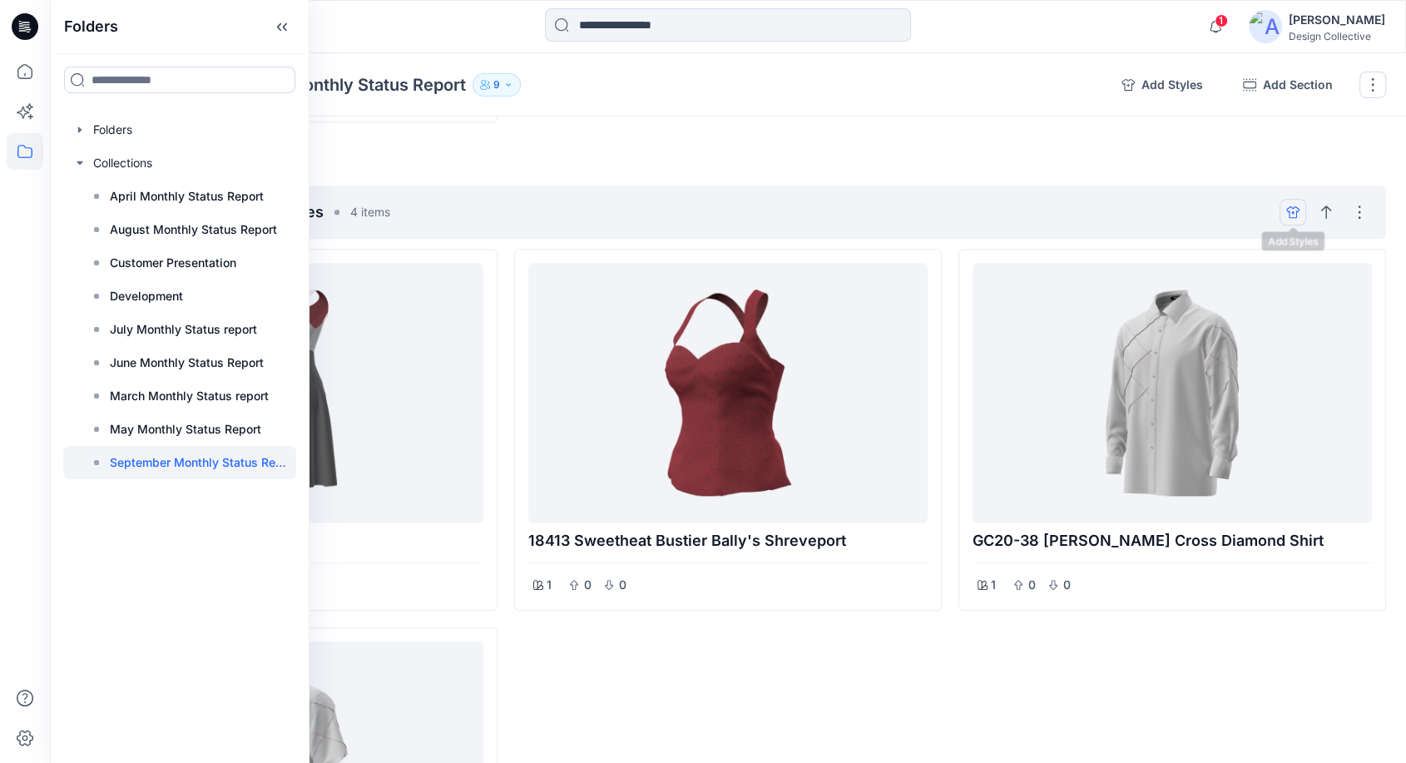
click at [1293, 214] on icon "add styles" at bounding box center [1292, 212] width 1 height 3
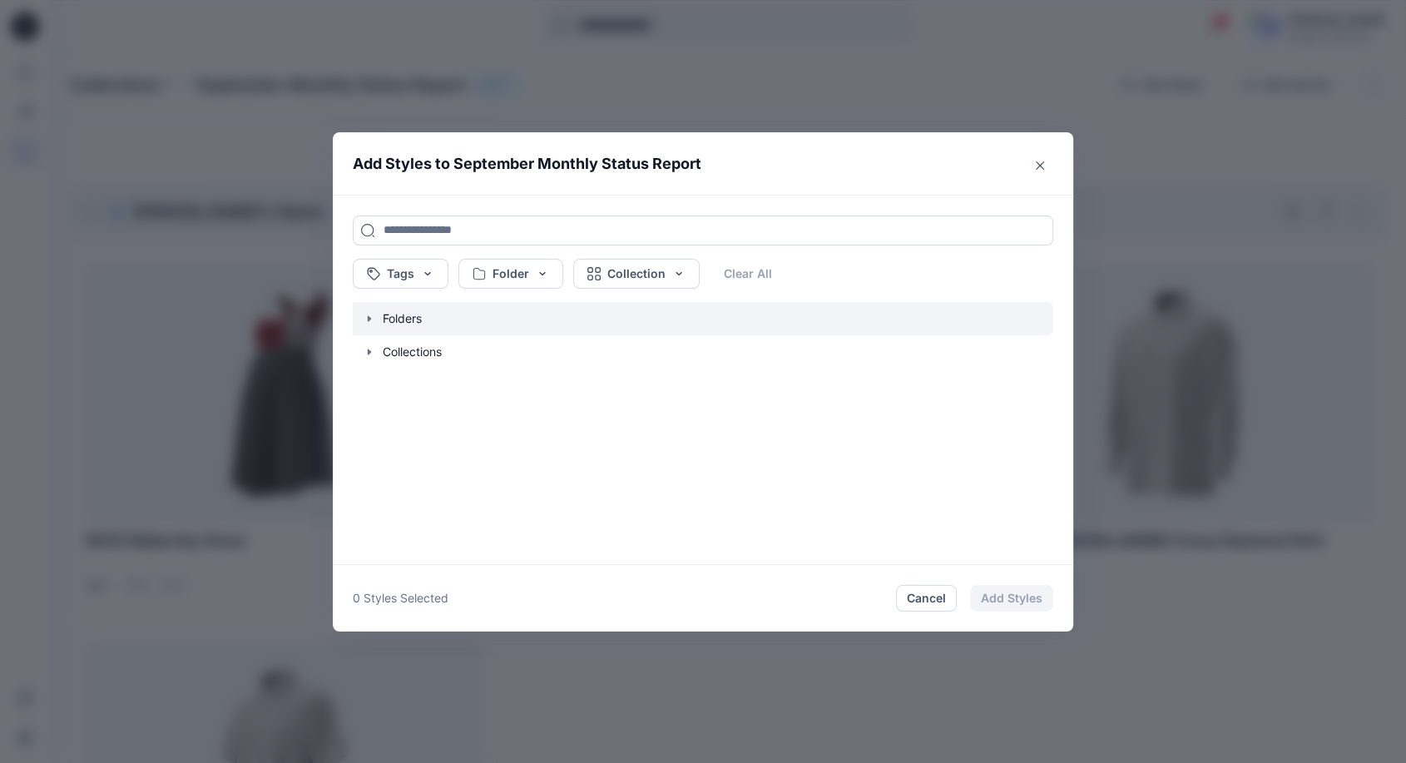
click at [373, 324] on icon "button" at bounding box center [369, 318] width 13 height 13
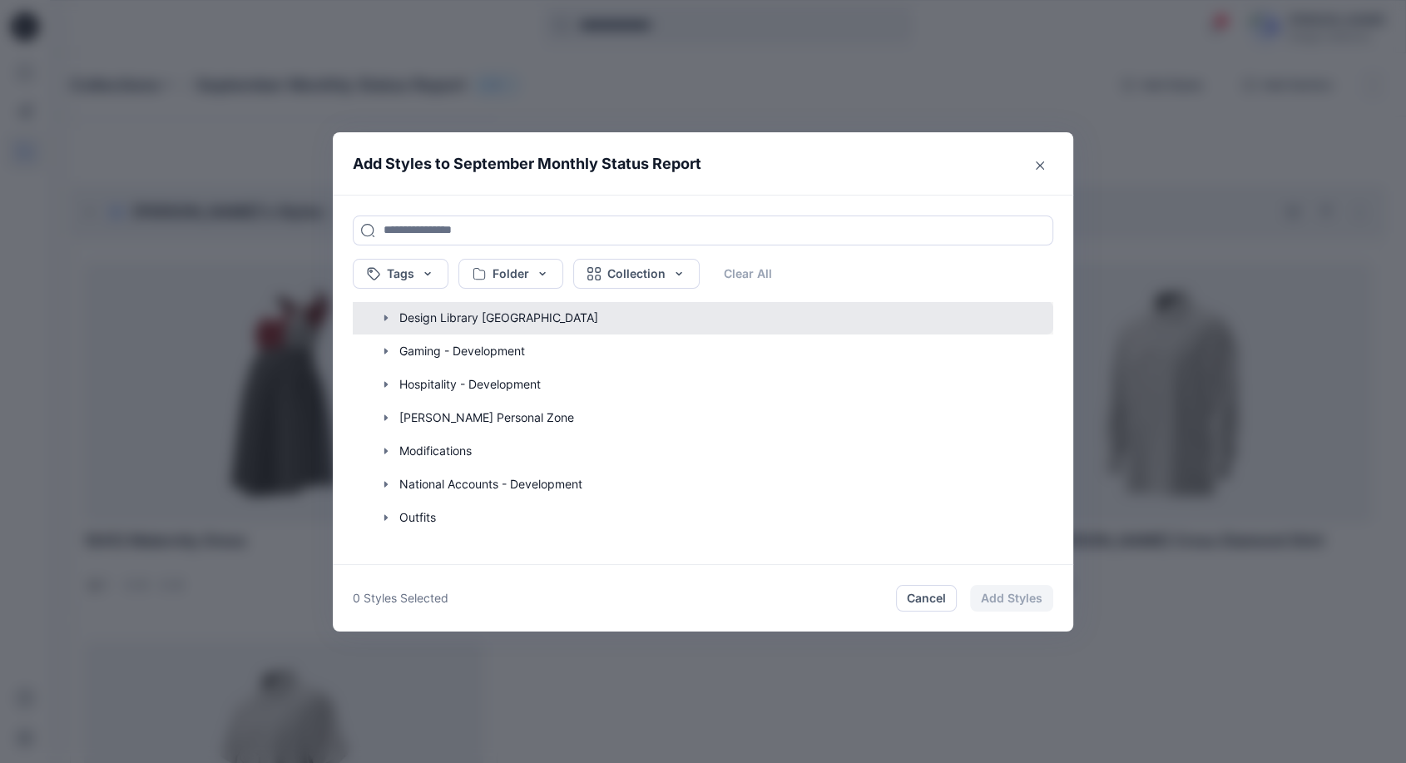
scroll to position [308, 0]
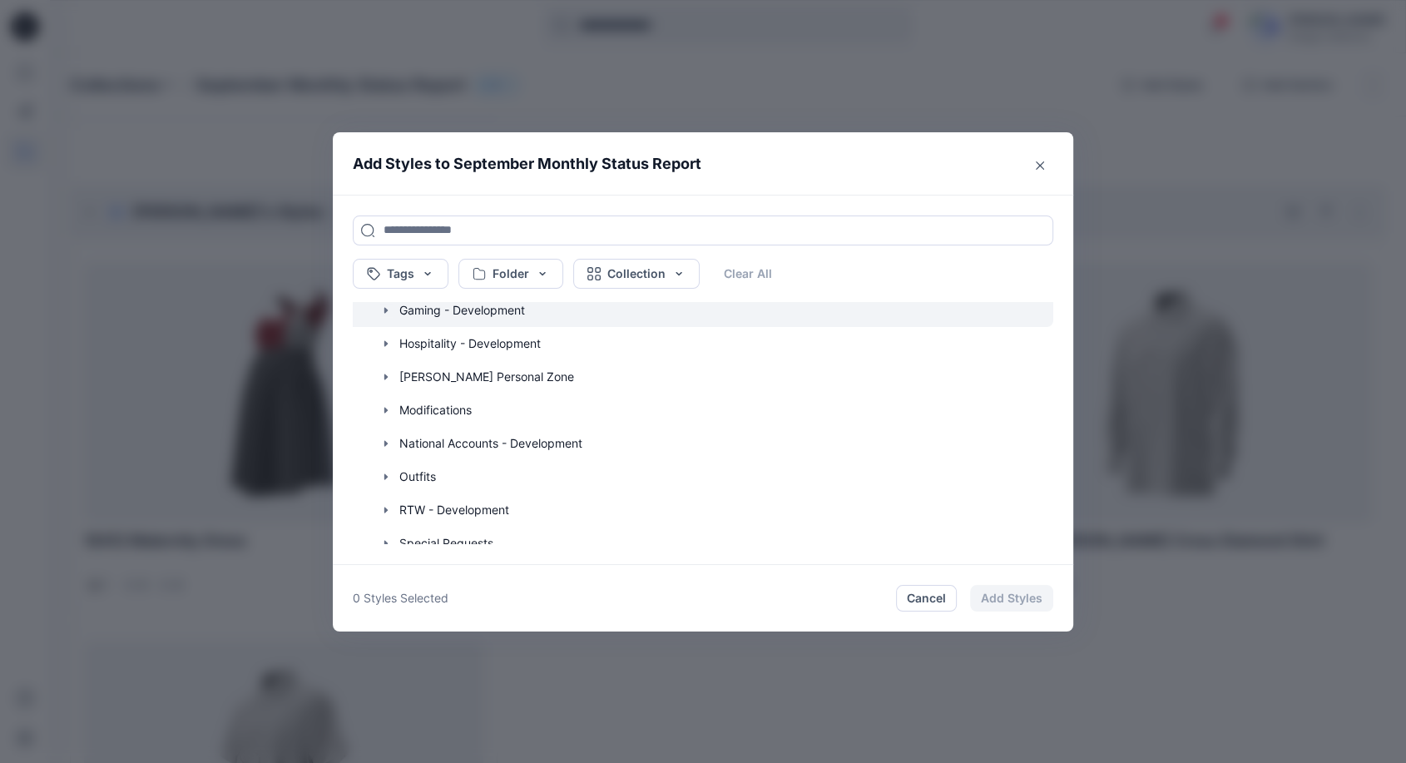
click at [388, 308] on icon "button" at bounding box center [385, 310] width 3 height 6
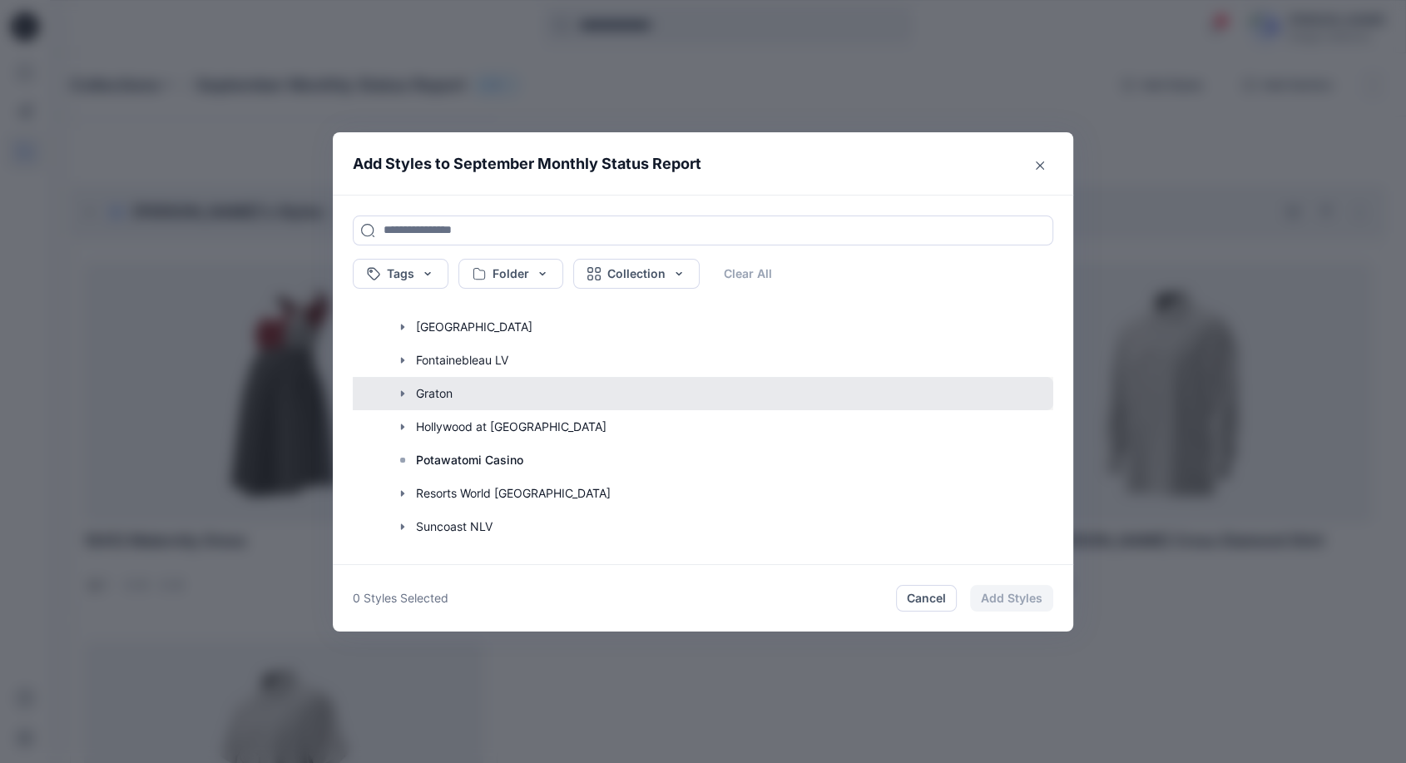
scroll to position [493, 0]
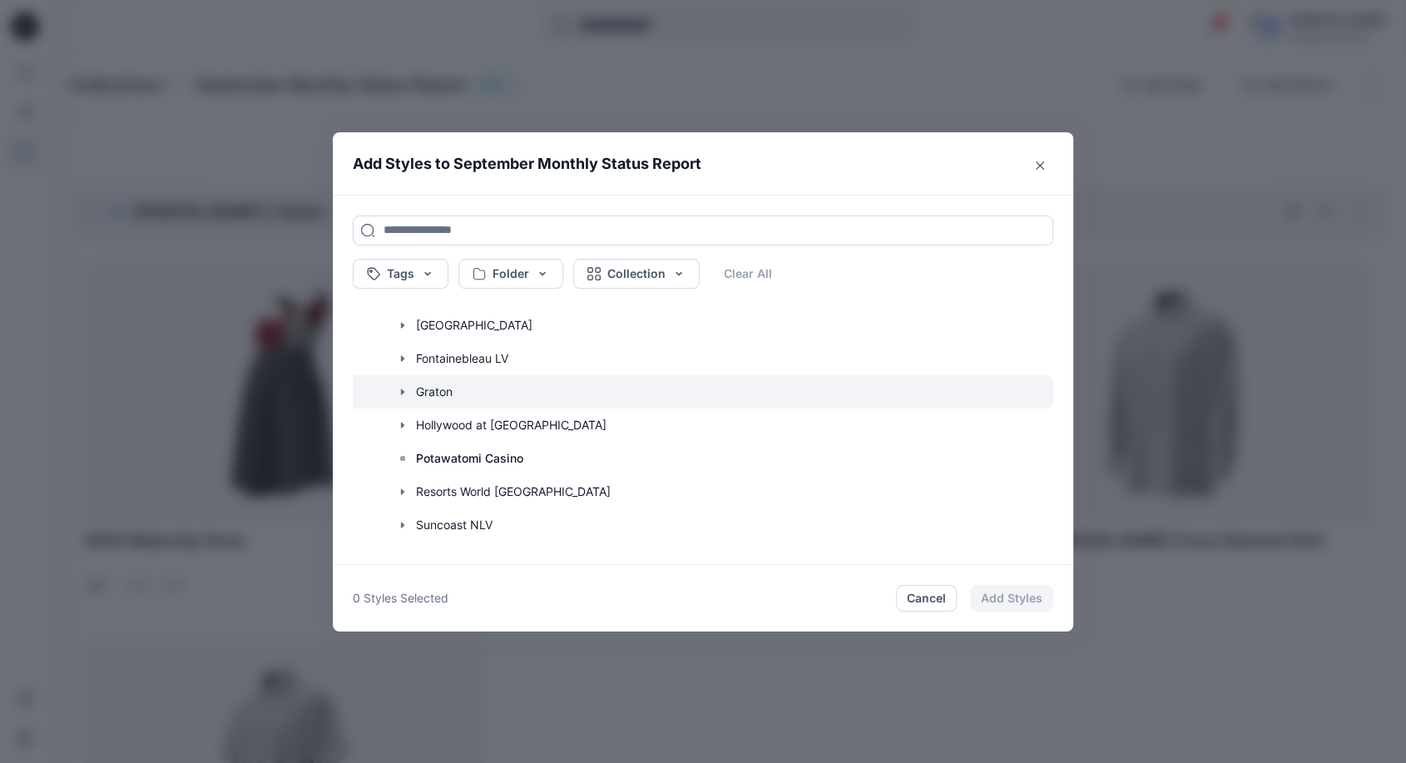
click at [403, 389] on icon "button" at bounding box center [402, 391] width 13 height 13
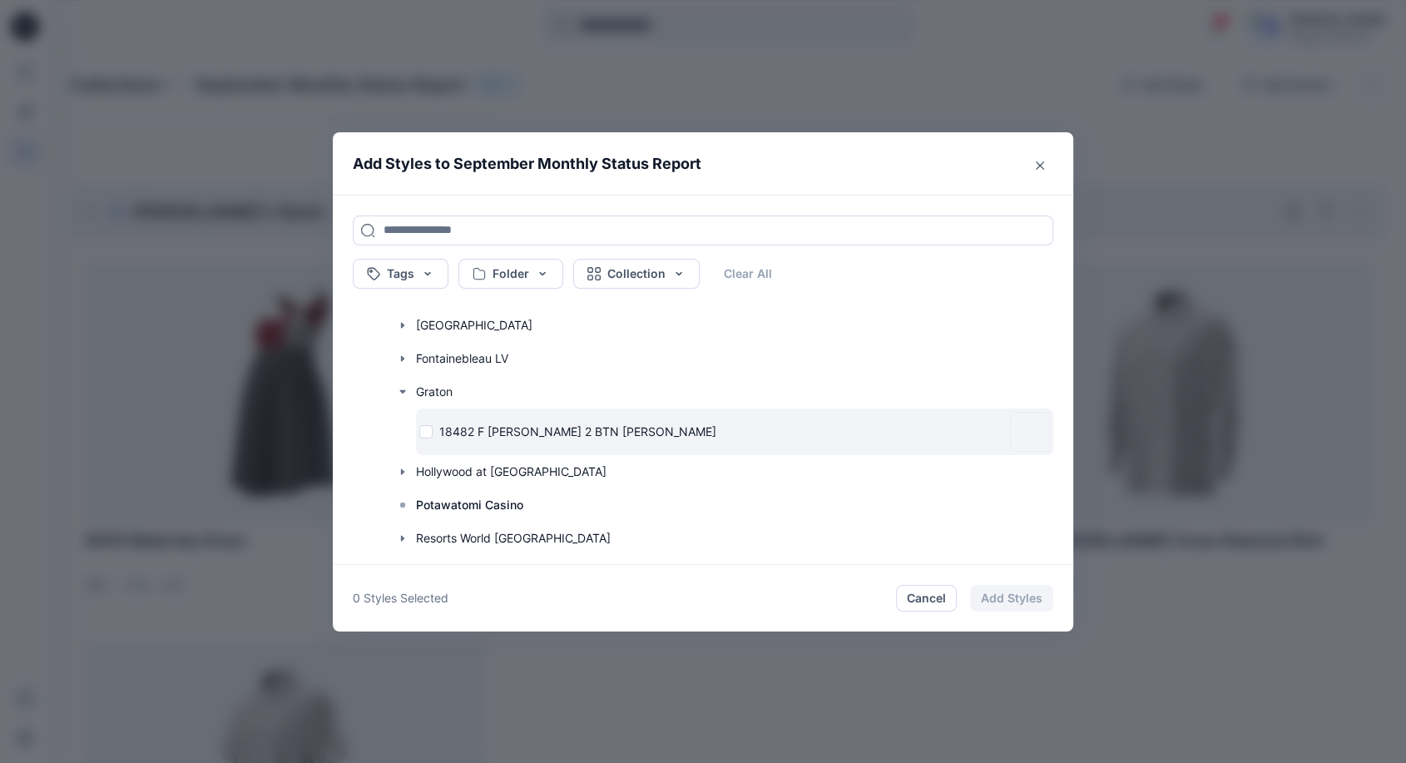
click at [433, 432] on div "18482 F [PERSON_NAME] 2 BTN [PERSON_NAME]" at bounding box center [711, 431] width 584 height 17
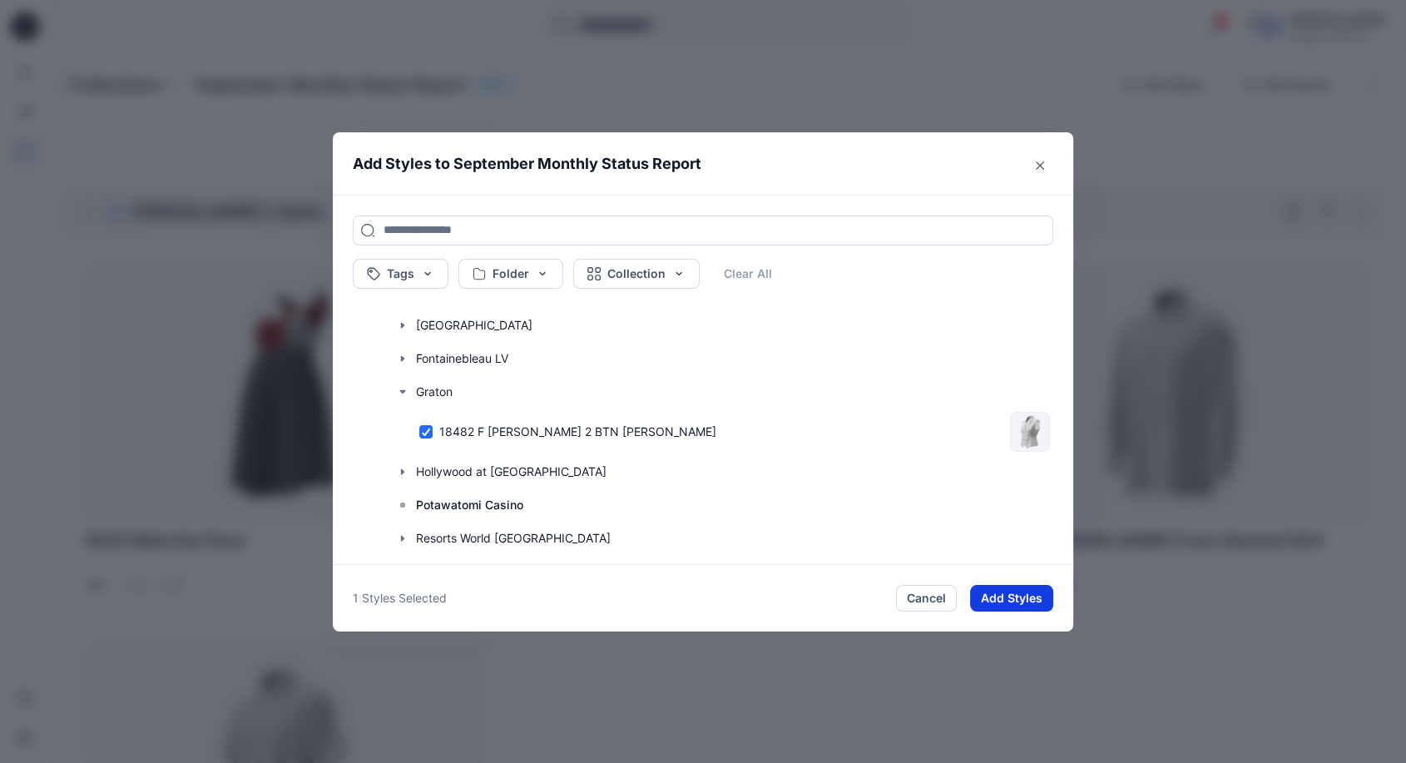
click at [1025, 597] on button "Add Styles" at bounding box center [1011, 598] width 83 height 27
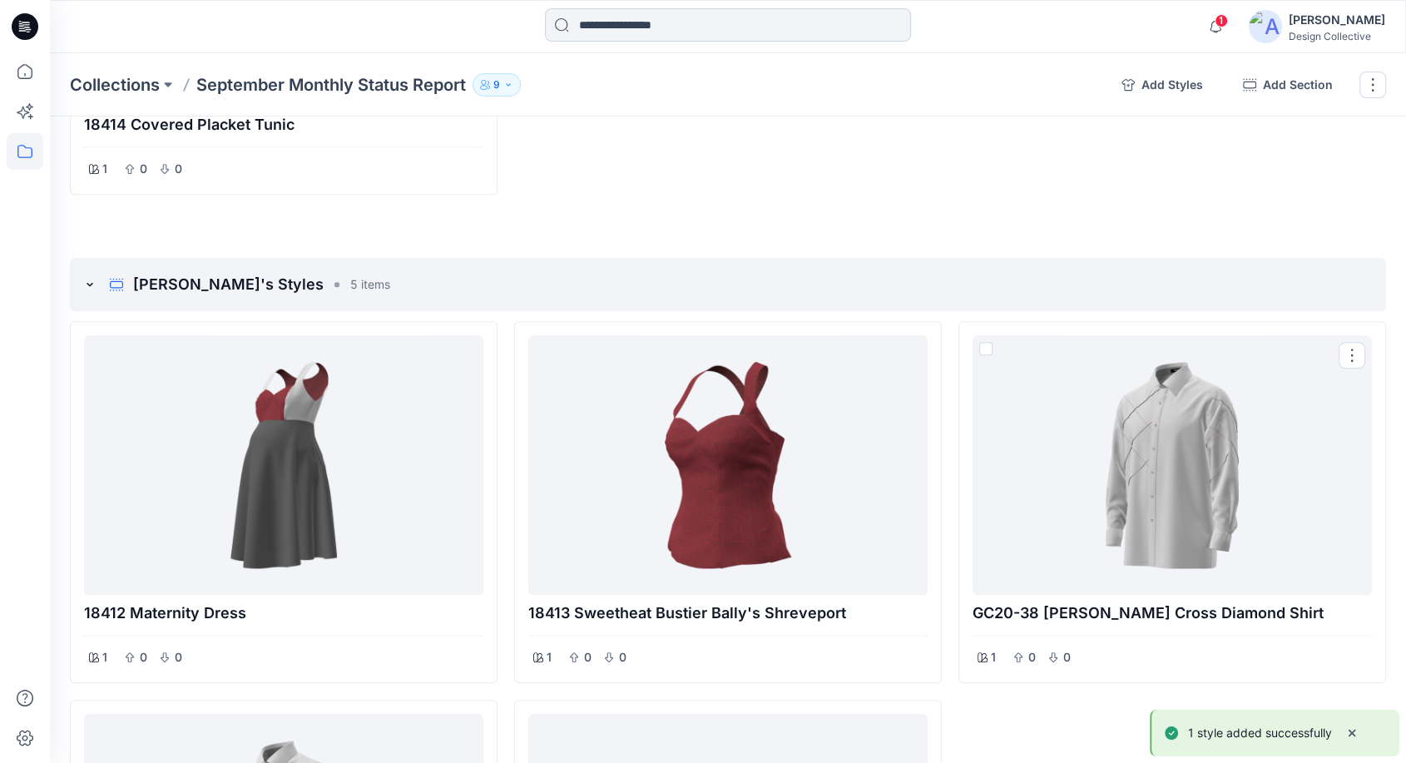
scroll to position [682, 0]
